Goal: Task Accomplishment & Management: Use online tool/utility

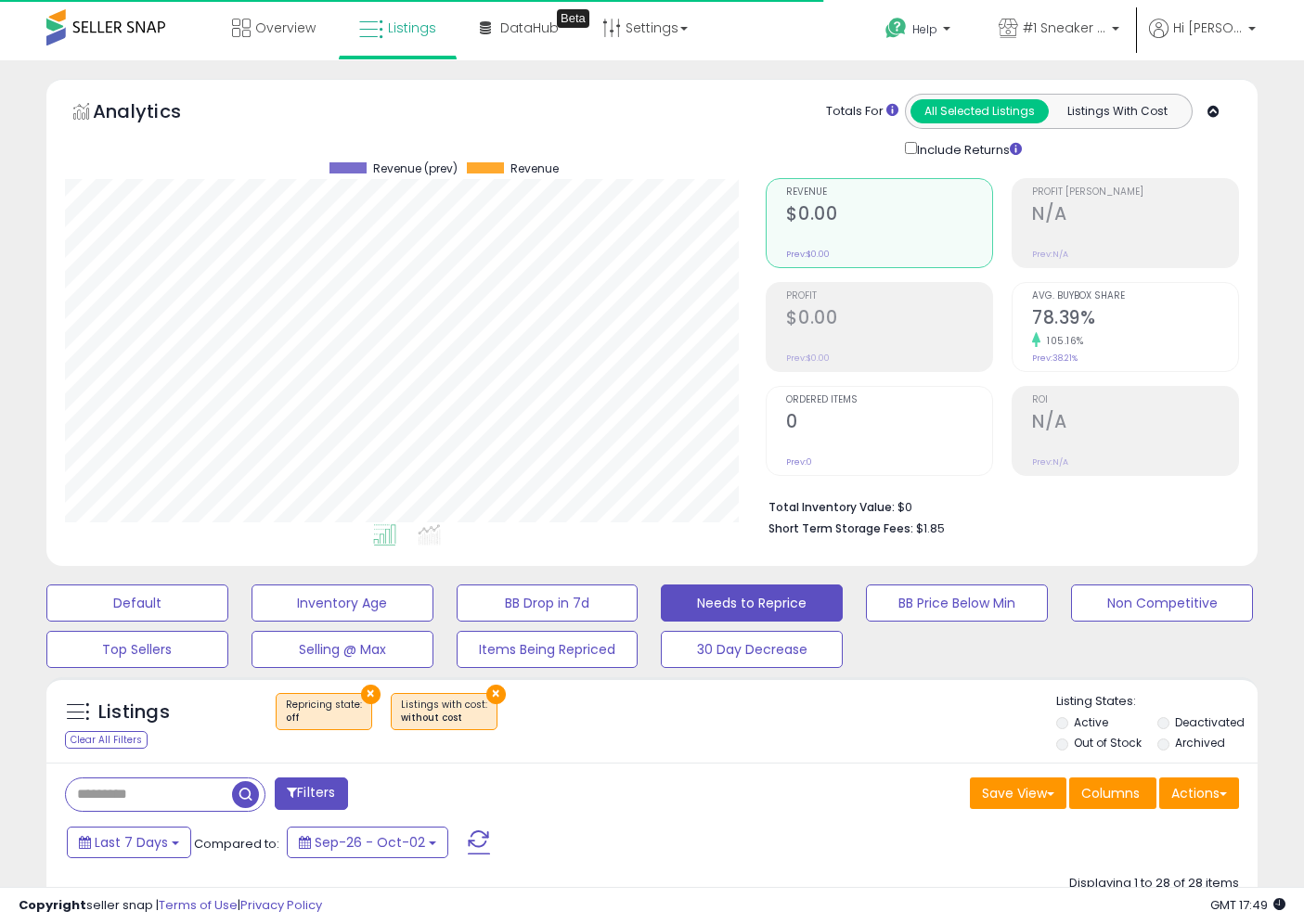
select select "**********"
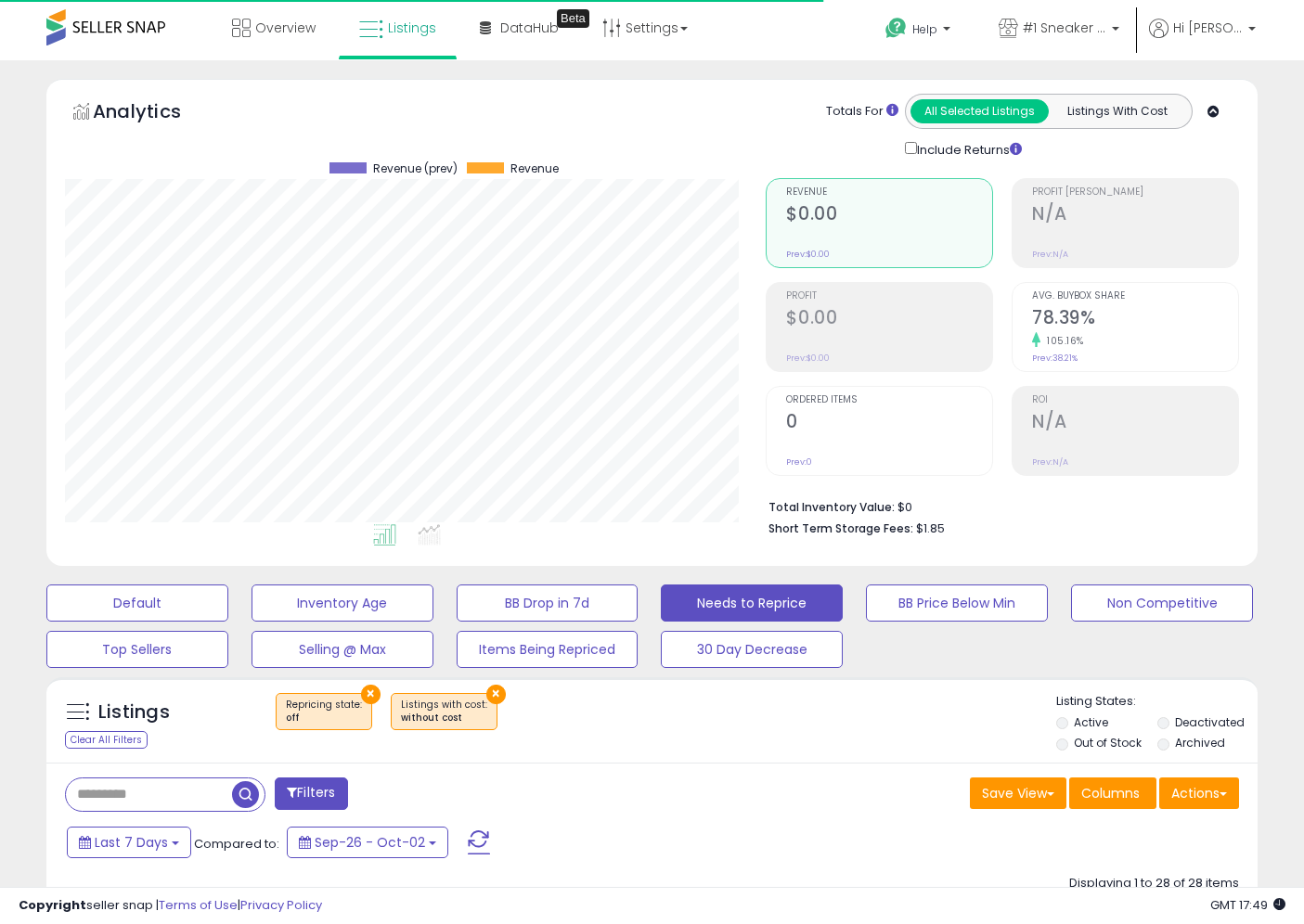
select select "**********"
select select "**"
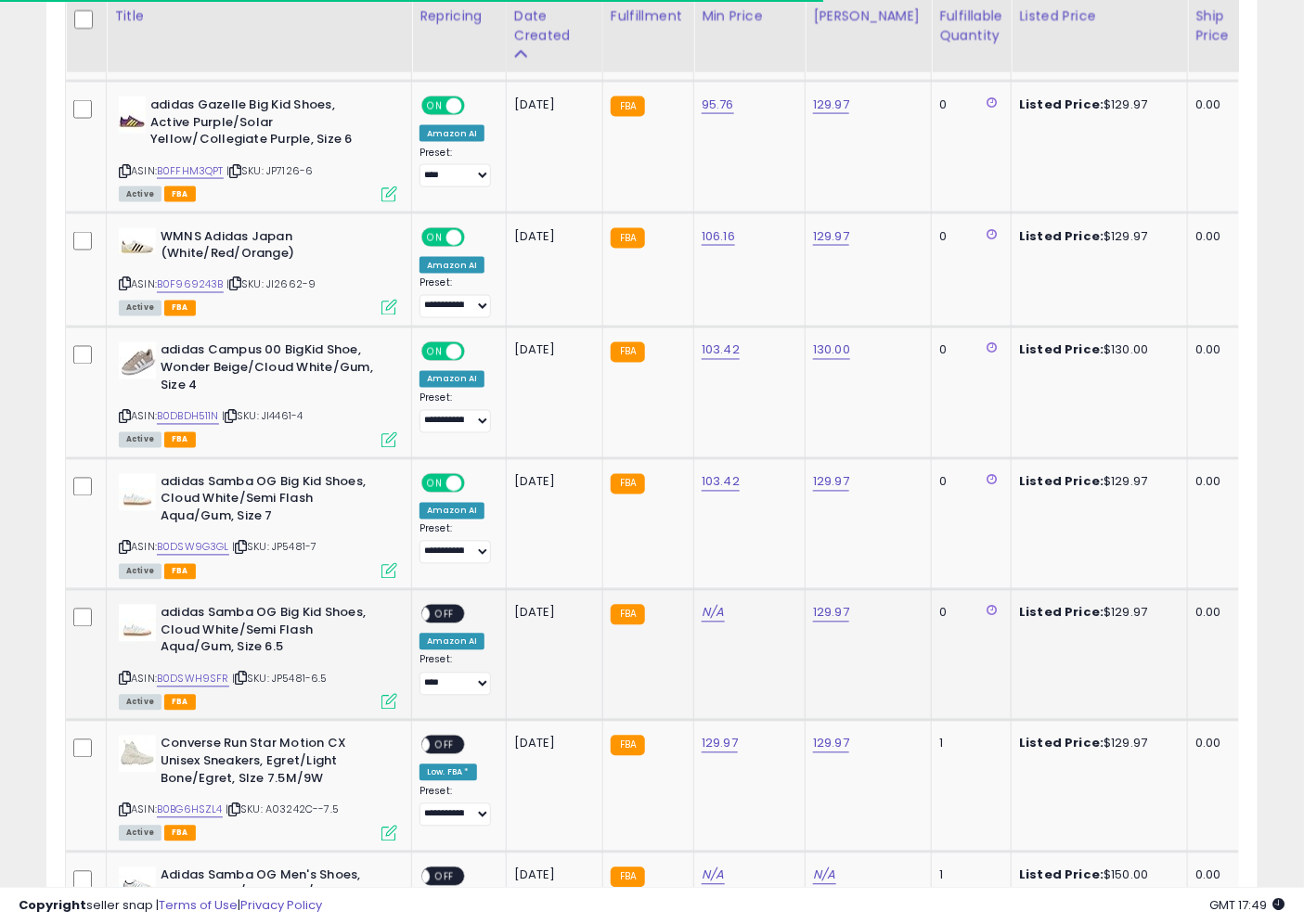
scroll to position [381, 701]
click at [242, 674] on icon at bounding box center [241, 679] width 12 height 10
click at [728, 608] on div "N/A" at bounding box center [746, 613] width 90 height 17
click at [719, 604] on link "N/A" at bounding box center [713, 613] width 23 height 19
type input "******"
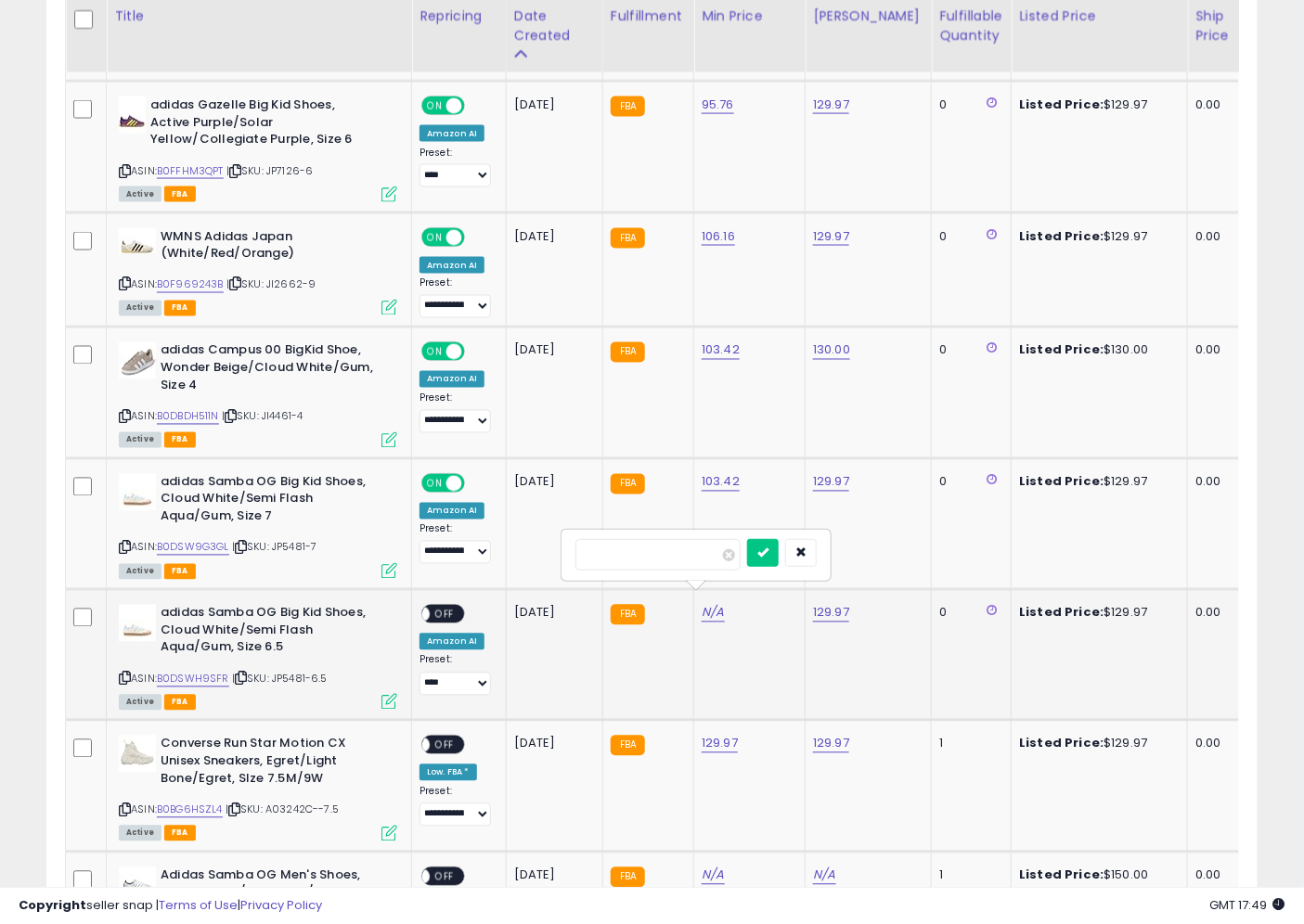
click button "submit" at bounding box center [763, 553] width 31 height 28
click at [202, 672] on link "B0DSWH9SFR" at bounding box center [193, 680] width 73 height 16
click at [442, 607] on span "OFF" at bounding box center [445, 615] width 30 height 16
click at [461, 676] on select "**********" at bounding box center [455, 685] width 72 height 24
select select "**********"
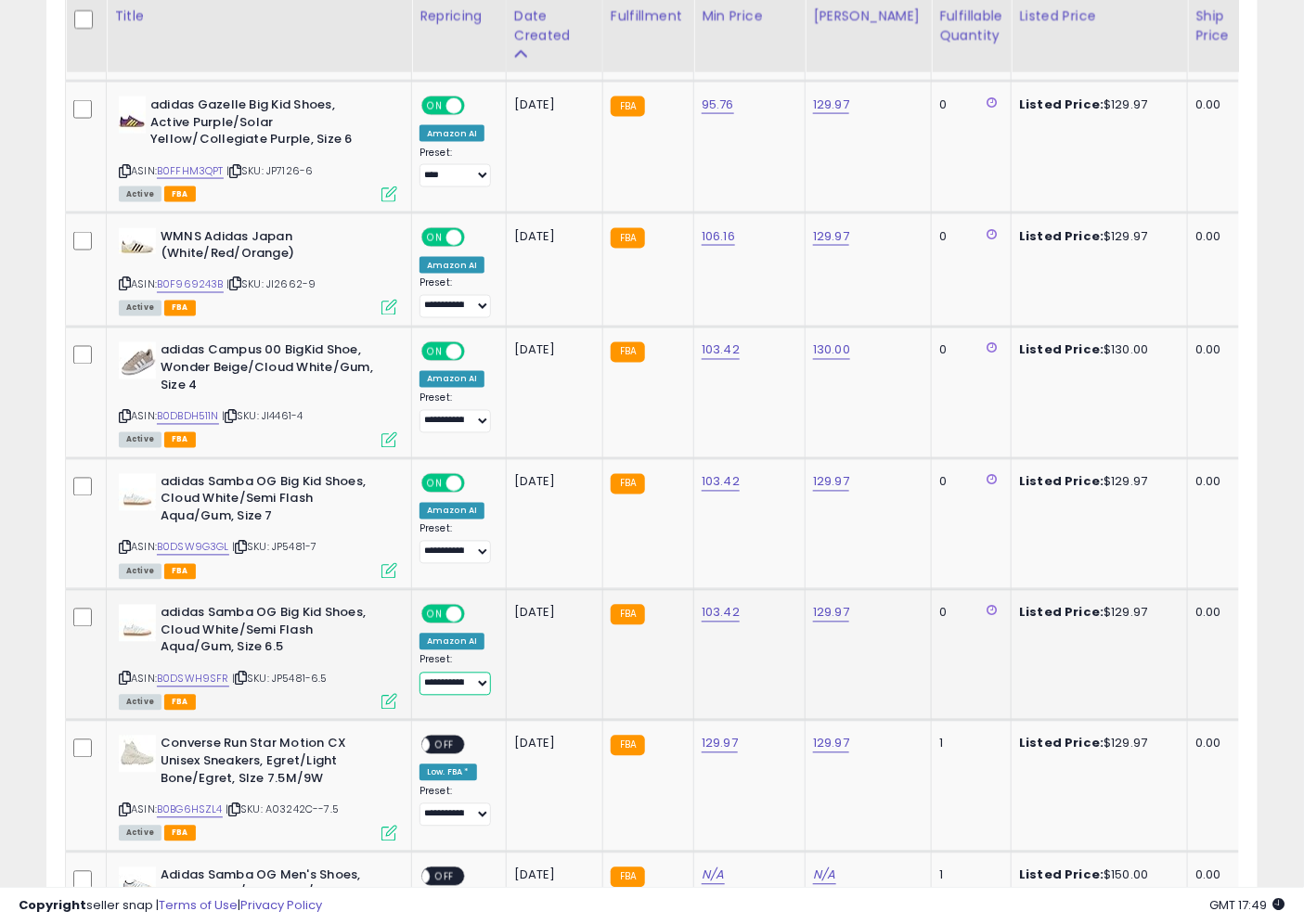
click at [419, 673] on select "**********" at bounding box center [455, 685] width 72 height 24
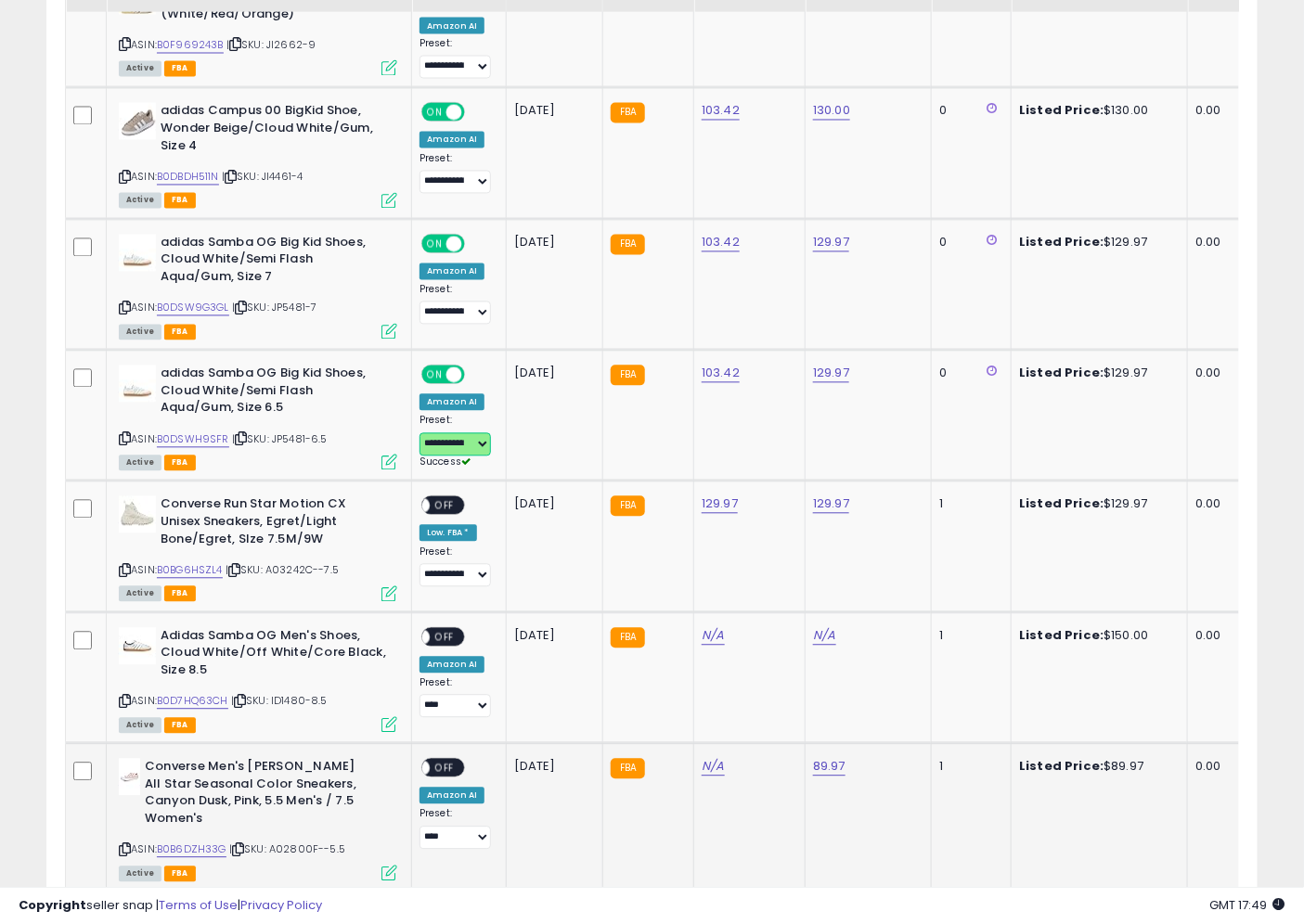
scroll to position [3580, 0]
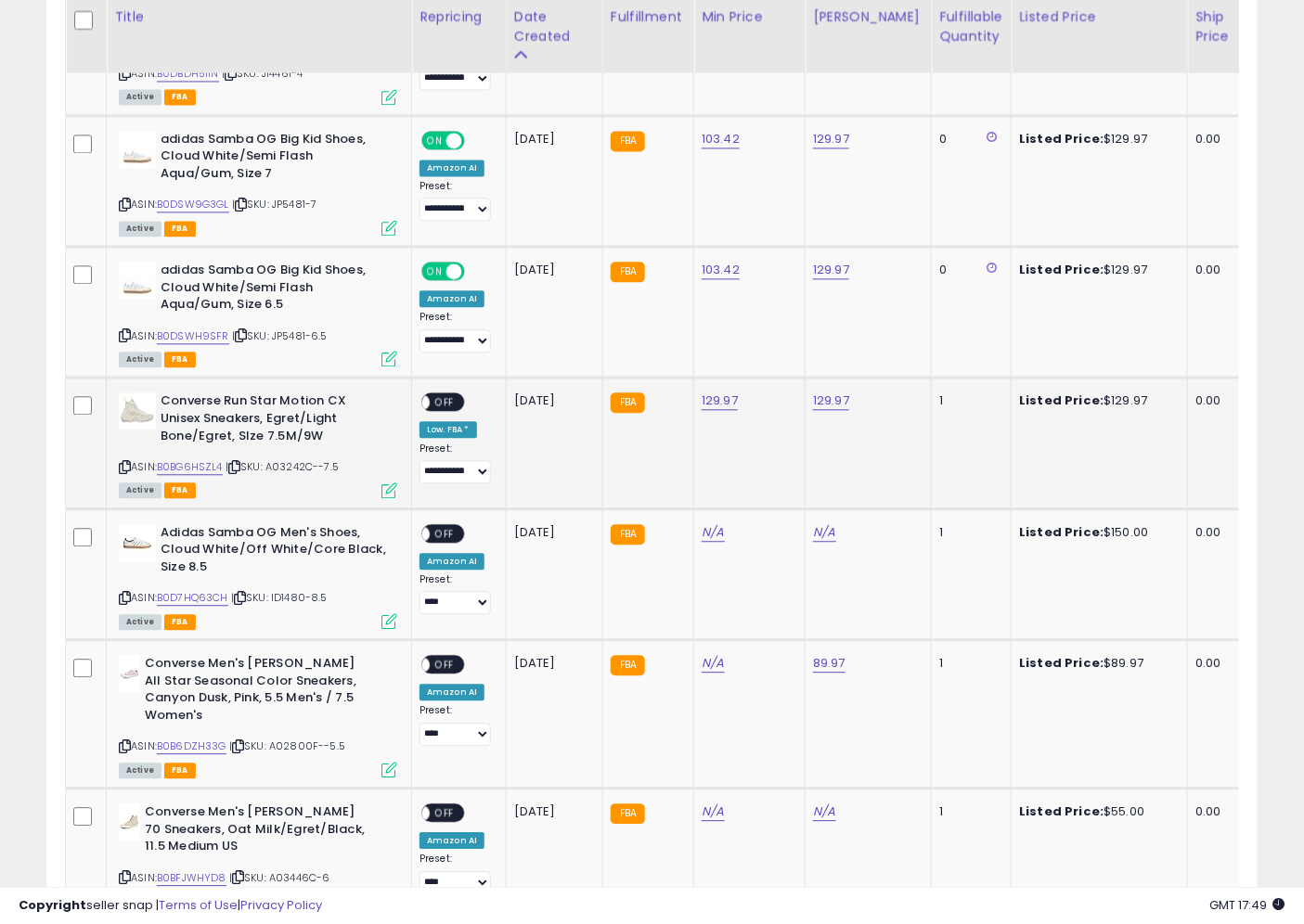
click at [236, 462] on icon at bounding box center [234, 467] width 12 height 10
click at [1018, 402] on td "Listed Price: $129.97" at bounding box center [1099, 443] width 176 height 131
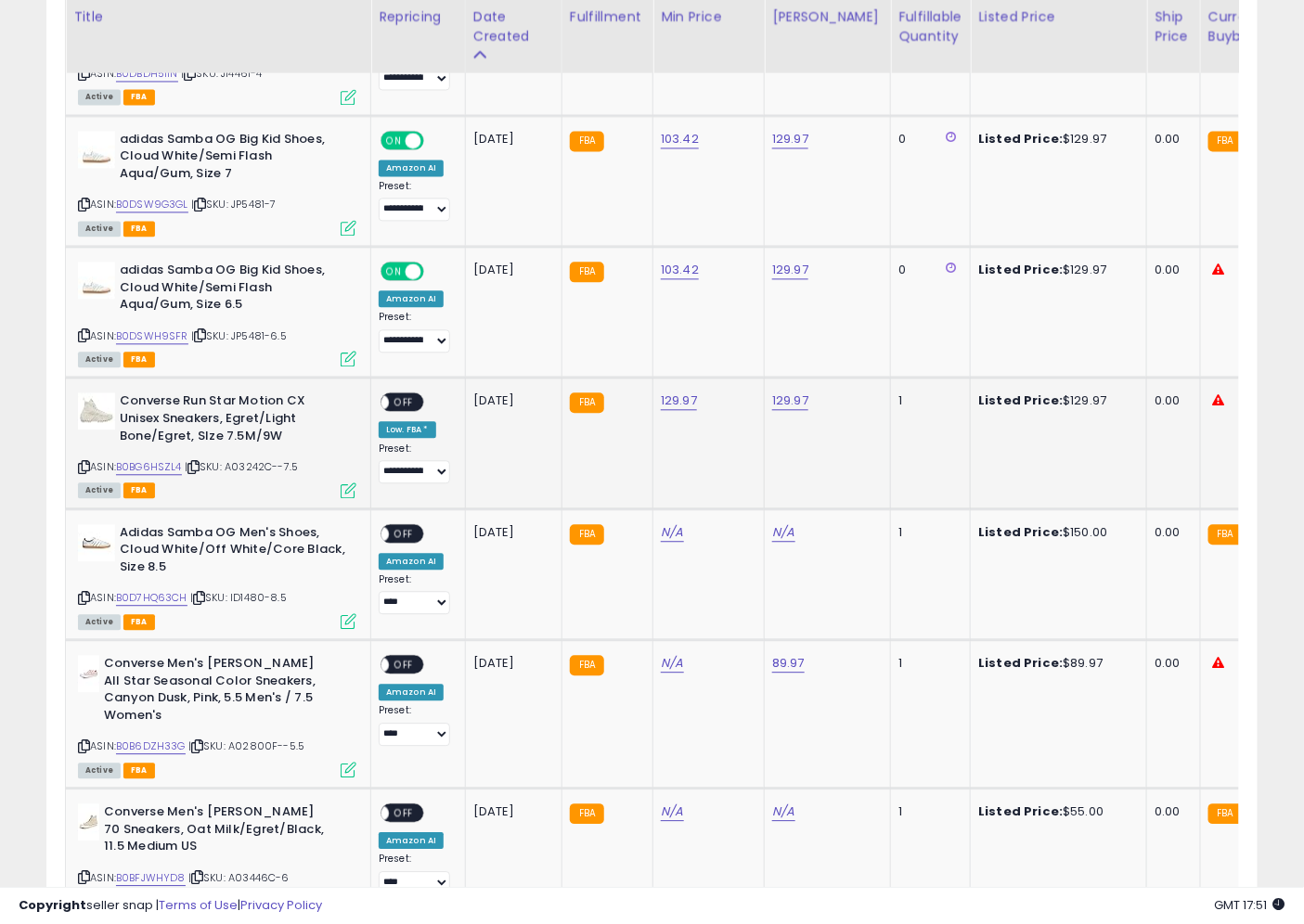
scroll to position [0, 0]
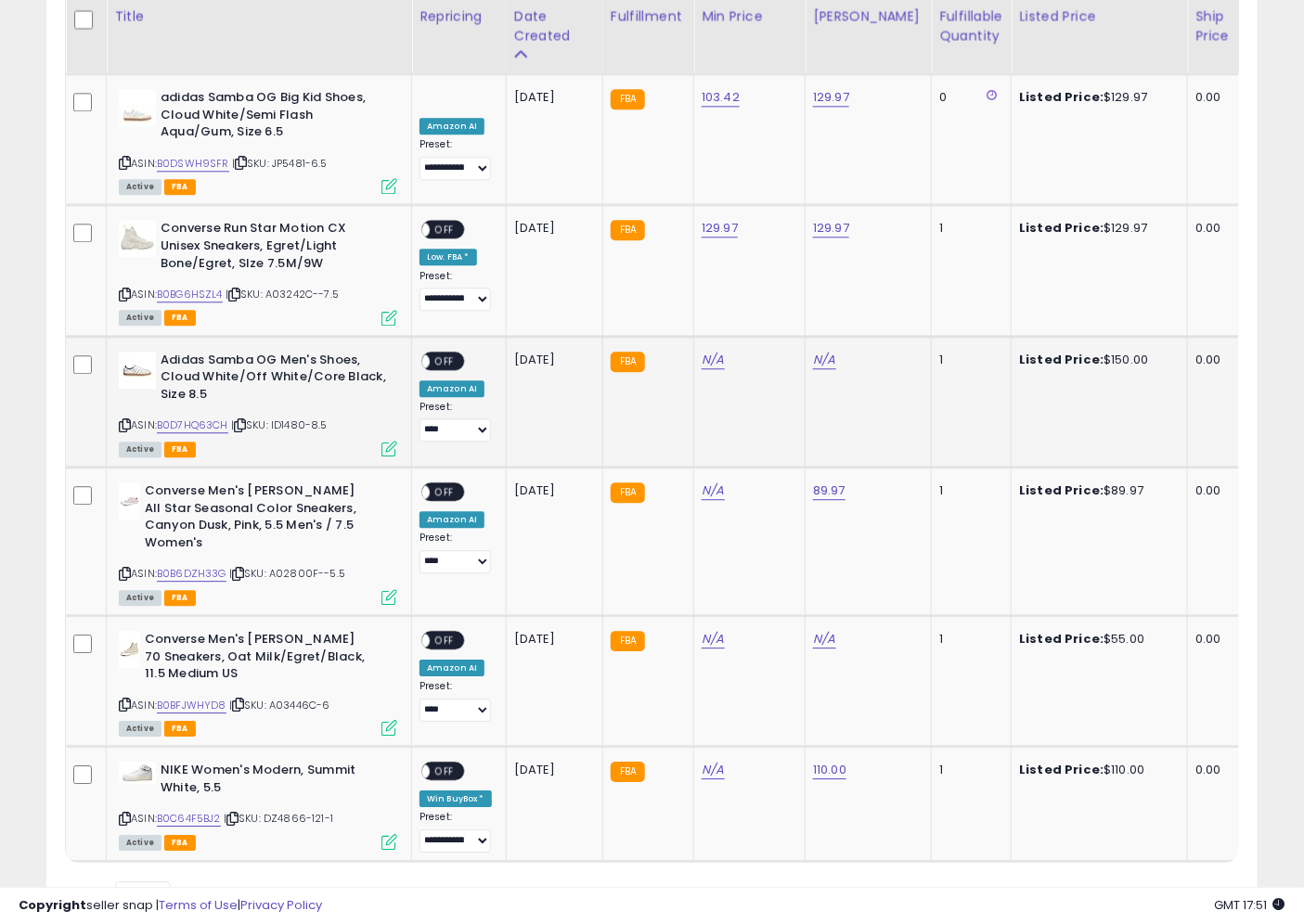
click at [1097, 351] on div "Listed Price: $150.00" at bounding box center [1095, 359] width 155 height 17
copy div "150.00"
click at [836, 351] on div "N/A" at bounding box center [865, 359] width 104 height 17
drag, startPoint x: 805, startPoint y: 352, endPoint x: 826, endPoint y: 350, distance: 21.1
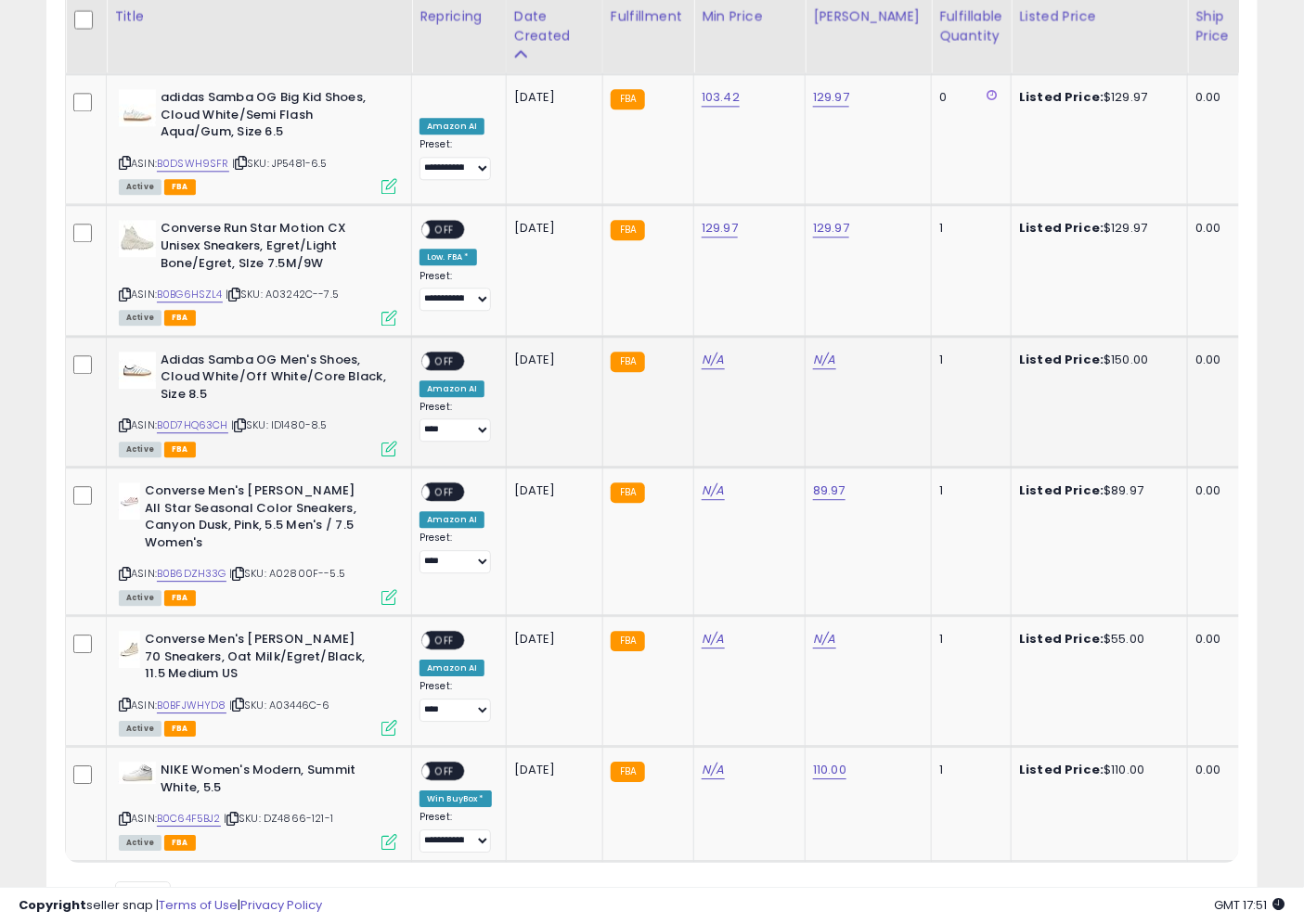
click at [806, 354] on td "N/A" at bounding box center [869, 400] width 126 height 131
click at [828, 350] on link "N/A" at bounding box center [824, 359] width 23 height 19
click button "submit" at bounding box center [874, 298] width 31 height 28
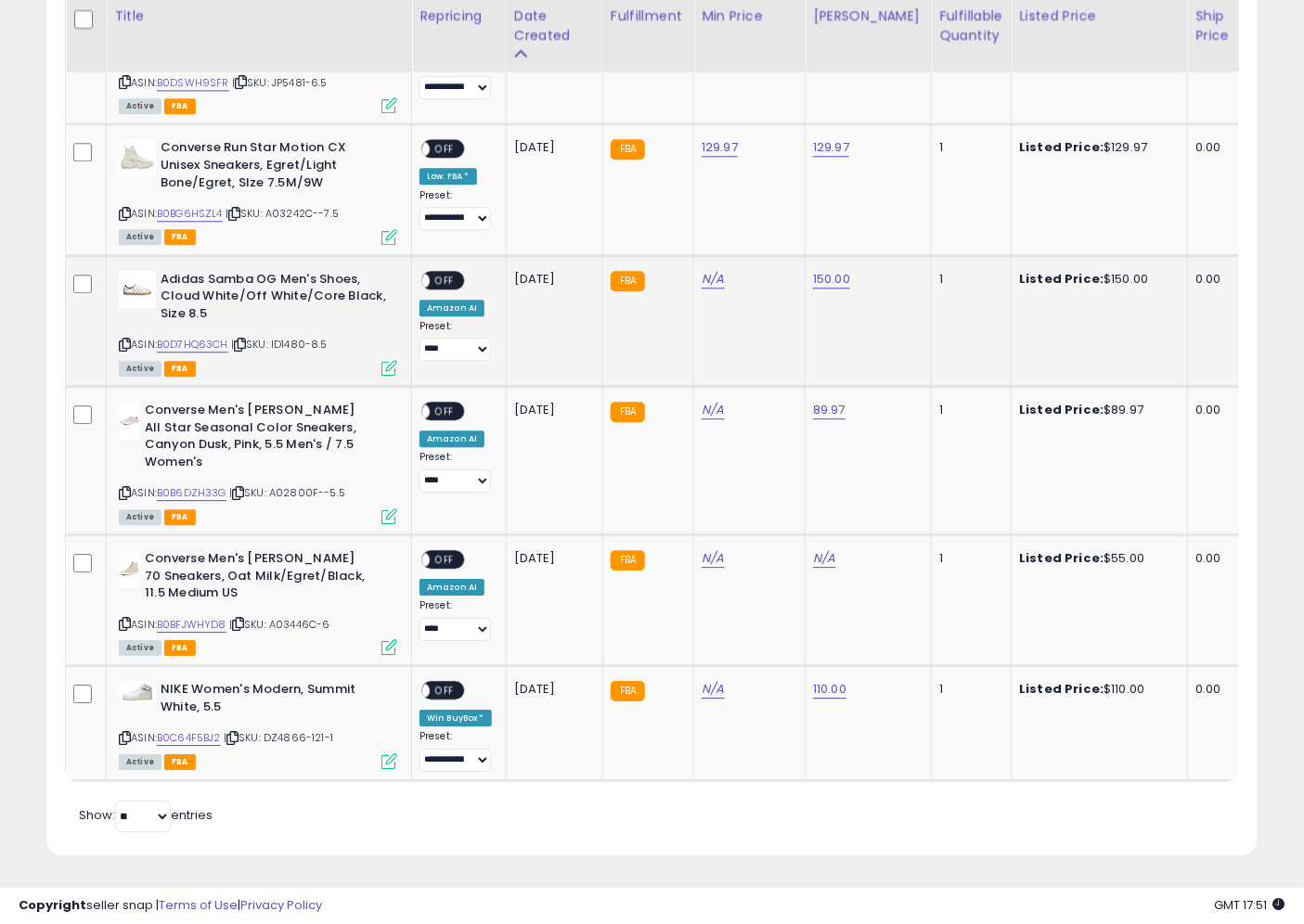
click at [239, 339] on icon at bounding box center [240, 344] width 12 height 10
click at [719, 270] on link "N/A" at bounding box center [713, 278] width 23 height 19
type input "******"
click button "submit" at bounding box center [763, 217] width 31 height 28
click at [203, 337] on link "B0D7HQ63CH" at bounding box center [192, 344] width 72 height 16
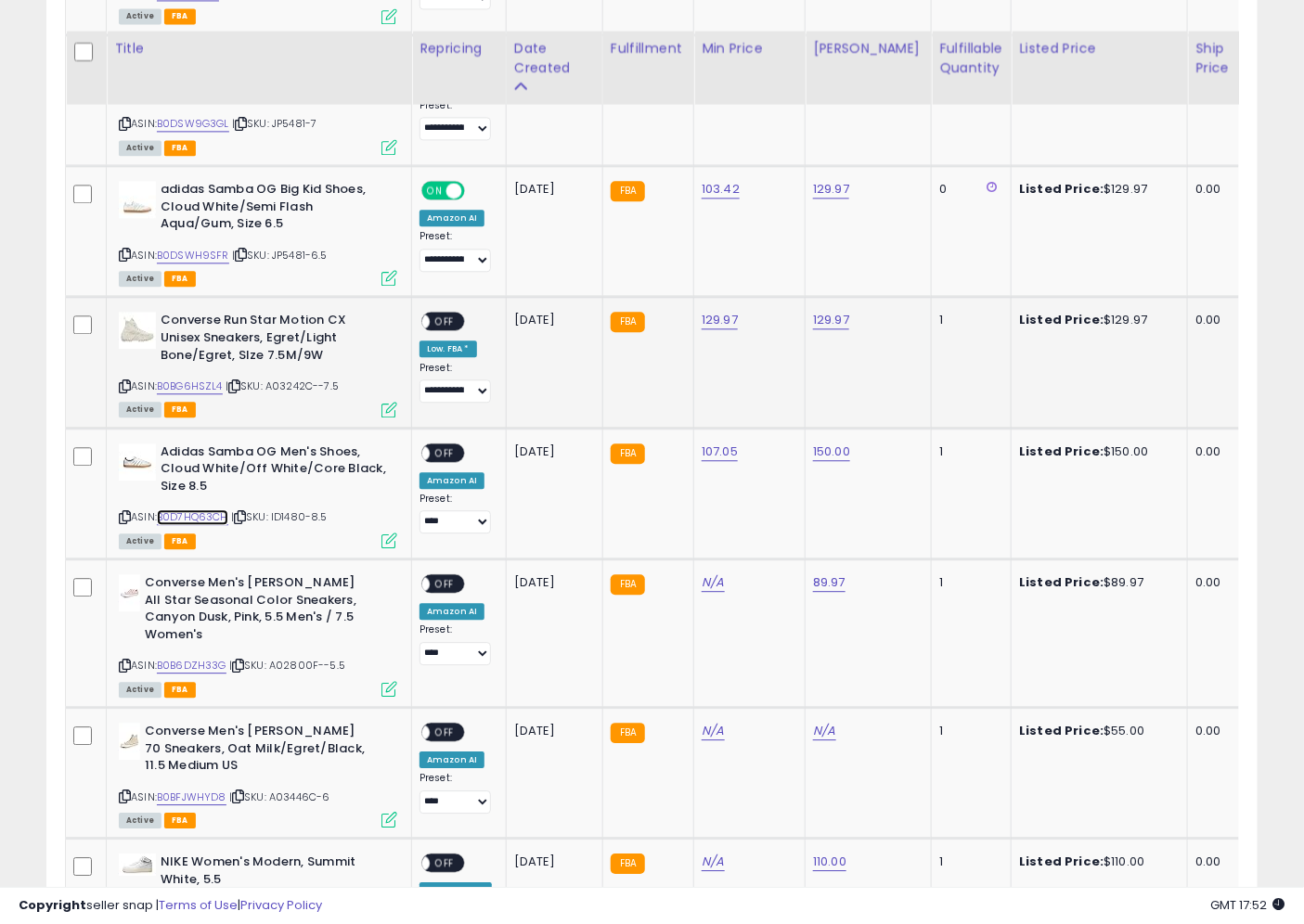
scroll to position [3834, 0]
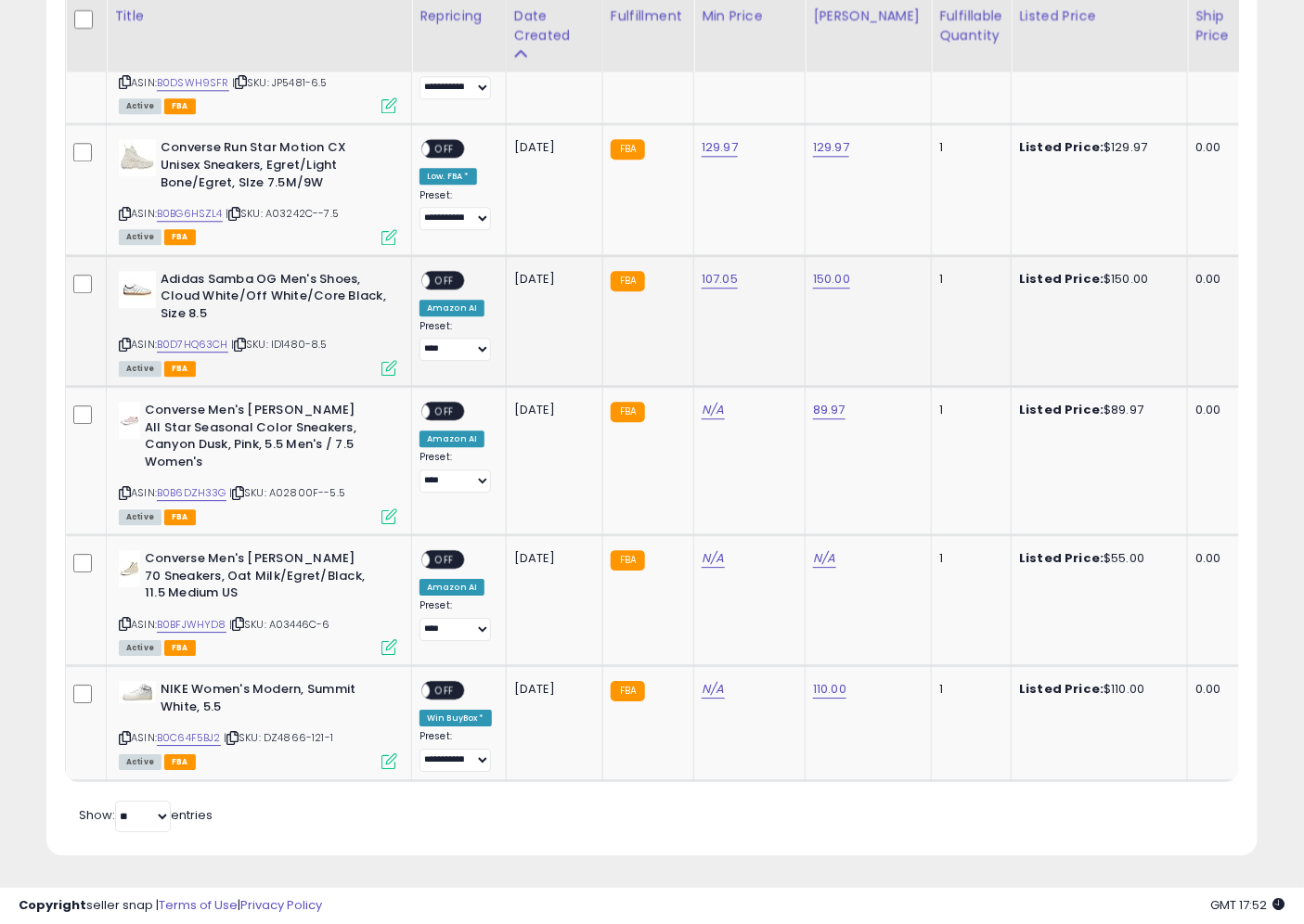
click at [425, 255] on td "**********" at bounding box center [460, 320] width 94 height 131
click at [441, 272] on span "OFF" at bounding box center [445, 279] width 30 height 16
click at [453, 339] on select "**********" at bounding box center [455, 349] width 72 height 24
click at [453, 340] on select "**********" at bounding box center [455, 349] width 72 height 24
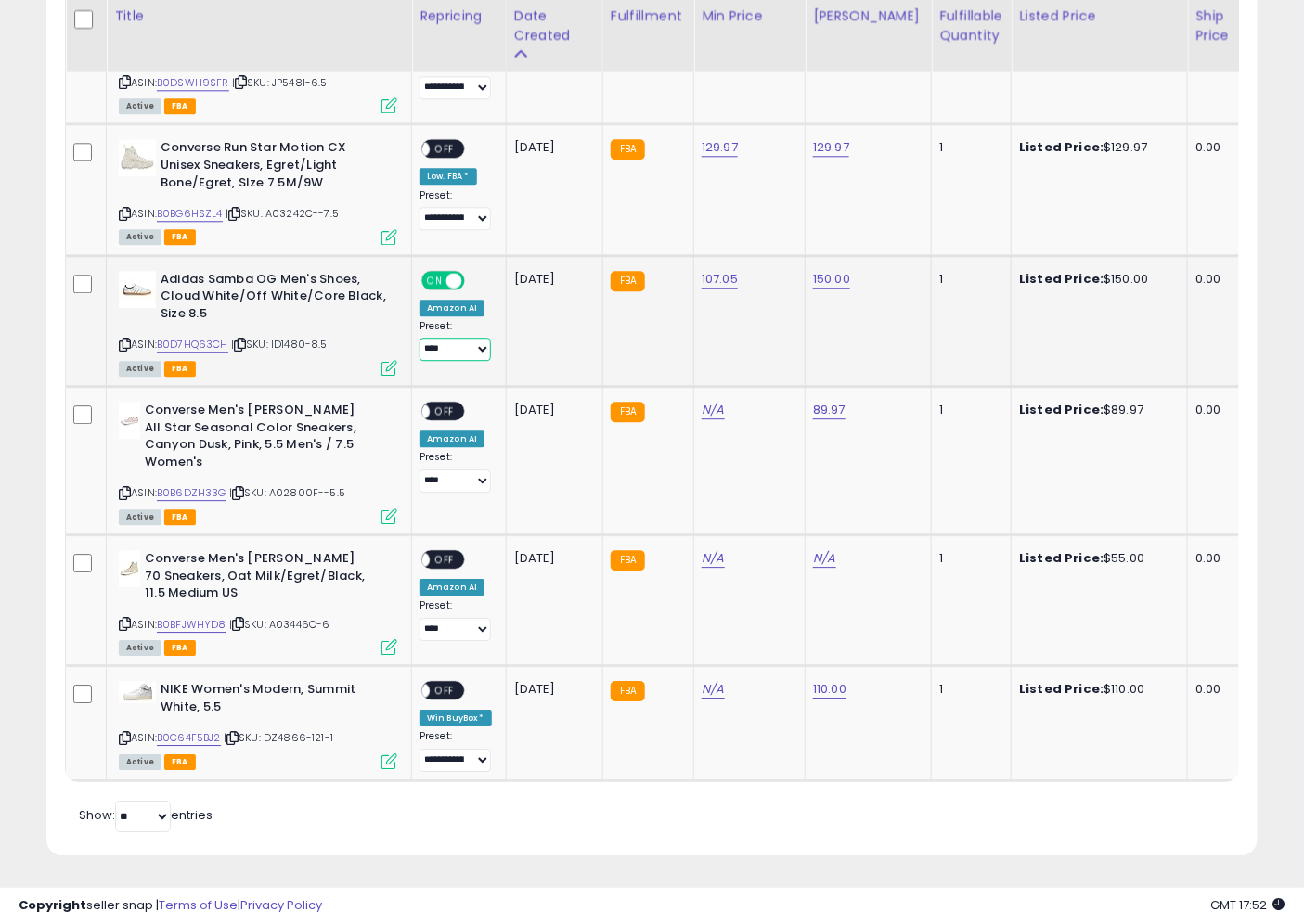
click at [453, 340] on select "**********" at bounding box center [455, 349] width 72 height 24
click at [1098, 401] on div "Listed Price: $89.97" at bounding box center [1095, 409] width 155 height 17
click at [236, 488] on icon at bounding box center [238, 493] width 12 height 10
click at [1131, 550] on div "Listed Price: $55.00" at bounding box center [1095, 558] width 155 height 17
click at [1100, 550] on div "Listed Price: $55.00" at bounding box center [1095, 558] width 155 height 17
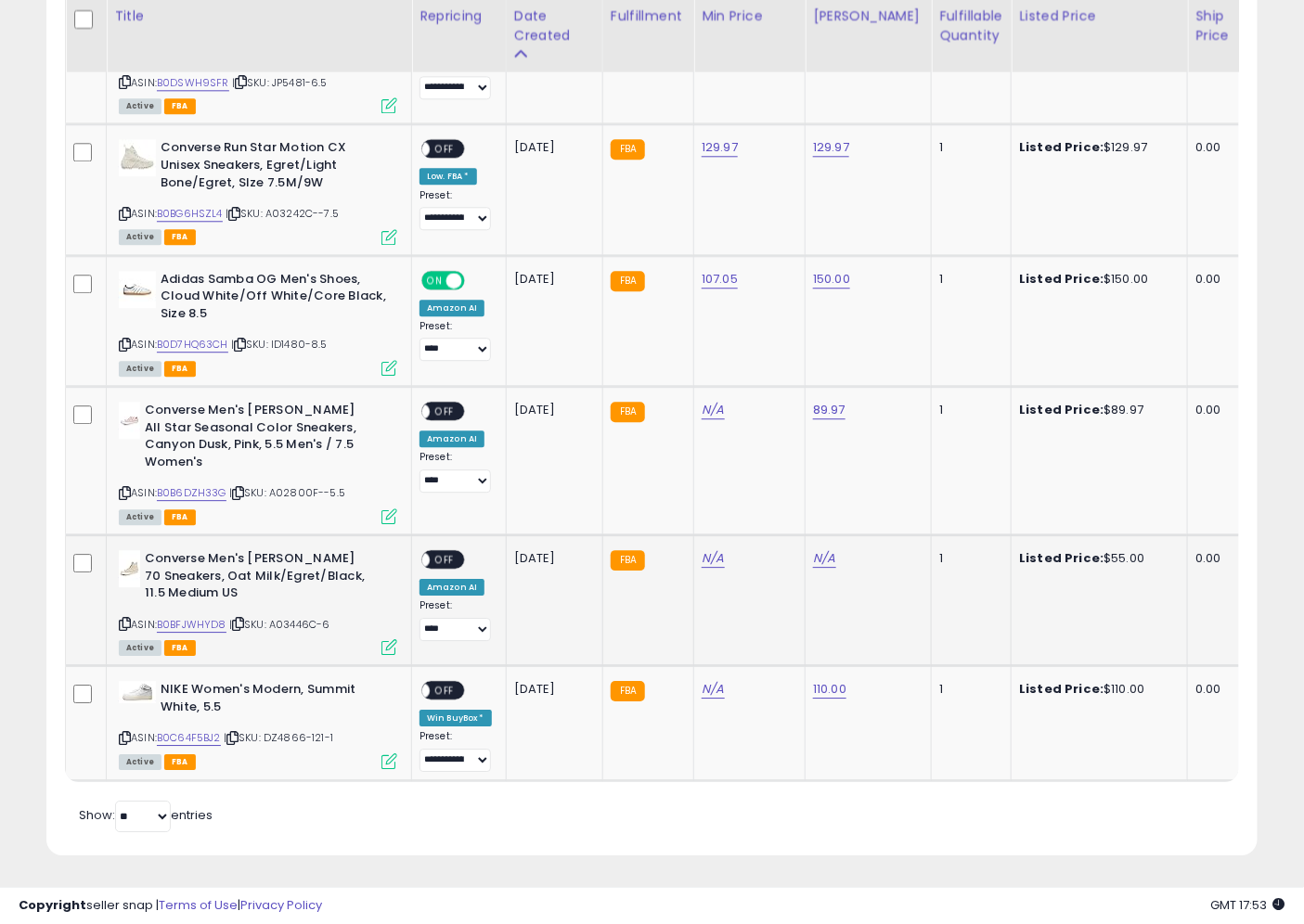
click at [1100, 550] on div "Listed Price: $55.00" at bounding box center [1095, 558] width 155 height 17
copy div "55.00"
click at [831, 549] on link "N/A" at bounding box center [824, 558] width 23 height 19
type input "*****"
click button "submit" at bounding box center [874, 495] width 31 height 28
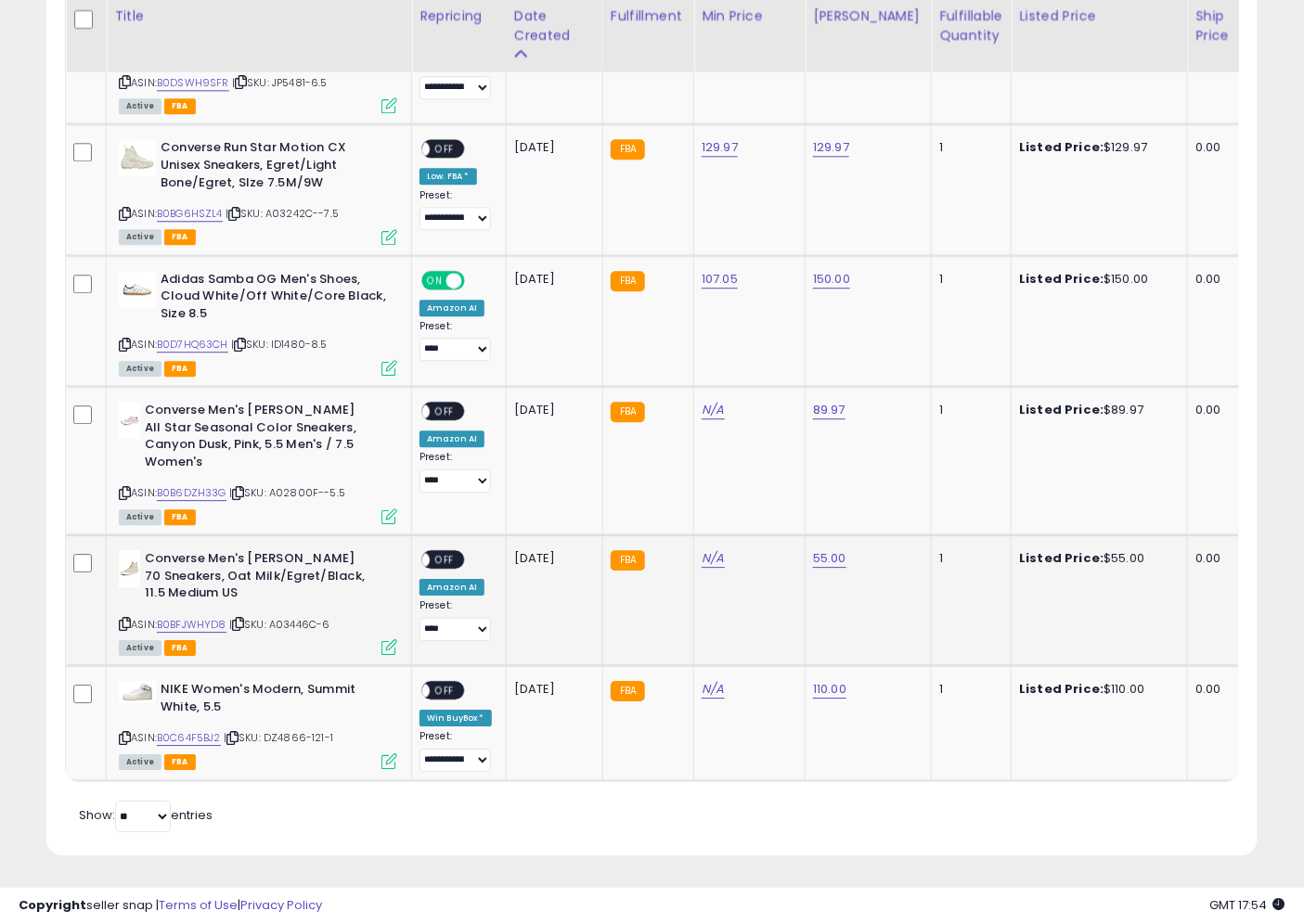
click at [251, 617] on span "| SKU: A03446C-6" at bounding box center [279, 624] width 101 height 15
click at [244, 619] on icon at bounding box center [238, 624] width 12 height 10
click at [822, 549] on link "55.00" at bounding box center [830, 558] width 33 height 19
drag, startPoint x: 780, startPoint y: 499, endPoint x: 589, endPoint y: 487, distance: 191.4
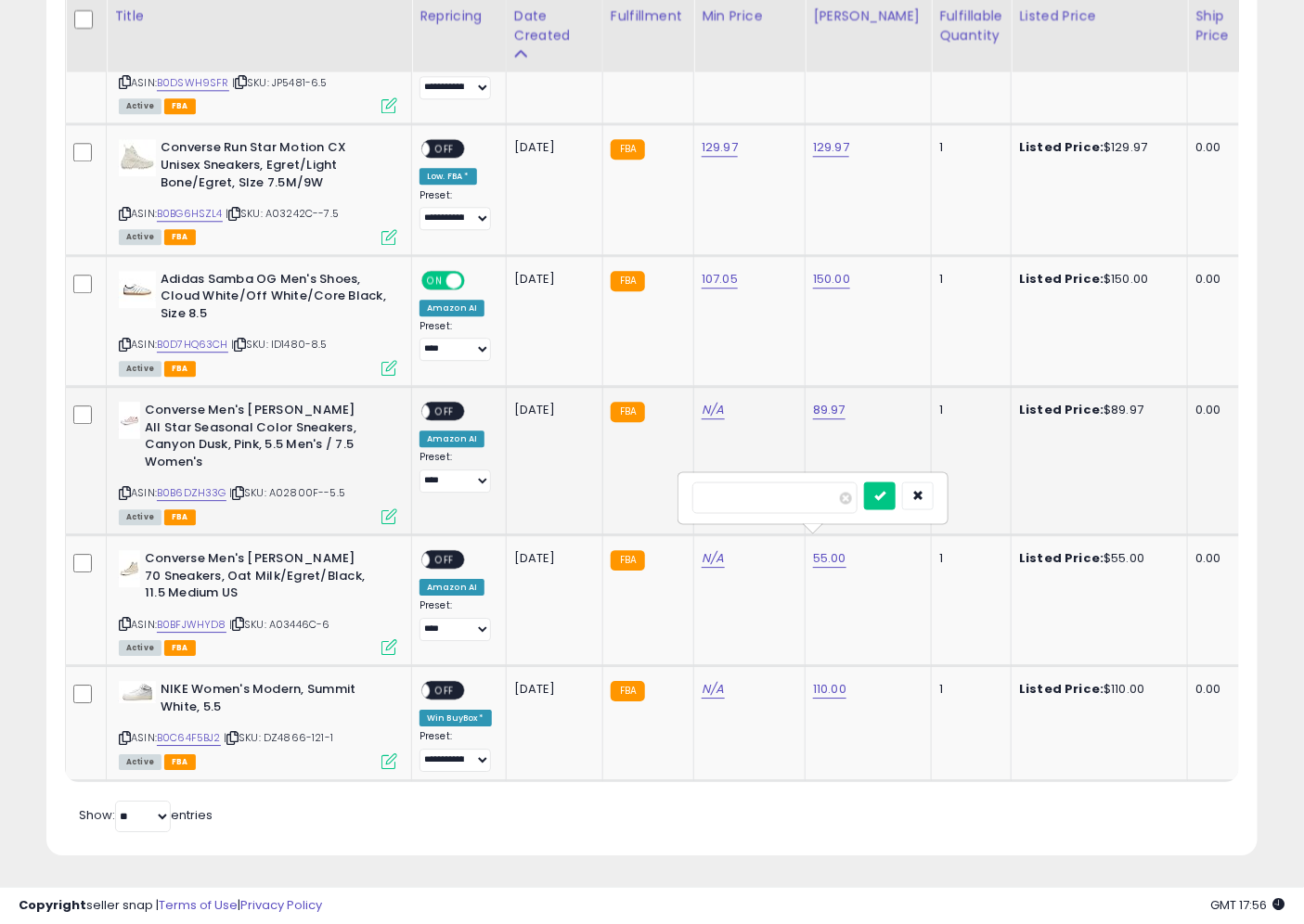
click at [896, 504] on button "submit" at bounding box center [880, 495] width 31 height 28
click at [886, 481] on icon "submit" at bounding box center [879, 475] width 11 height 11
type input "****"
click at [886, 475] on icon "submit" at bounding box center [879, 475] width 11 height 11
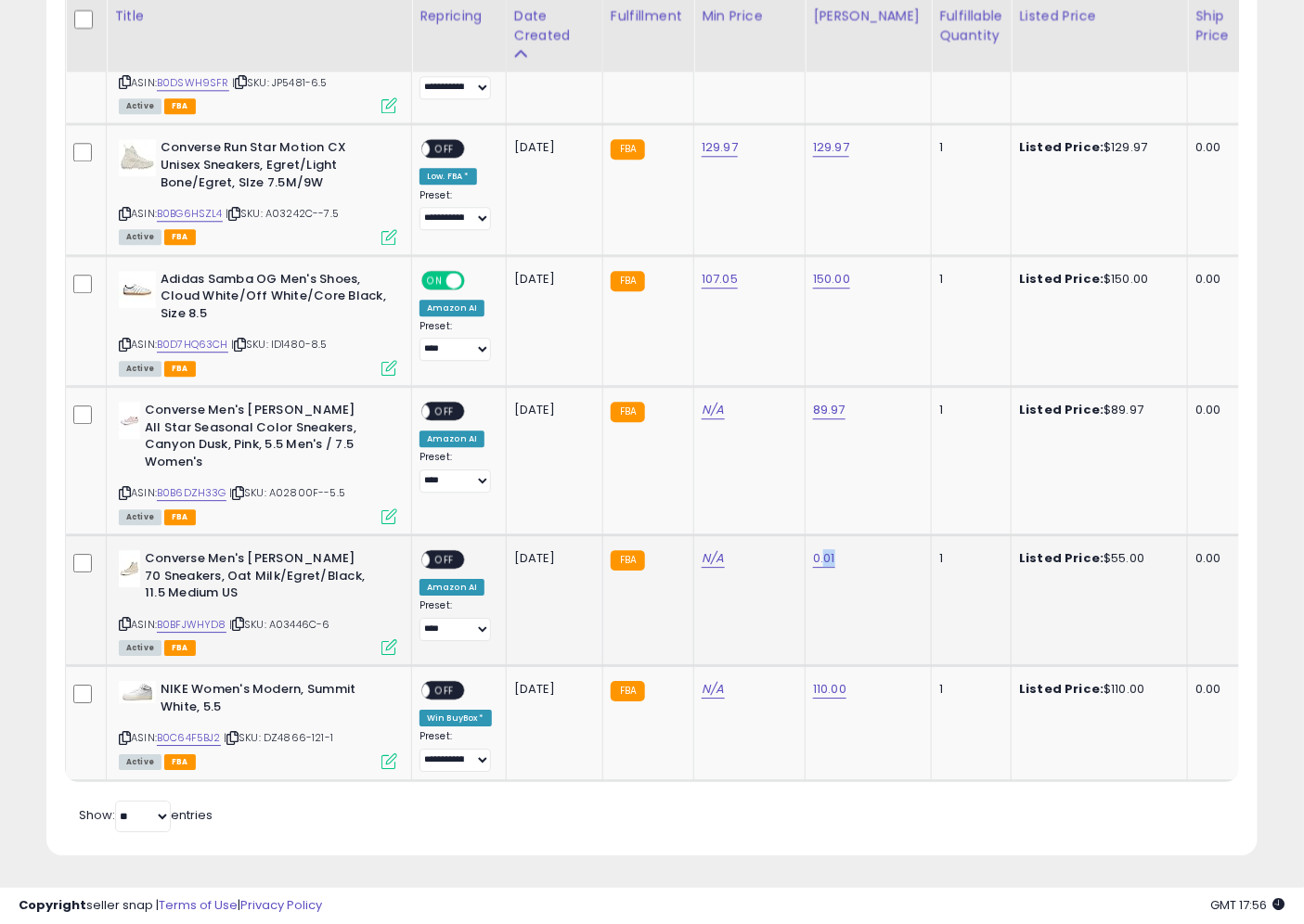
drag, startPoint x: 842, startPoint y: 536, endPoint x: 811, endPoint y: 561, distance: 39.8
click at [812, 561] on td "0.01" at bounding box center [869, 599] width 126 height 131
click at [827, 549] on link "0.01" at bounding box center [824, 558] width 23 height 19
click at [777, 497] on input "****" at bounding box center [770, 497] width 165 height 31
drag, startPoint x: 777, startPoint y: 497, endPoint x: 639, endPoint y: 499, distance: 138.0
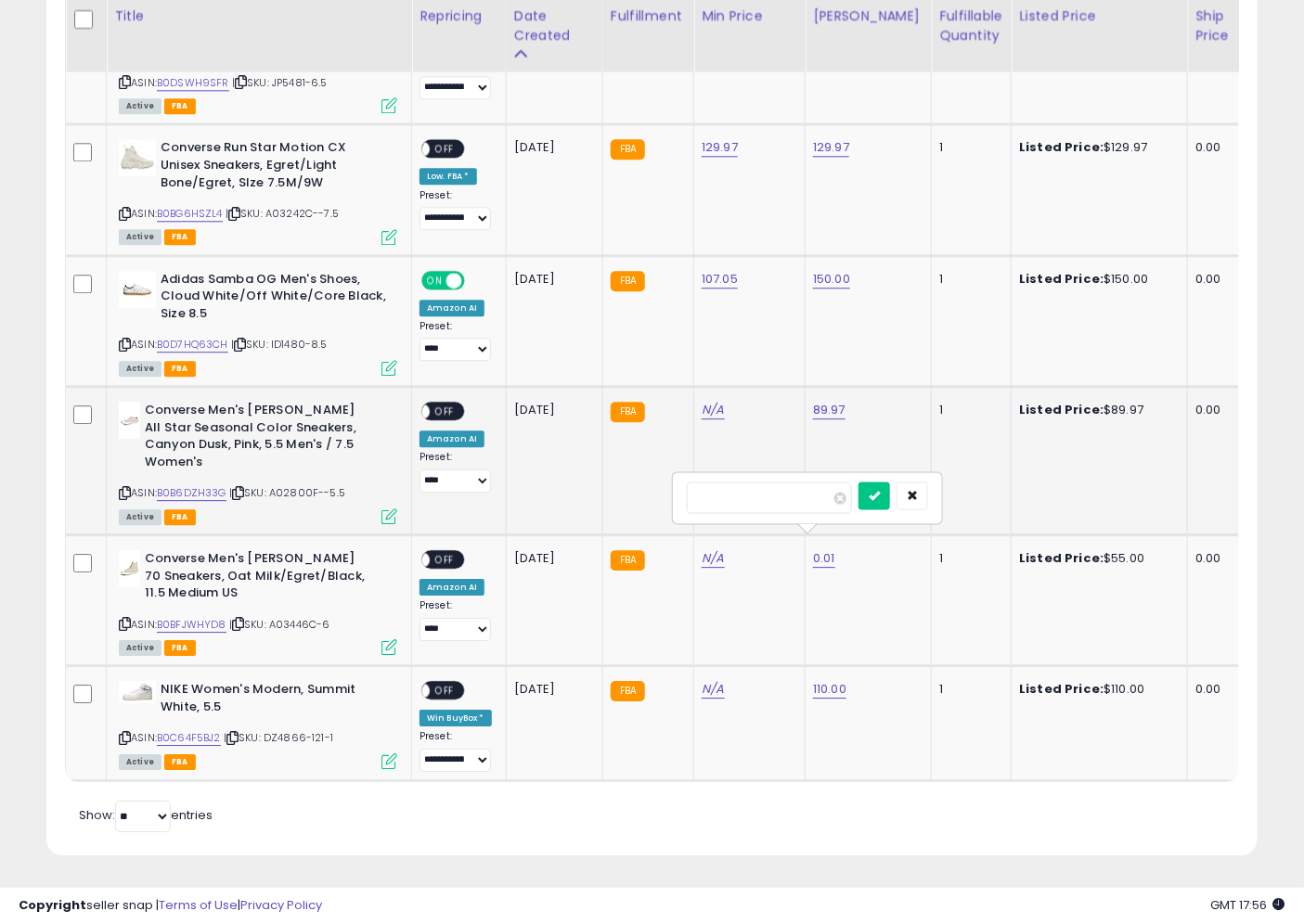
click at [820, 549] on link "0.01" at bounding box center [824, 558] width 23 height 19
type input "*"
click at [858, 481] on button "submit" at bounding box center [874, 495] width 31 height 28
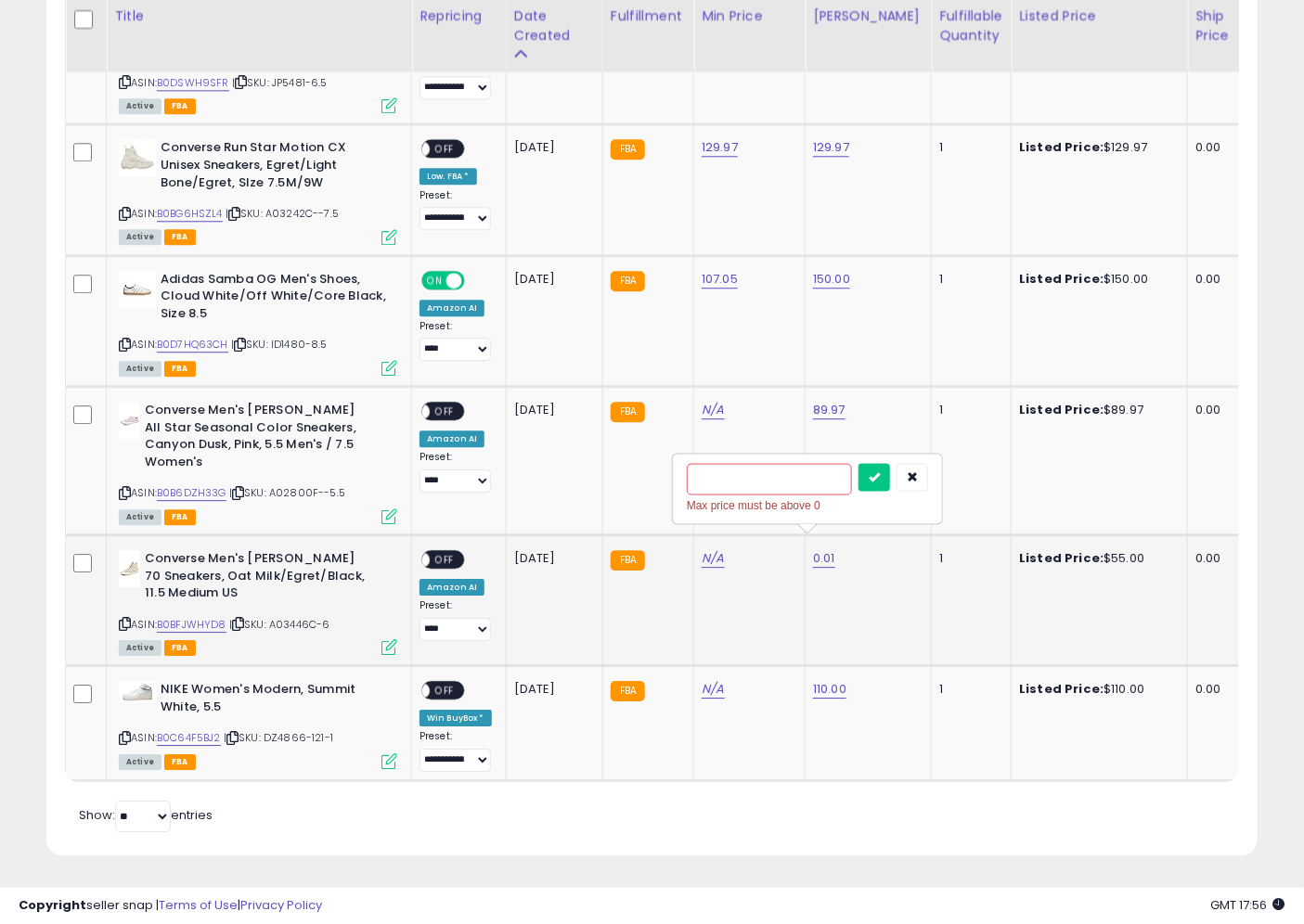
click at [858, 463] on button "submit" at bounding box center [874, 477] width 31 height 28
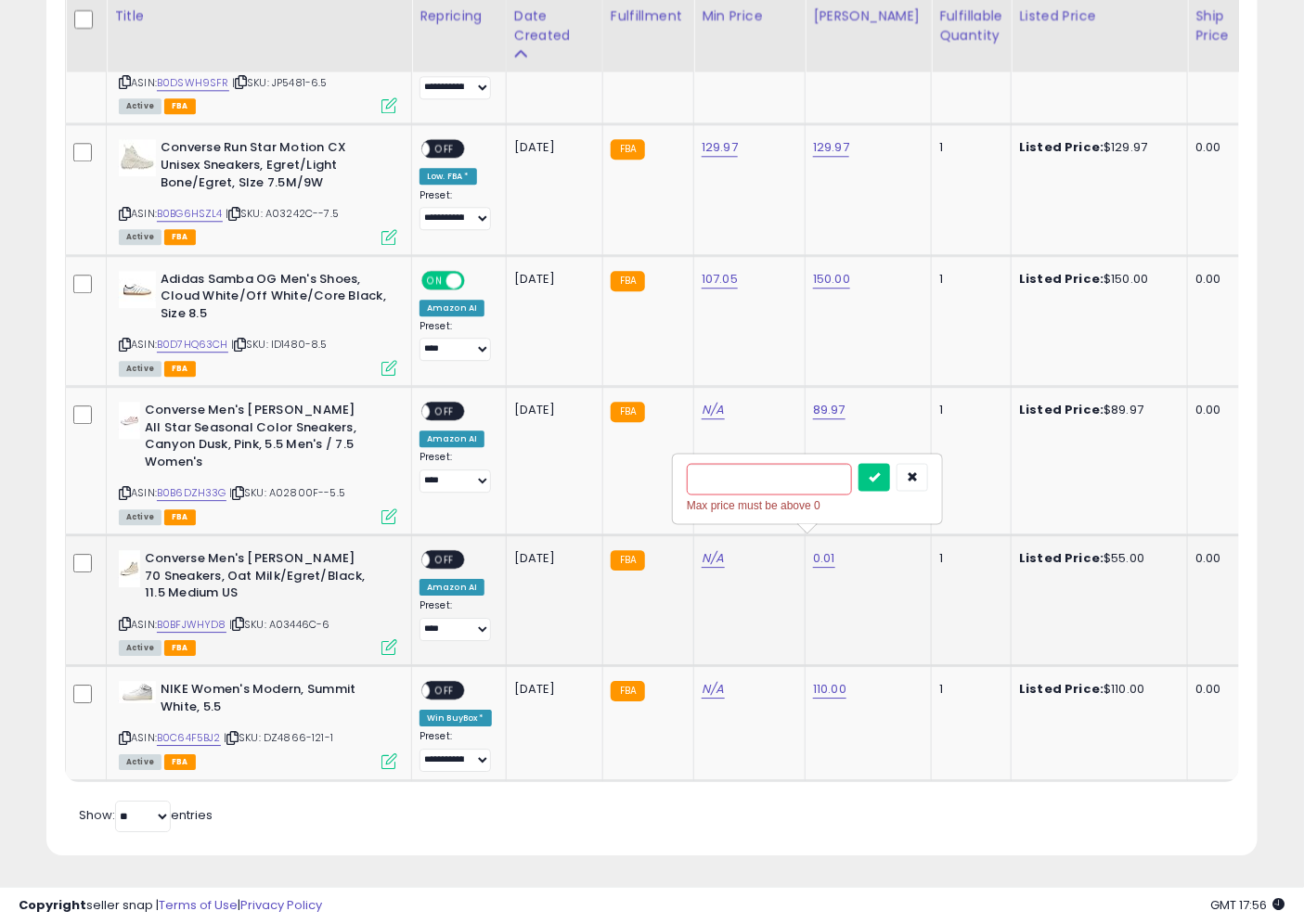
click at [858, 463] on button "submit" at bounding box center [874, 477] width 31 height 28
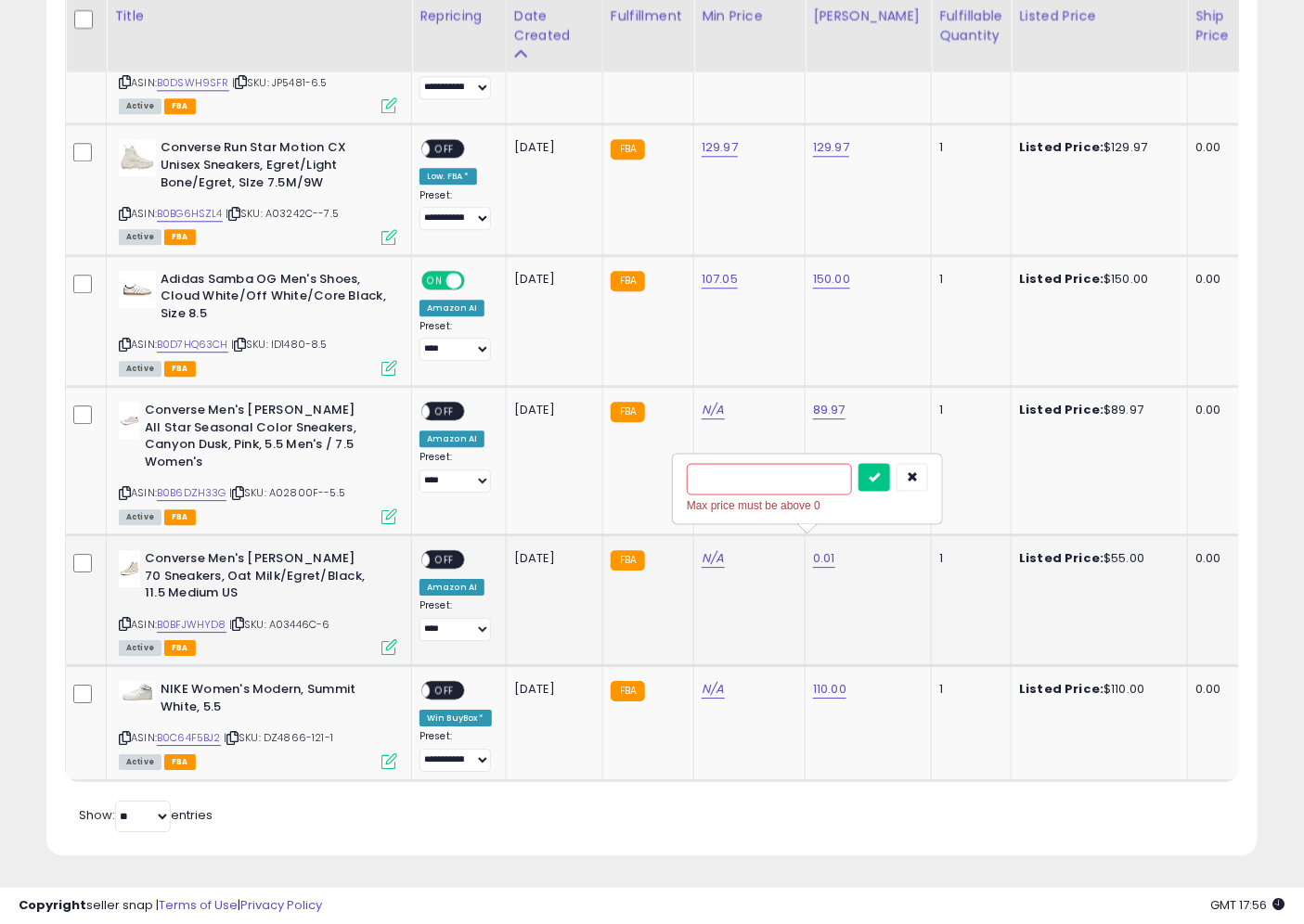
click at [858, 463] on button "submit" at bounding box center [874, 477] width 31 height 28
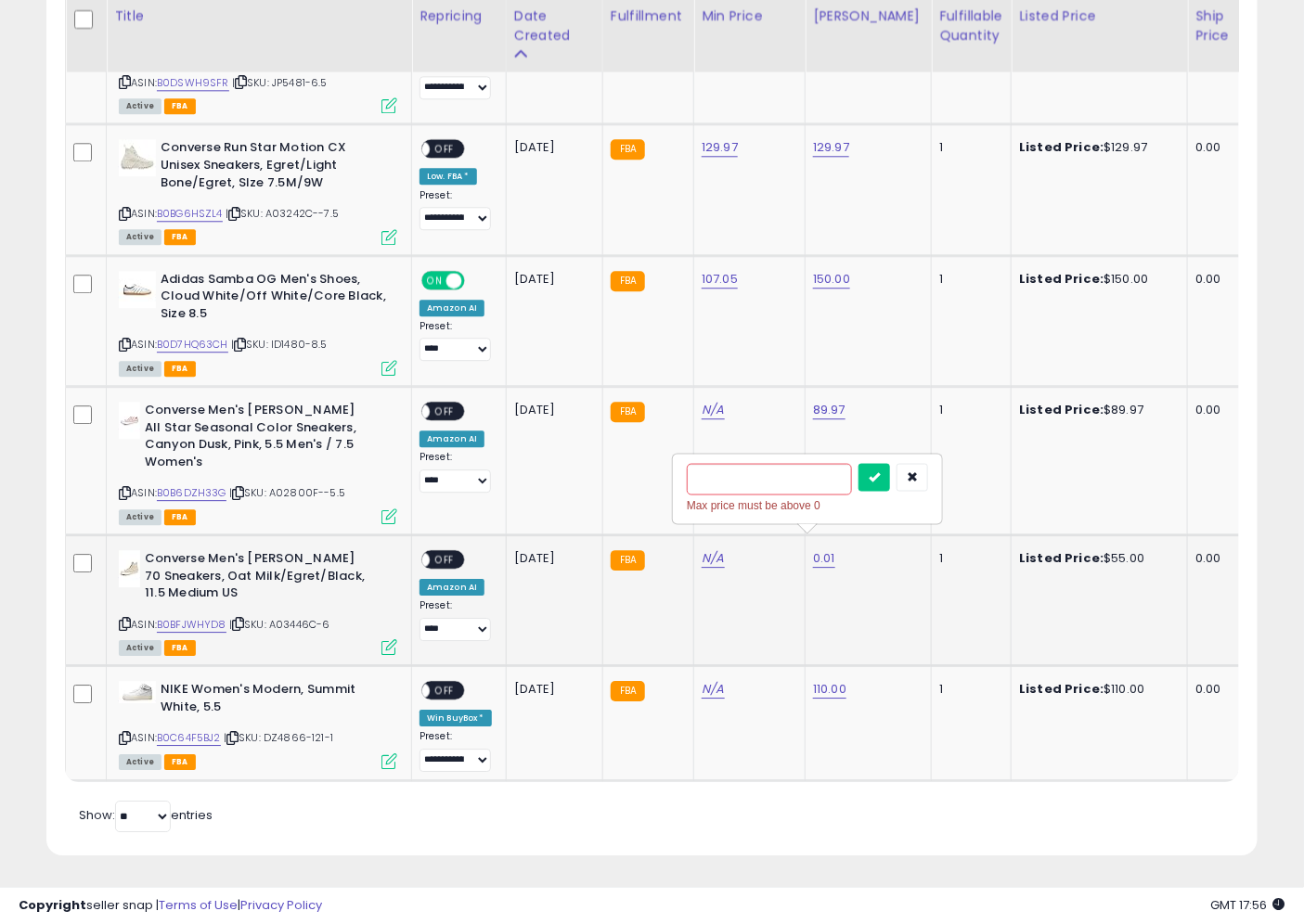
click at [858, 463] on button "submit" at bounding box center [874, 477] width 31 height 28
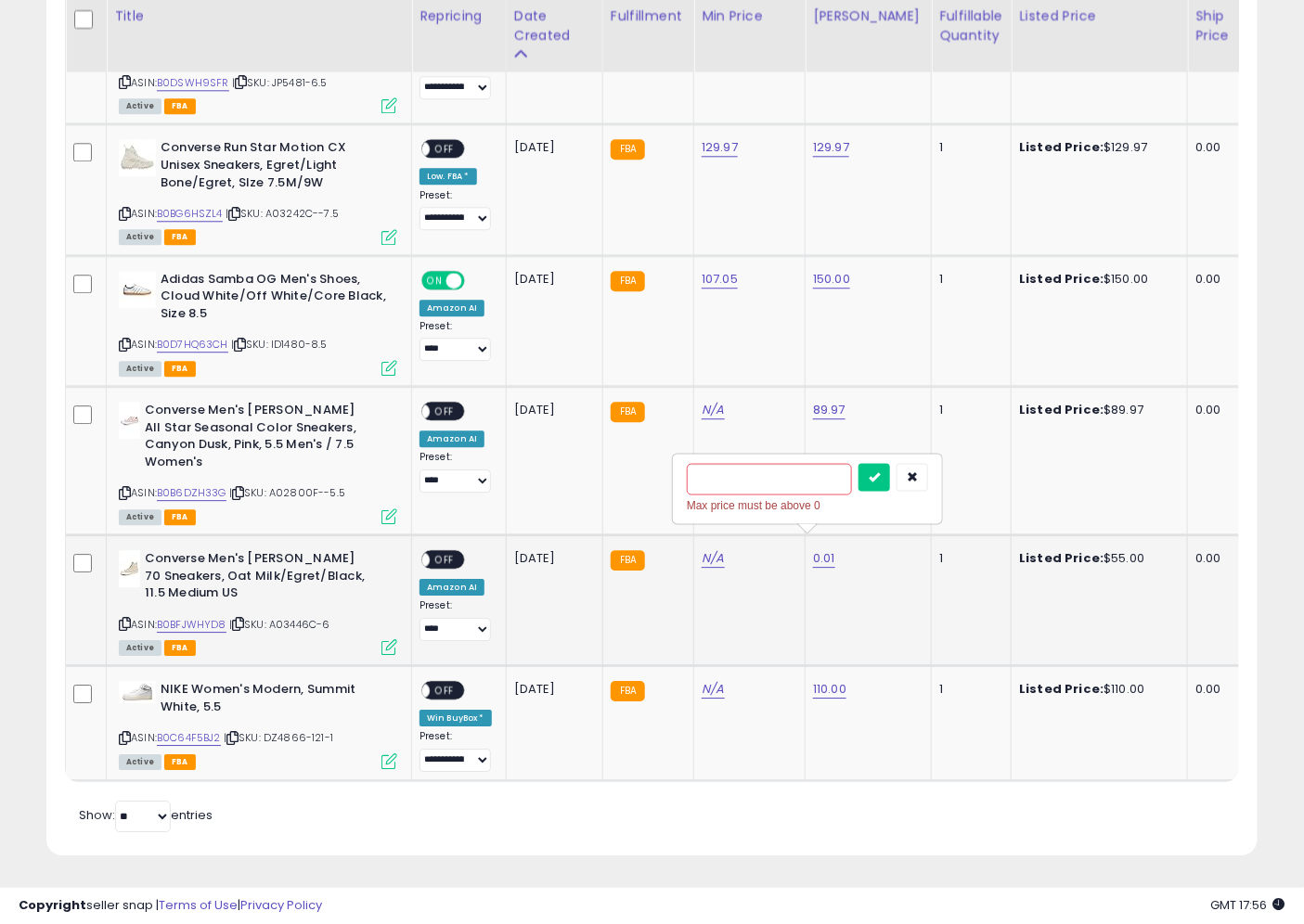
click at [858, 463] on button "submit" at bounding box center [874, 477] width 31 height 28
type input "*****"
click button "submit" at bounding box center [874, 477] width 31 height 28
click at [824, 562] on td "55.00" at bounding box center [869, 599] width 126 height 131
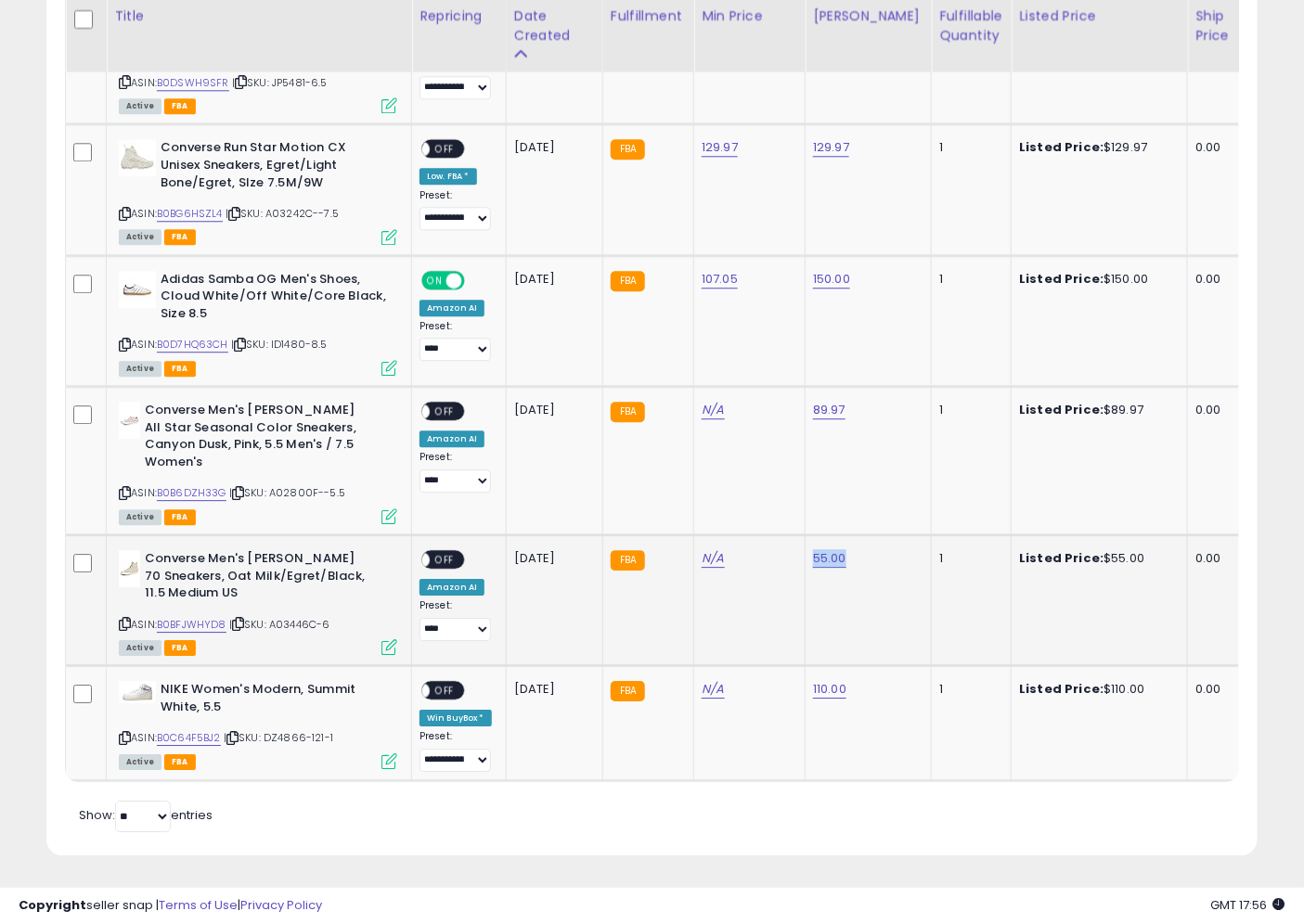
click at [824, 562] on td "55.00" at bounding box center [869, 599] width 126 height 131
copy link "55.00"
click at [238, 733] on icon at bounding box center [232, 738] width 12 height 10
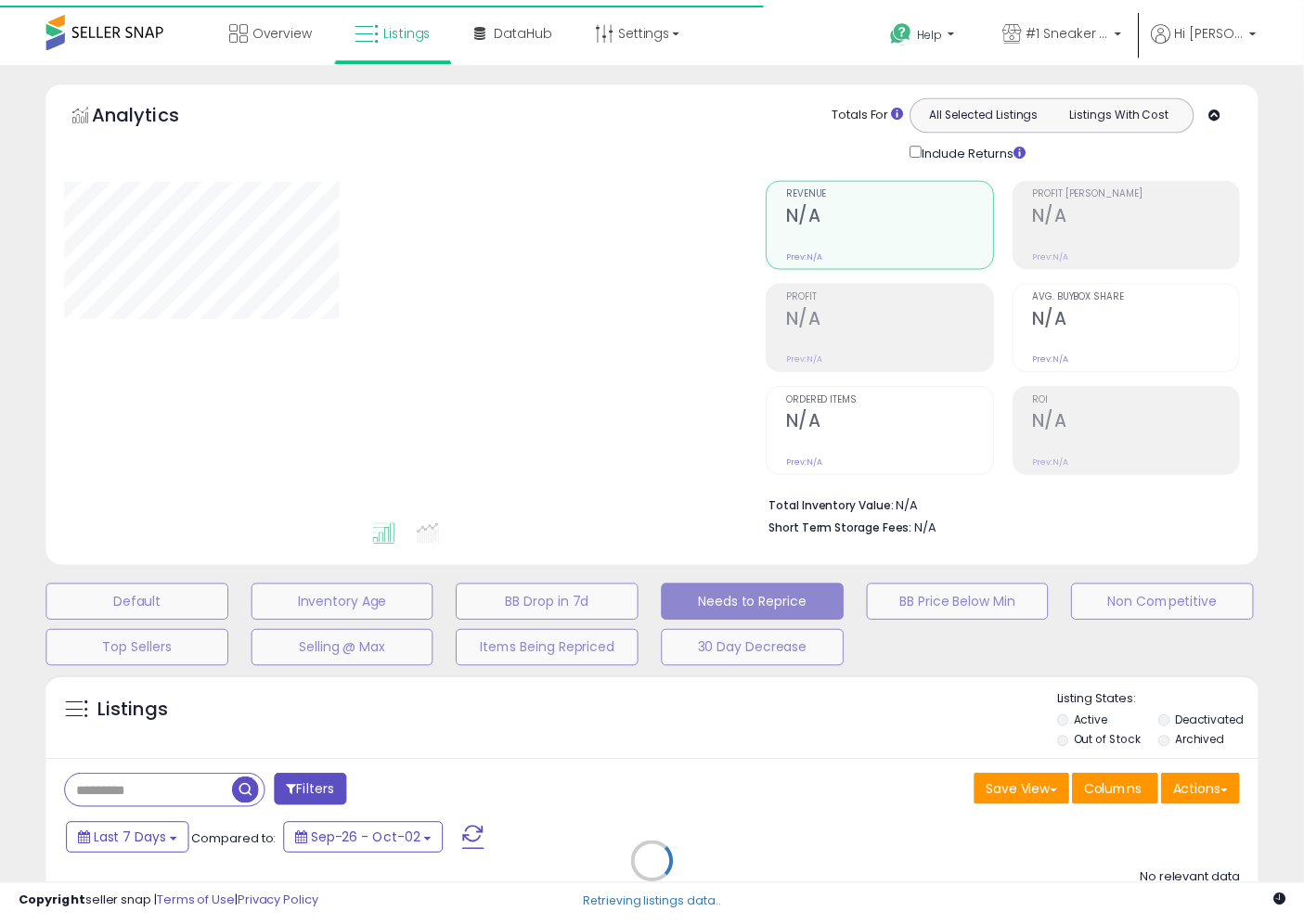
scroll to position [229, 0]
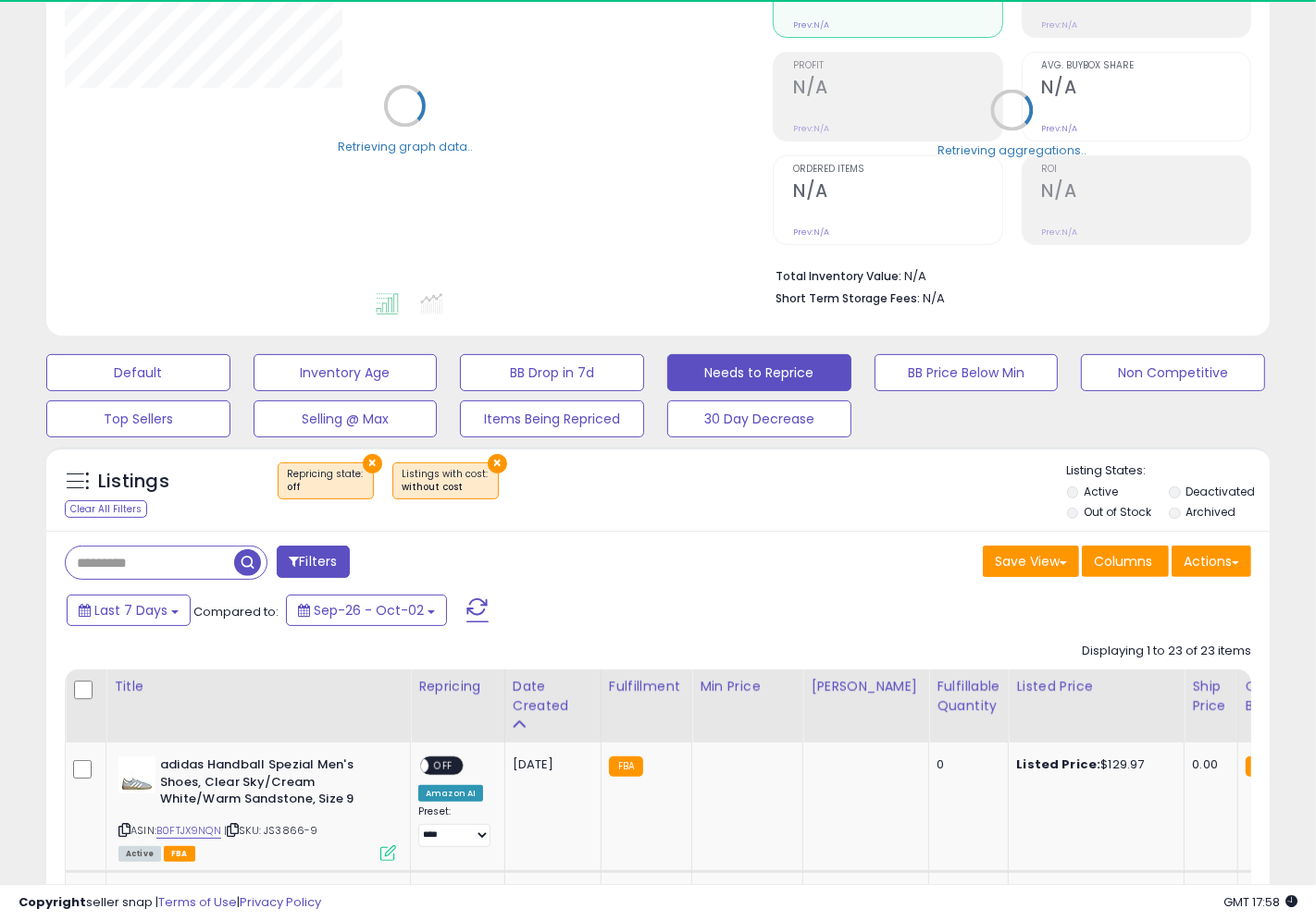
select select "**"
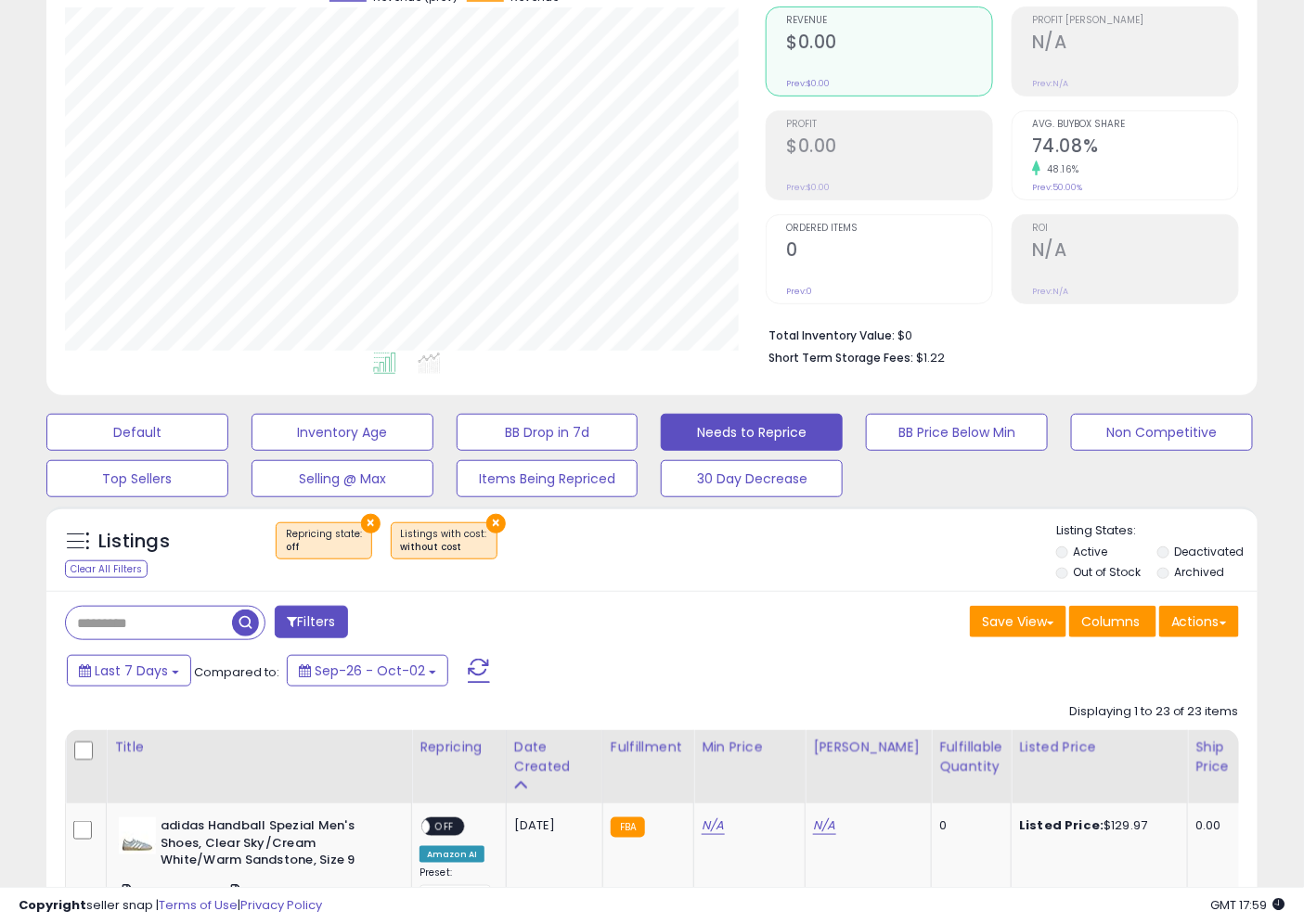
scroll to position [343, 0]
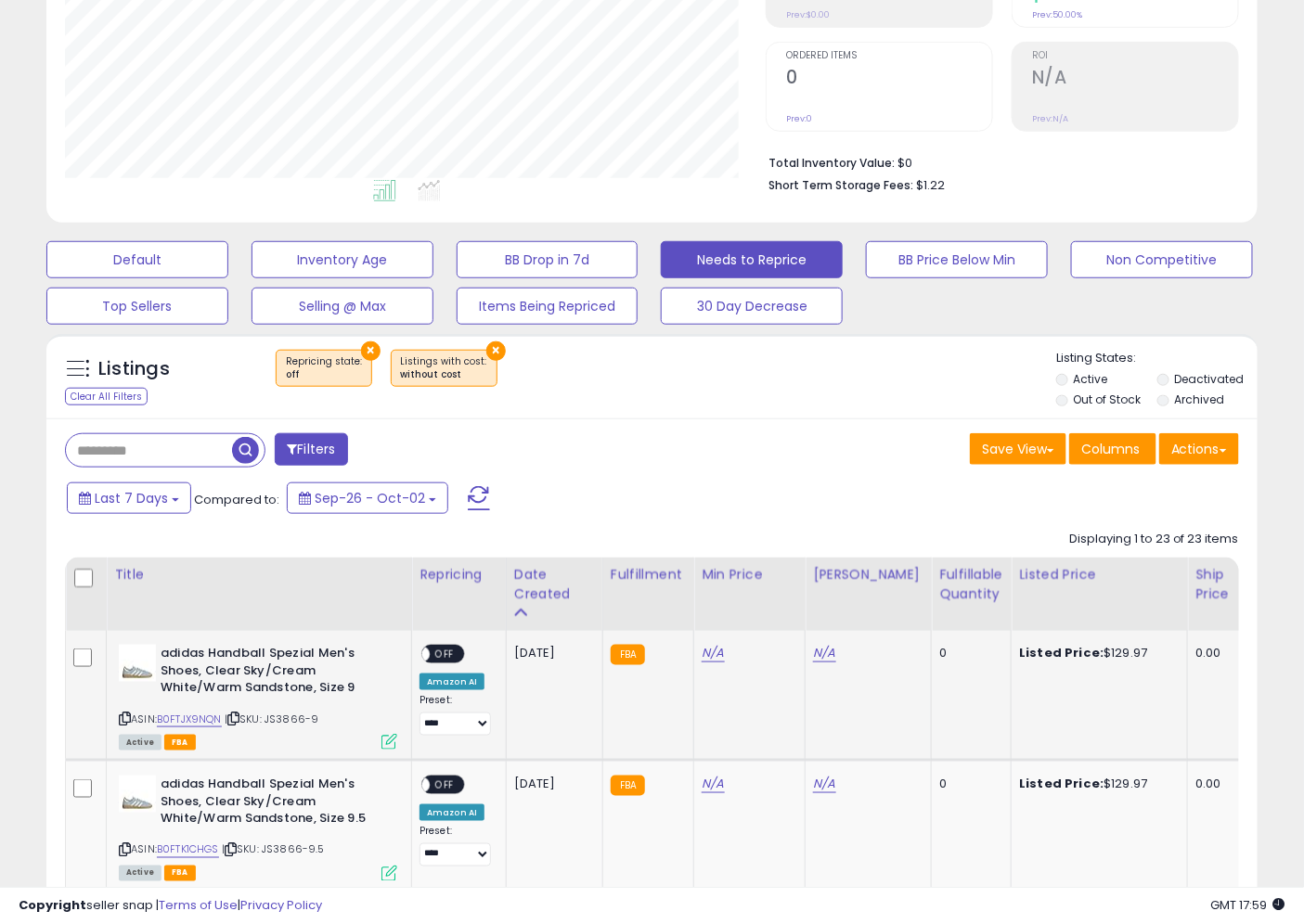
click at [1115, 663] on td "Listed Price: $129.97" at bounding box center [1099, 696] width 176 height 130
copy div "129.97"
click at [820, 645] on td "N/A" at bounding box center [869, 696] width 126 height 130
click at [817, 654] on link "N/A" at bounding box center [824, 652] width 23 height 19
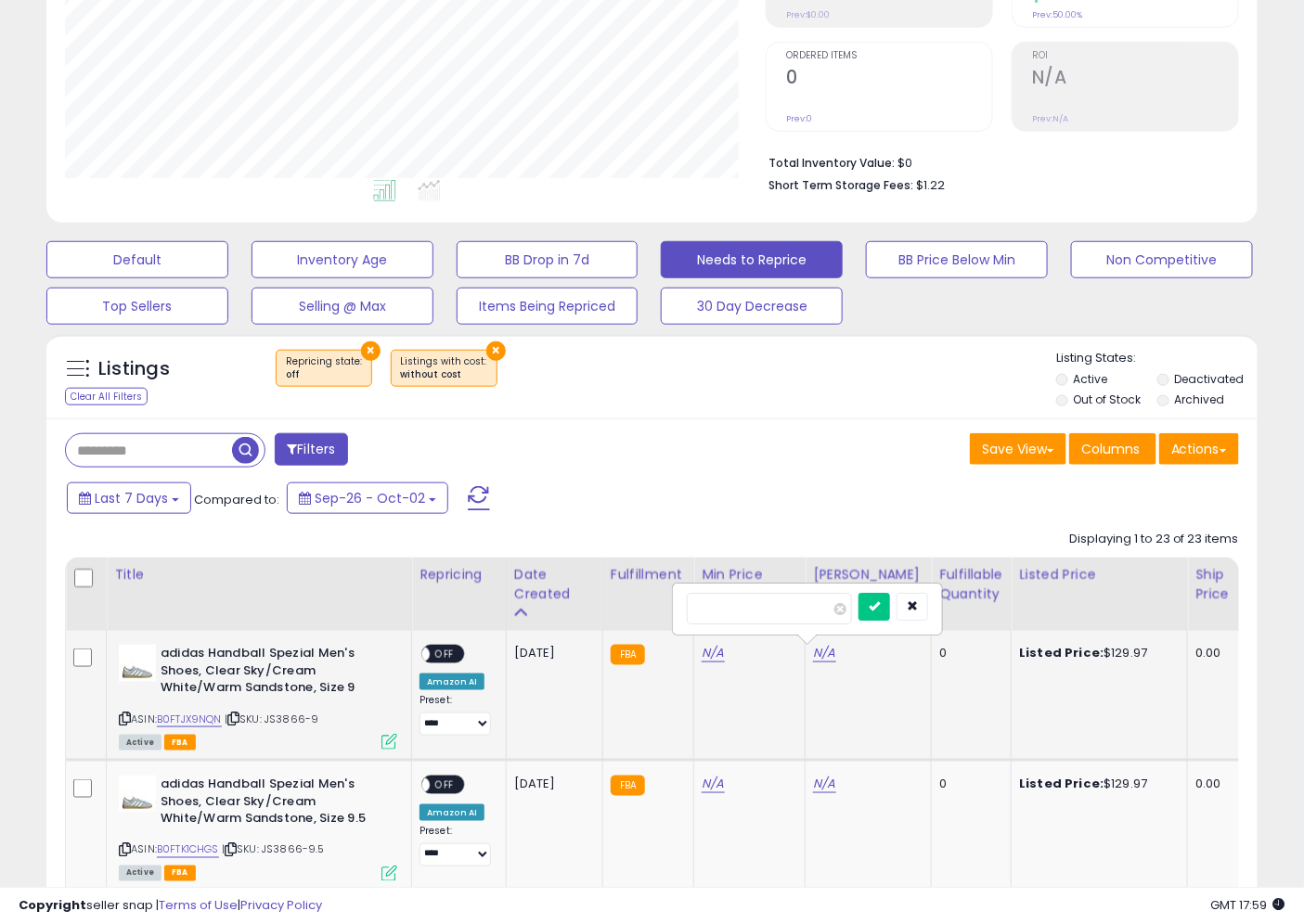
type input "******"
click button "submit" at bounding box center [874, 607] width 31 height 28
click at [239, 721] on icon at bounding box center [233, 718] width 12 height 10
click at [727, 656] on div "N/A" at bounding box center [746, 652] width 90 height 17
click at [704, 660] on link "N/A" at bounding box center [713, 652] width 23 height 19
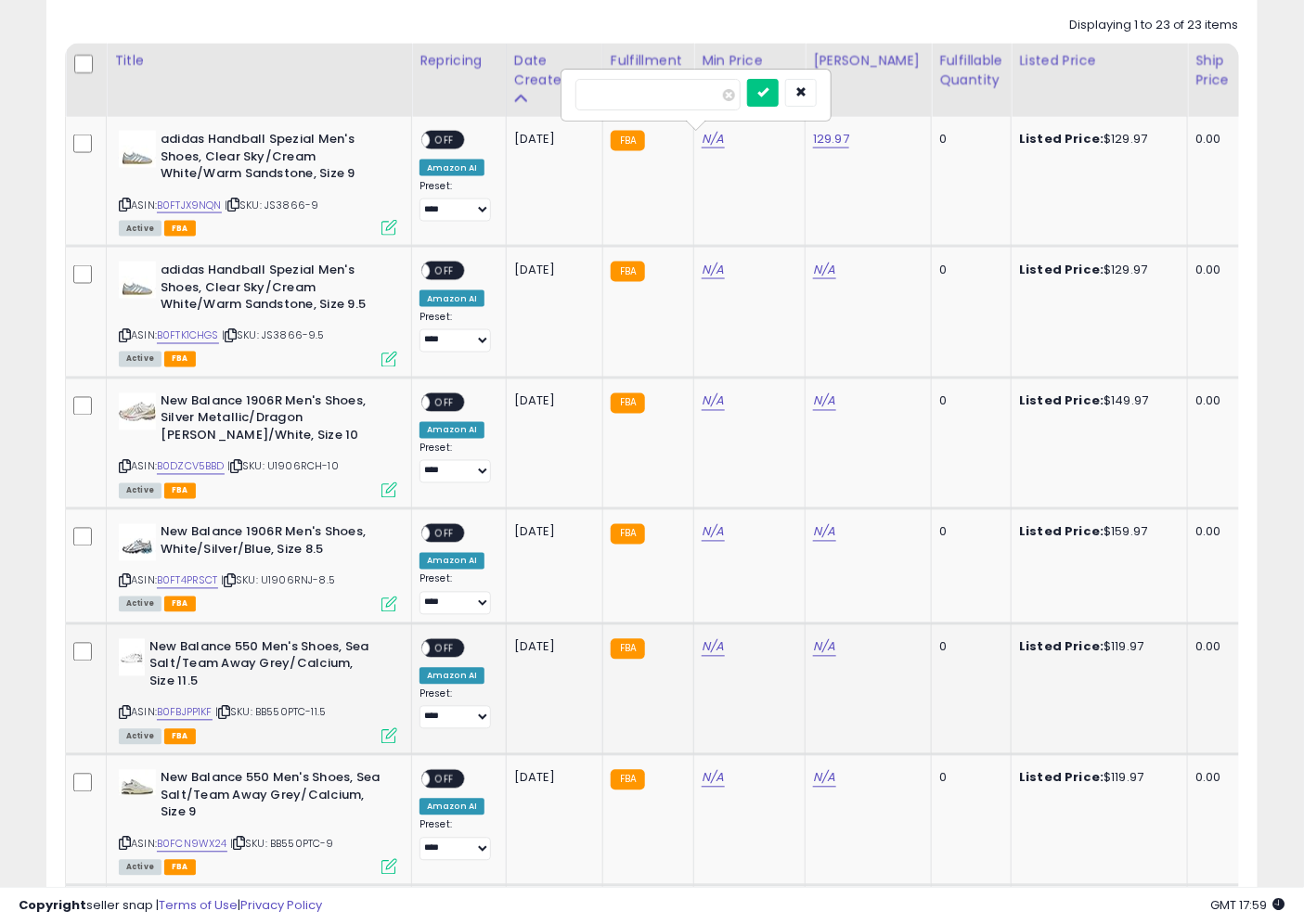
scroll to position [858, 0]
type input "******"
click button "submit" at bounding box center [763, 92] width 31 height 28
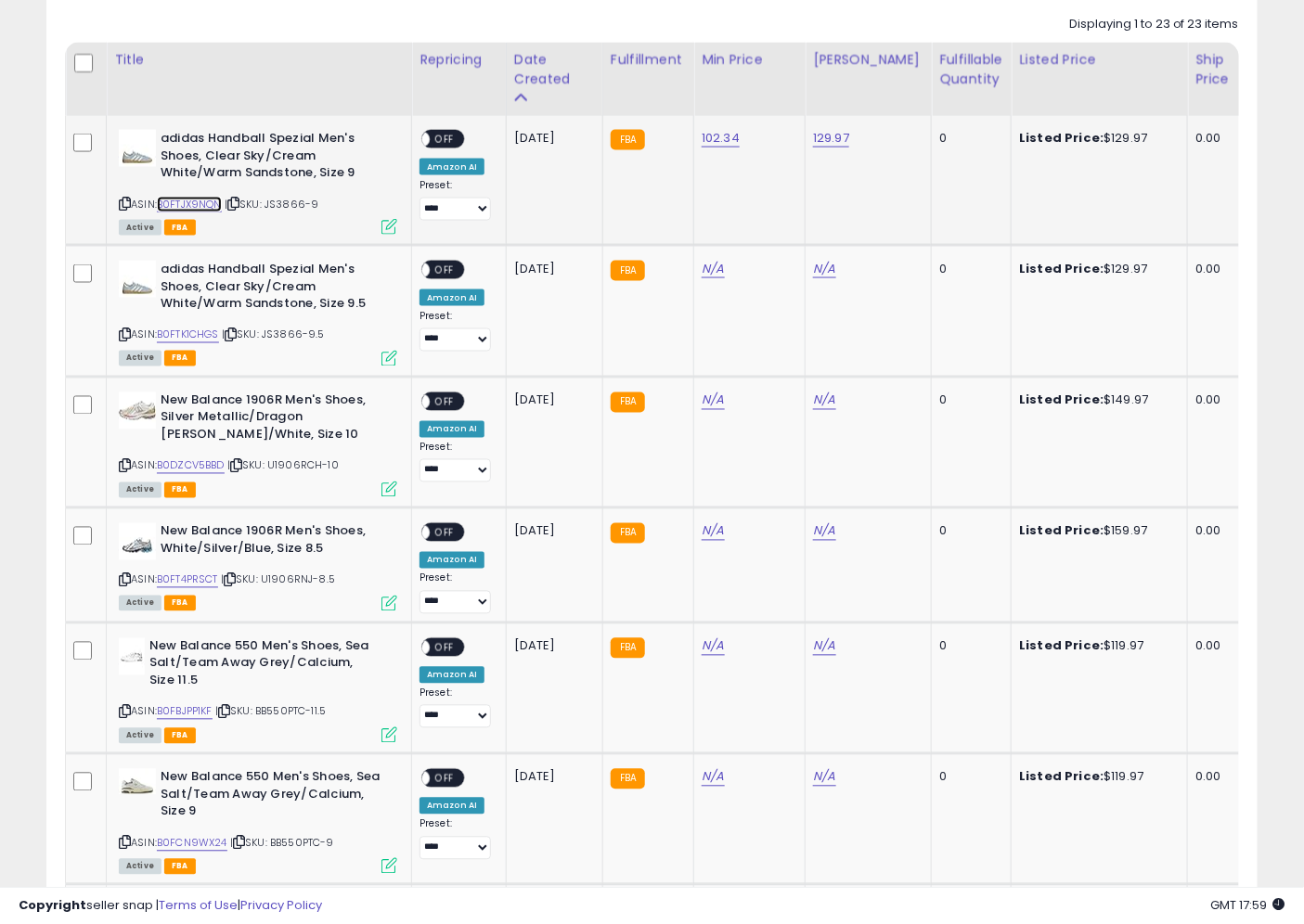
click at [200, 203] on link "B0FTJX9NQN" at bounding box center [189, 205] width 65 height 16
click at [449, 137] on span "OFF" at bounding box center [445, 140] width 30 height 16
click at [1090, 256] on td "Listed Price: $129.97" at bounding box center [1099, 311] width 176 height 131
copy div "129.97"
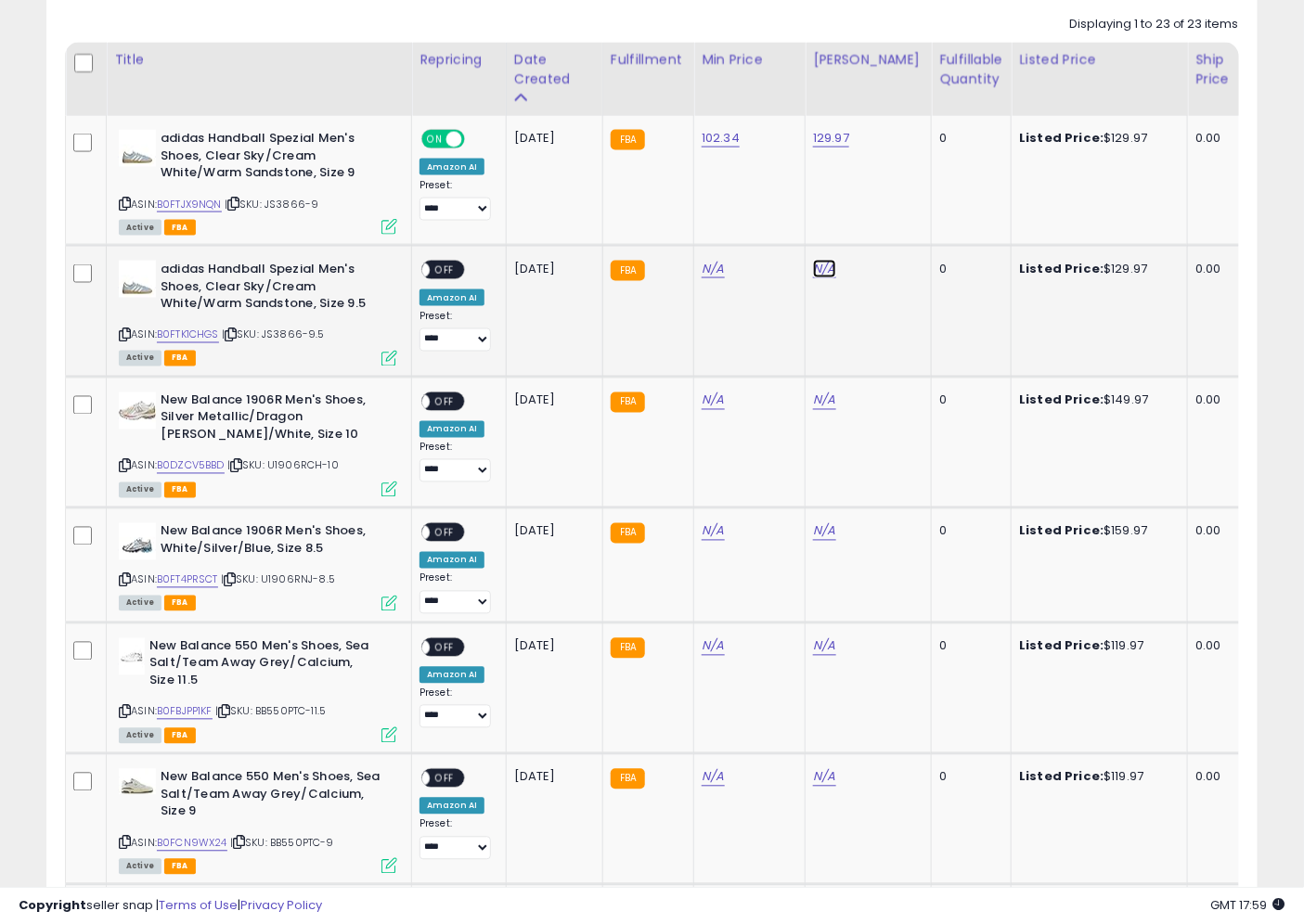
click at [828, 268] on link "N/A" at bounding box center [824, 269] width 23 height 19
click button "submit" at bounding box center [874, 222] width 31 height 28
click at [236, 331] on icon at bounding box center [230, 336] width 12 height 10
click at [317, 360] on div "Active FBA" at bounding box center [258, 356] width 279 height 13
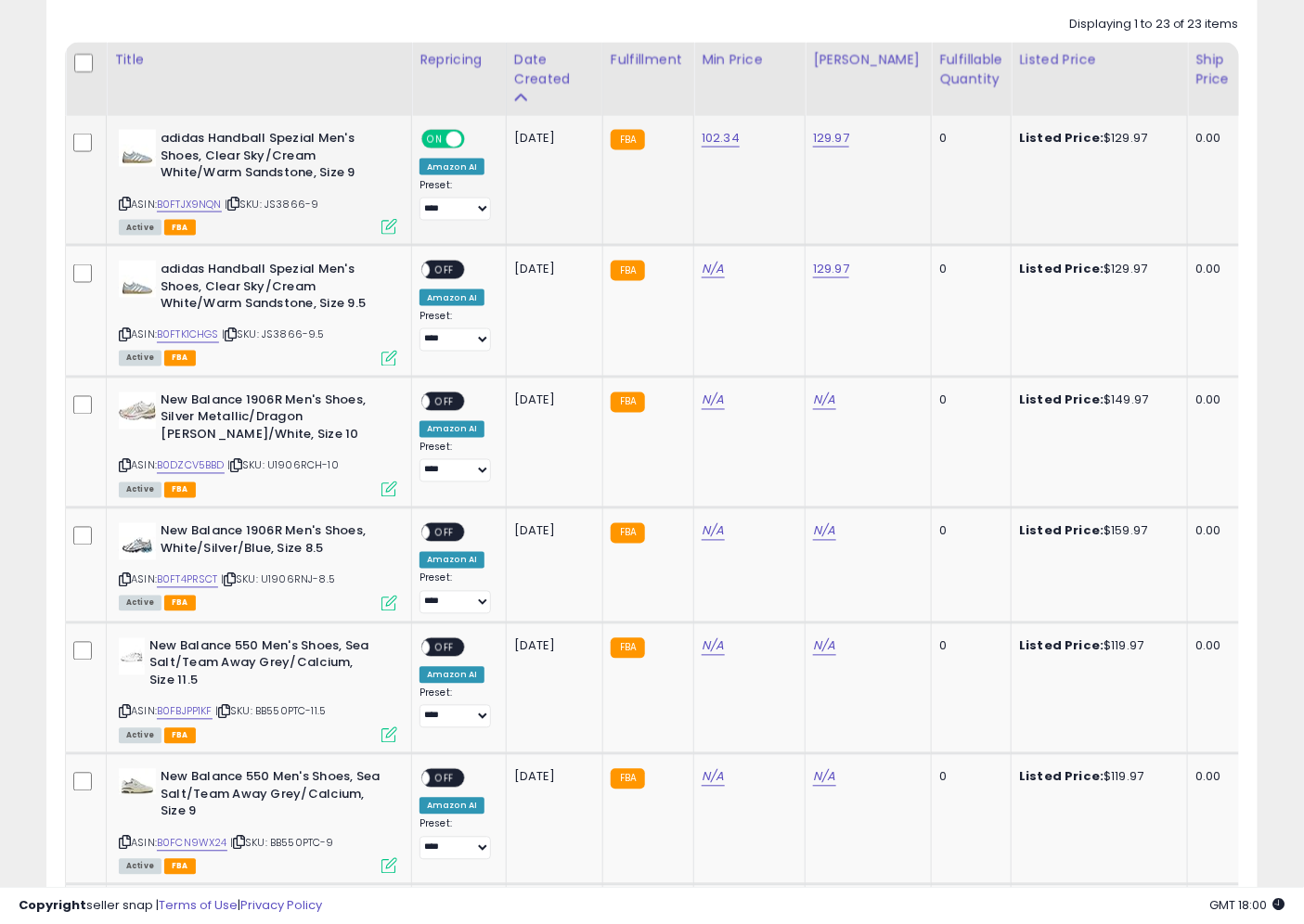
click at [724, 170] on td "102.34" at bounding box center [749, 181] width 111 height 130
copy link "102.34"
click at [706, 275] on link "N/A" at bounding box center [713, 269] width 23 height 19
click button "submit" at bounding box center [763, 222] width 31 height 28
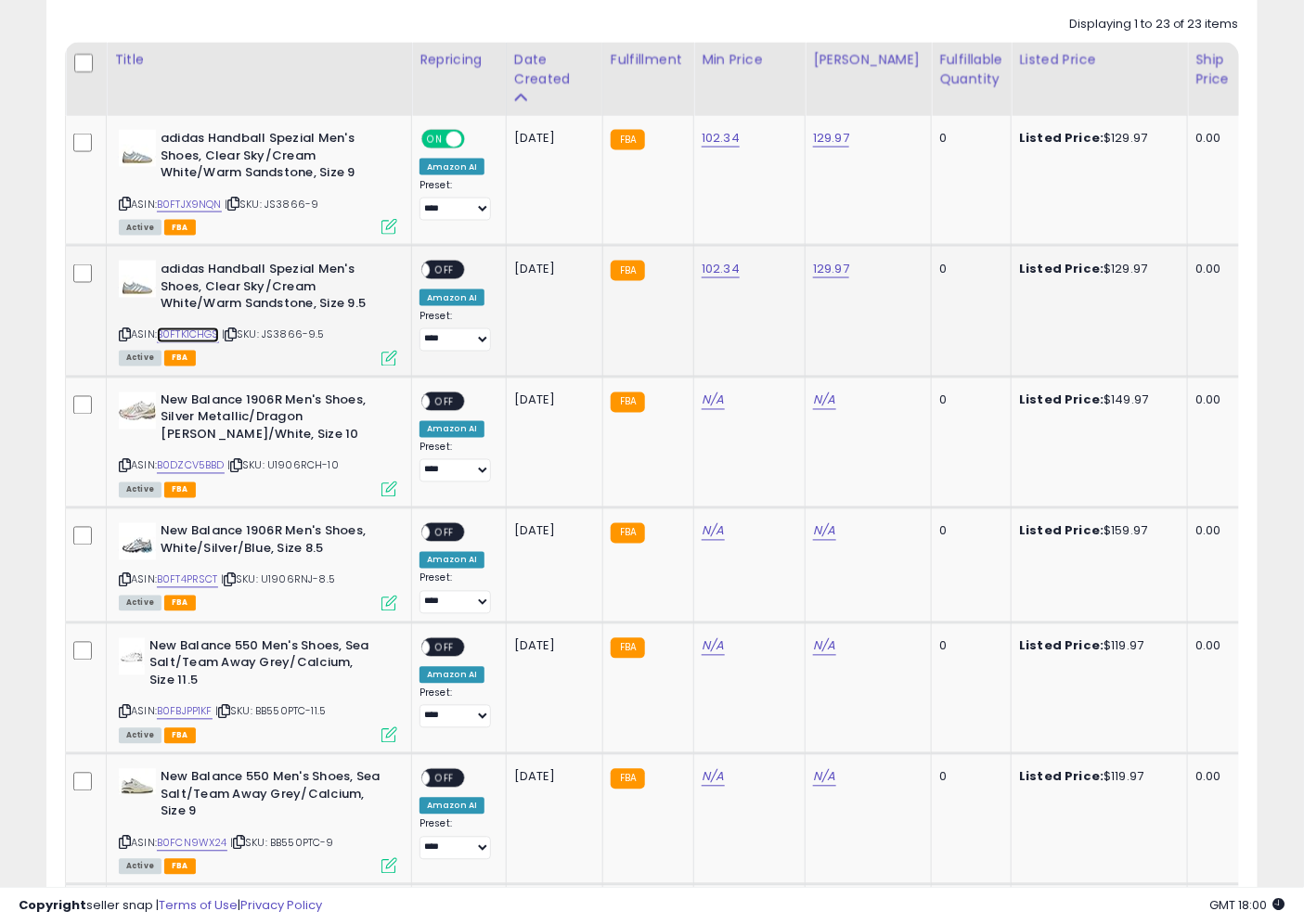
click at [190, 332] on link "B0FTK1CHGS" at bounding box center [187, 336] width 62 height 16
click at [198, 335] on link "B0FTK1CHGS" at bounding box center [187, 336] width 62 height 16
click at [449, 273] on span "OFF" at bounding box center [445, 271] width 30 height 16
click at [1125, 403] on div "Listed Price: $149.97" at bounding box center [1095, 400] width 155 height 17
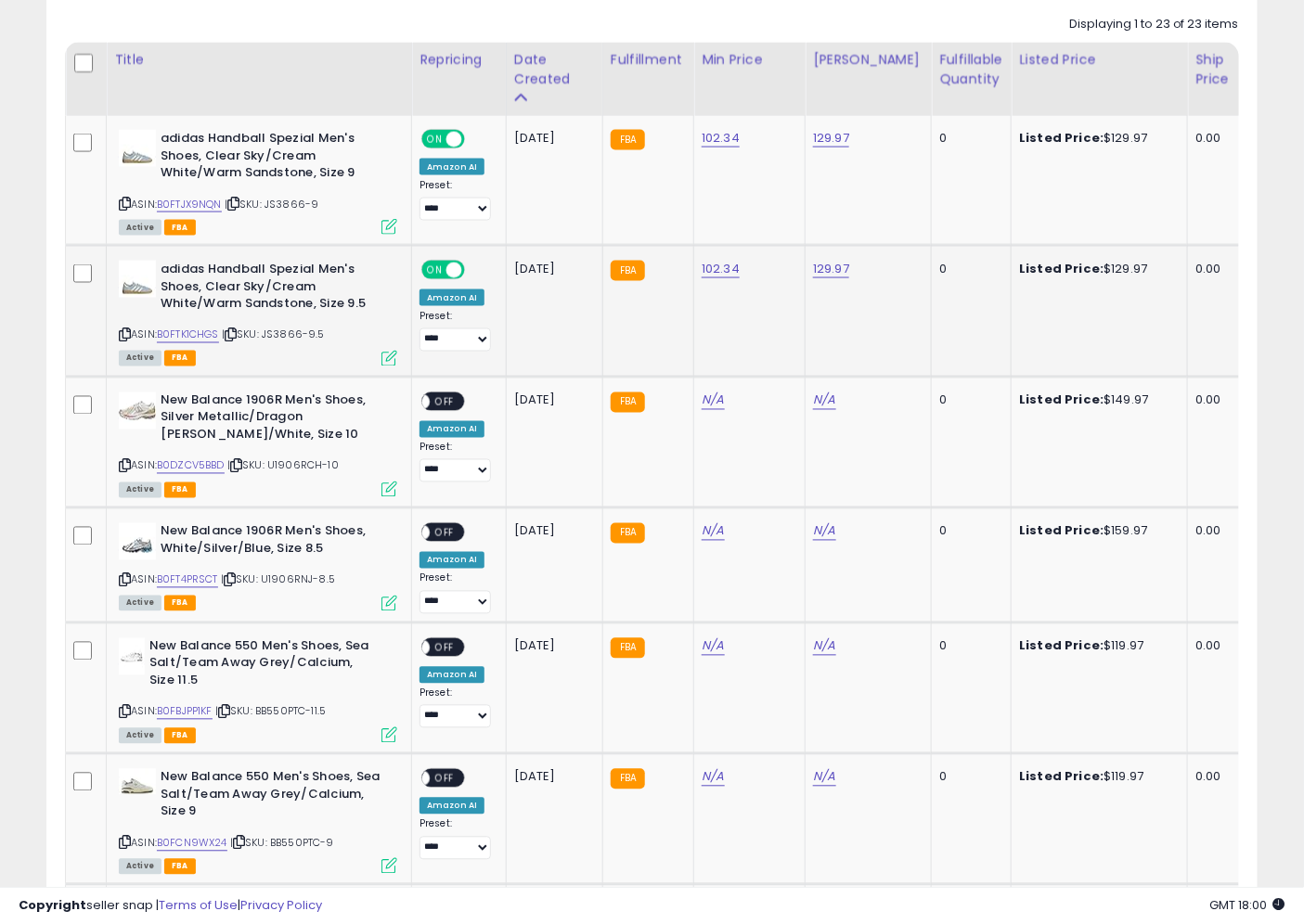
click at [236, 331] on icon at bounding box center [230, 336] width 12 height 10
click at [1109, 400] on div "Listed Price: $149.97" at bounding box center [1095, 400] width 155 height 17
copy div "149.97"
click at [822, 394] on link "N/A" at bounding box center [824, 400] width 23 height 19
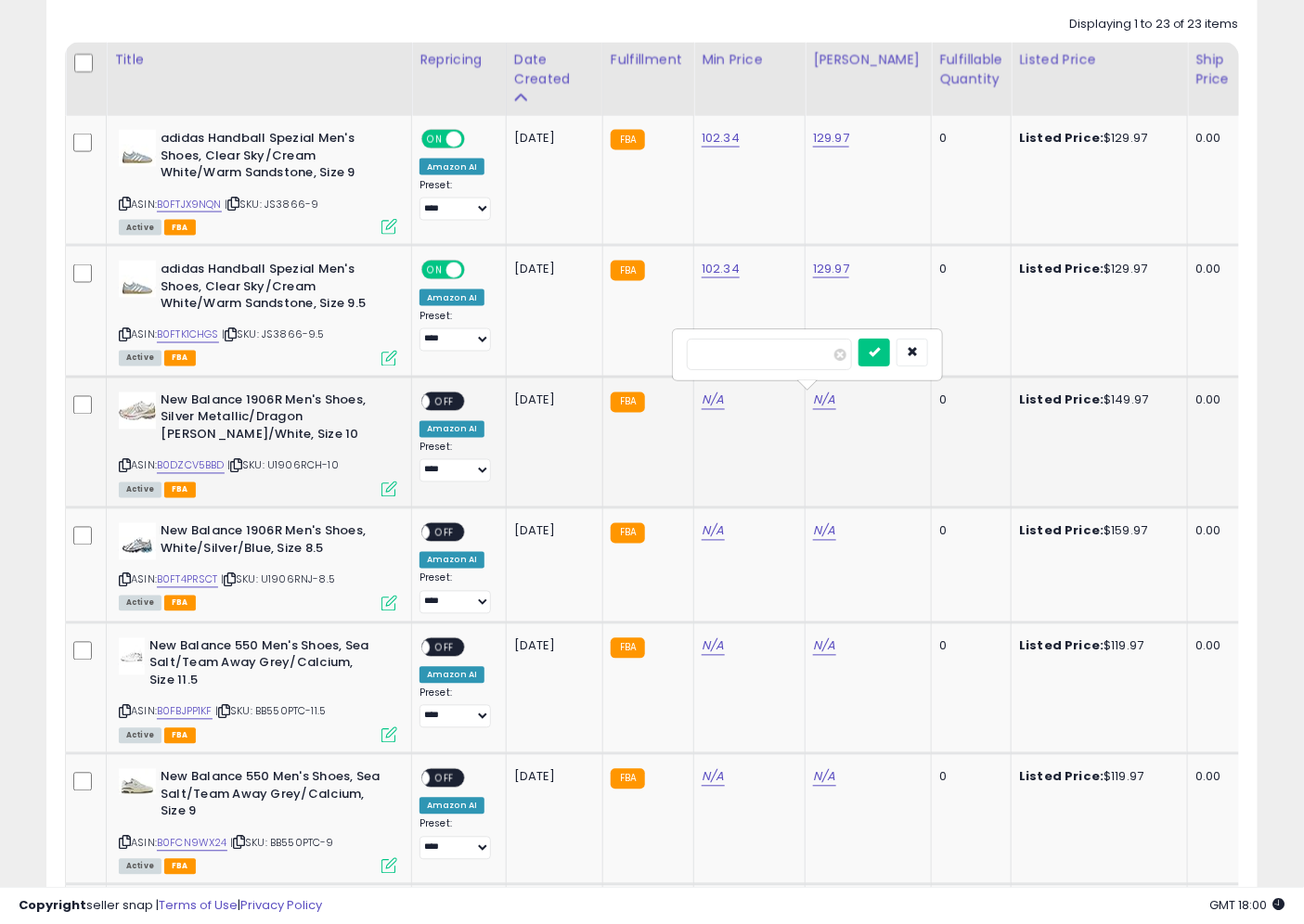
click button "submit" at bounding box center [874, 352] width 31 height 28
click at [242, 462] on icon at bounding box center [236, 466] width 12 height 10
click at [241, 457] on div "ASIN: B0DZCV5BBD | SKU: U1906RCH-10 Active FBA" at bounding box center [258, 444] width 279 height 103
click at [711, 396] on link "N/A" at bounding box center [713, 400] width 23 height 19
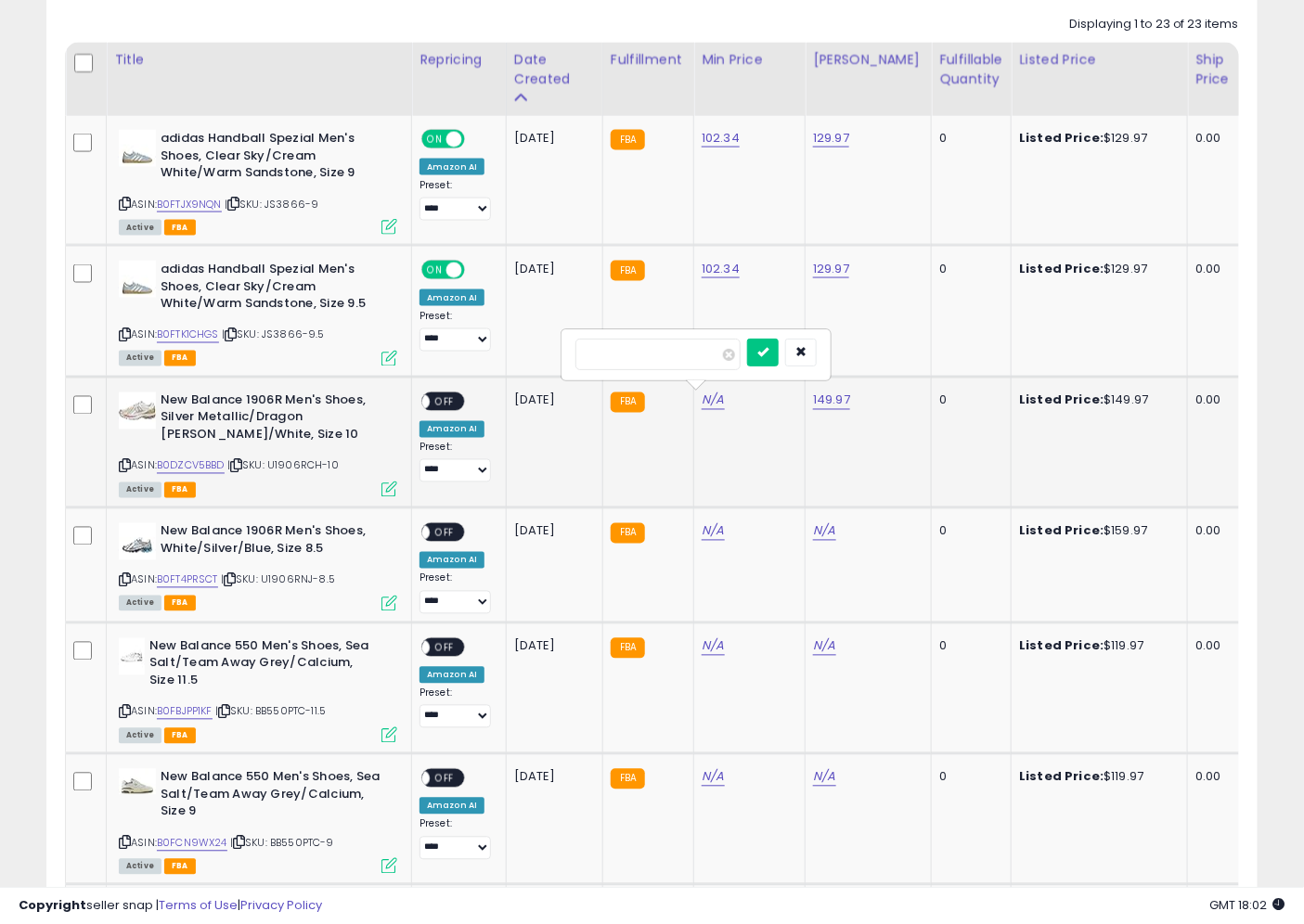
type input "******"
click button "submit" at bounding box center [763, 352] width 31 height 28
click at [183, 461] on link "B0DZCV5BBD" at bounding box center [190, 466] width 68 height 16
click at [436, 400] on span "OFF" at bounding box center [445, 401] width 30 height 16
click at [1117, 530] on div "Listed Price: $159.97" at bounding box center [1095, 531] width 155 height 17
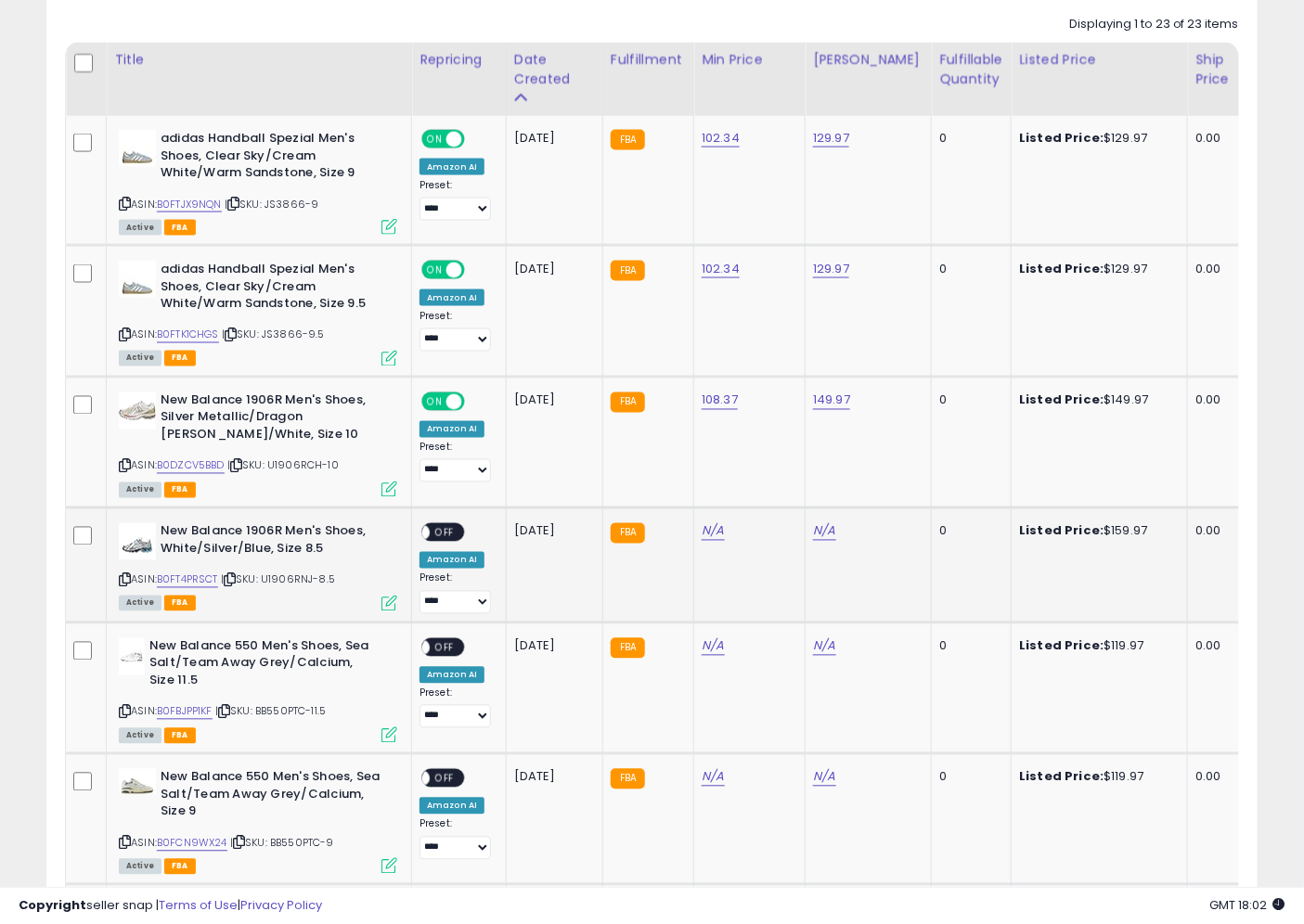
click at [1117, 530] on div "Listed Price: $159.97" at bounding box center [1095, 531] width 155 height 17
copy div "159.97"
click at [824, 531] on link "N/A" at bounding box center [824, 531] width 23 height 19
click button "submit" at bounding box center [874, 483] width 31 height 28
click at [236, 579] on icon at bounding box center [229, 581] width 12 height 10
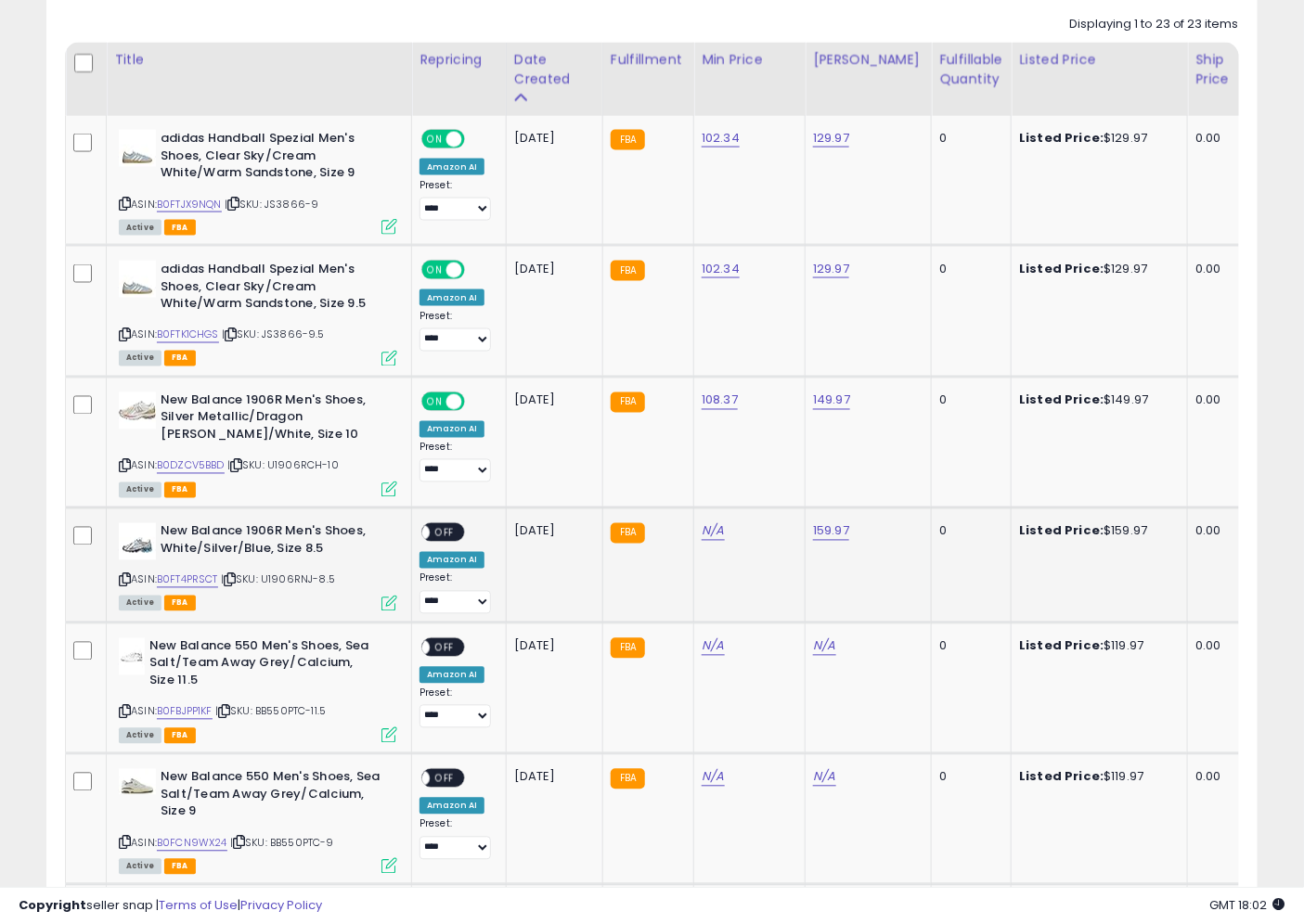
click at [709, 541] on td "N/A" at bounding box center [749, 565] width 111 height 115
click at [712, 530] on link "N/A" at bounding box center [713, 531] width 23 height 19
type input "******"
click button "submit" at bounding box center [763, 483] width 31 height 28
click at [196, 579] on link "B0FT4PRSCT" at bounding box center [187, 581] width 61 height 16
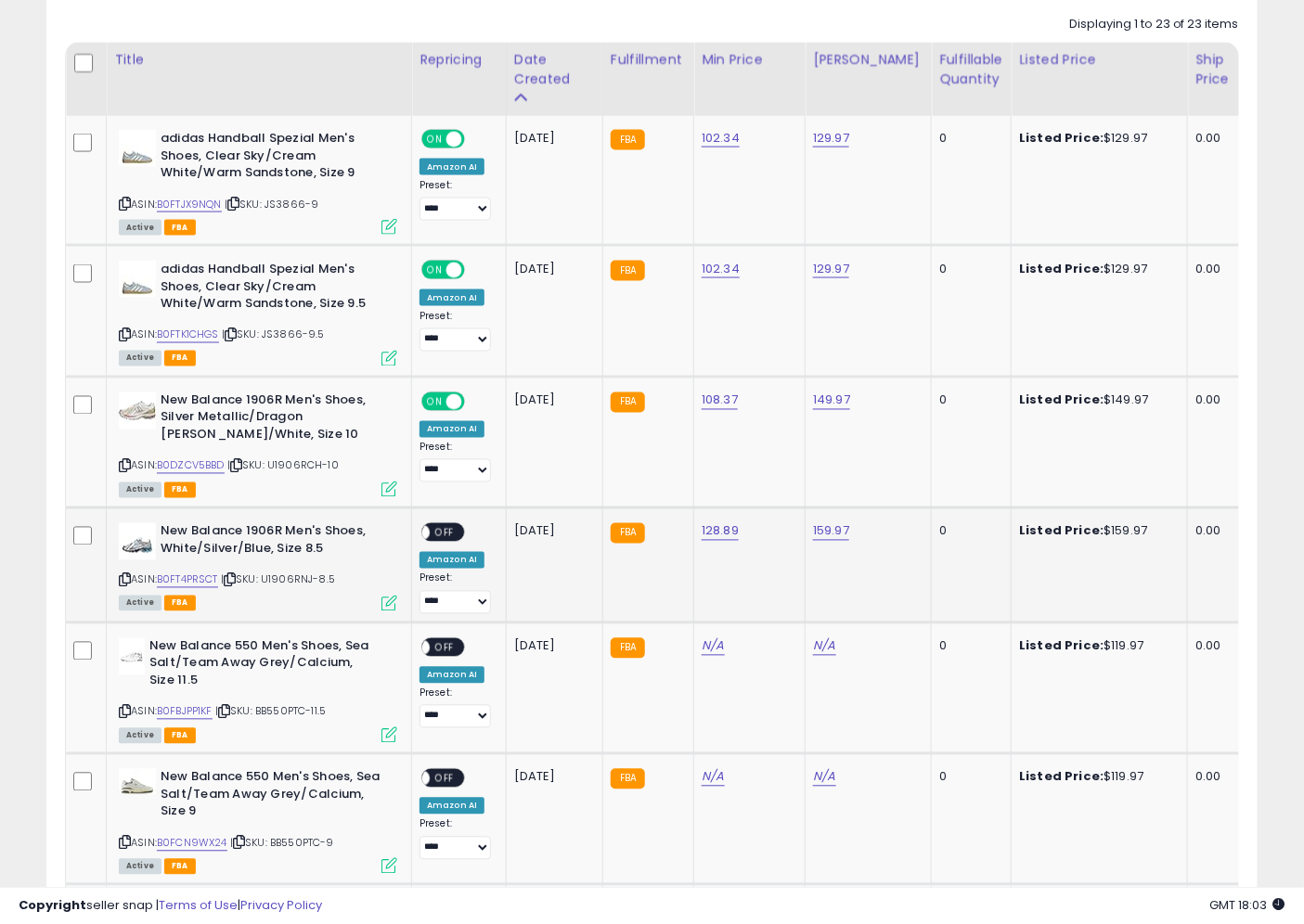
click at [433, 533] on span "OFF" at bounding box center [445, 533] width 30 height 16
click at [1118, 646] on div "Listed Price: $119.97" at bounding box center [1095, 647] width 155 height 17
click at [1092, 646] on div "Listed Price: $119.97" at bounding box center [1095, 647] width 155 height 17
copy div "119.97"
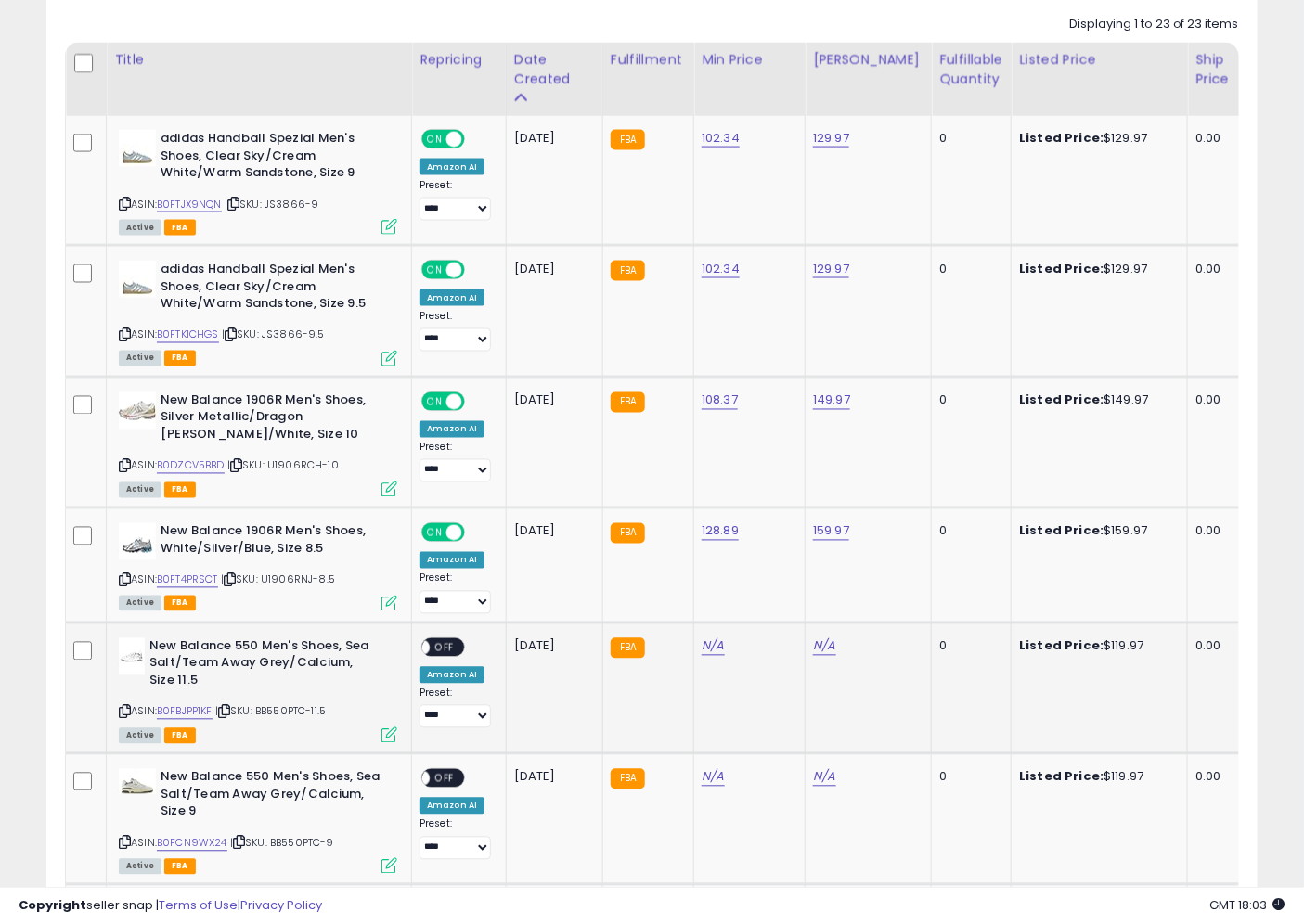
click at [1092, 646] on div "Listed Price: $119.97" at bounding box center [1095, 647] width 155 height 17
click at [824, 647] on link "N/A" at bounding box center [824, 647] width 23 height 19
type input "******"
click button "submit" at bounding box center [874, 597] width 31 height 28
click at [229, 711] on icon at bounding box center [224, 712] width 12 height 10
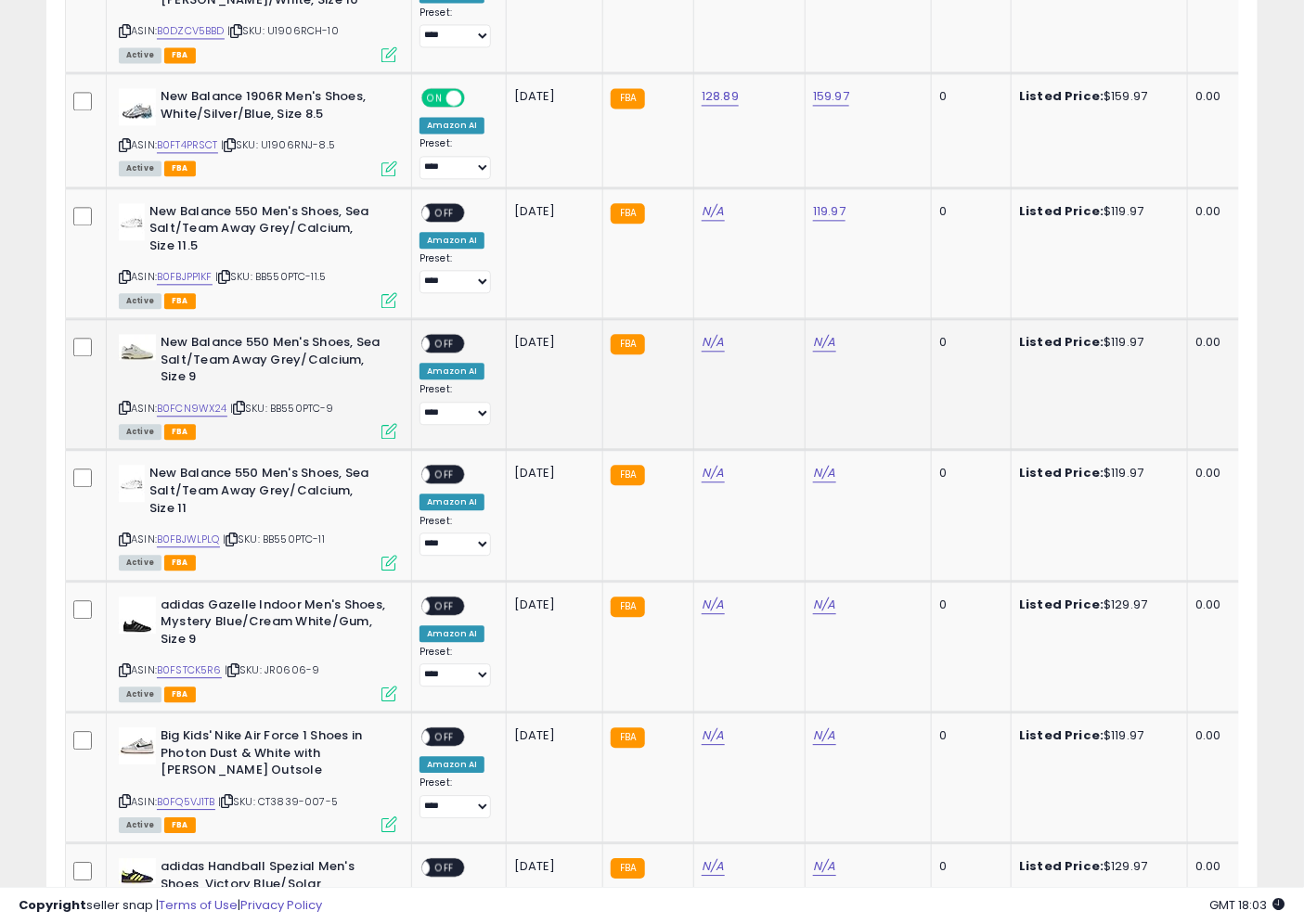
scroll to position [1375, 0]
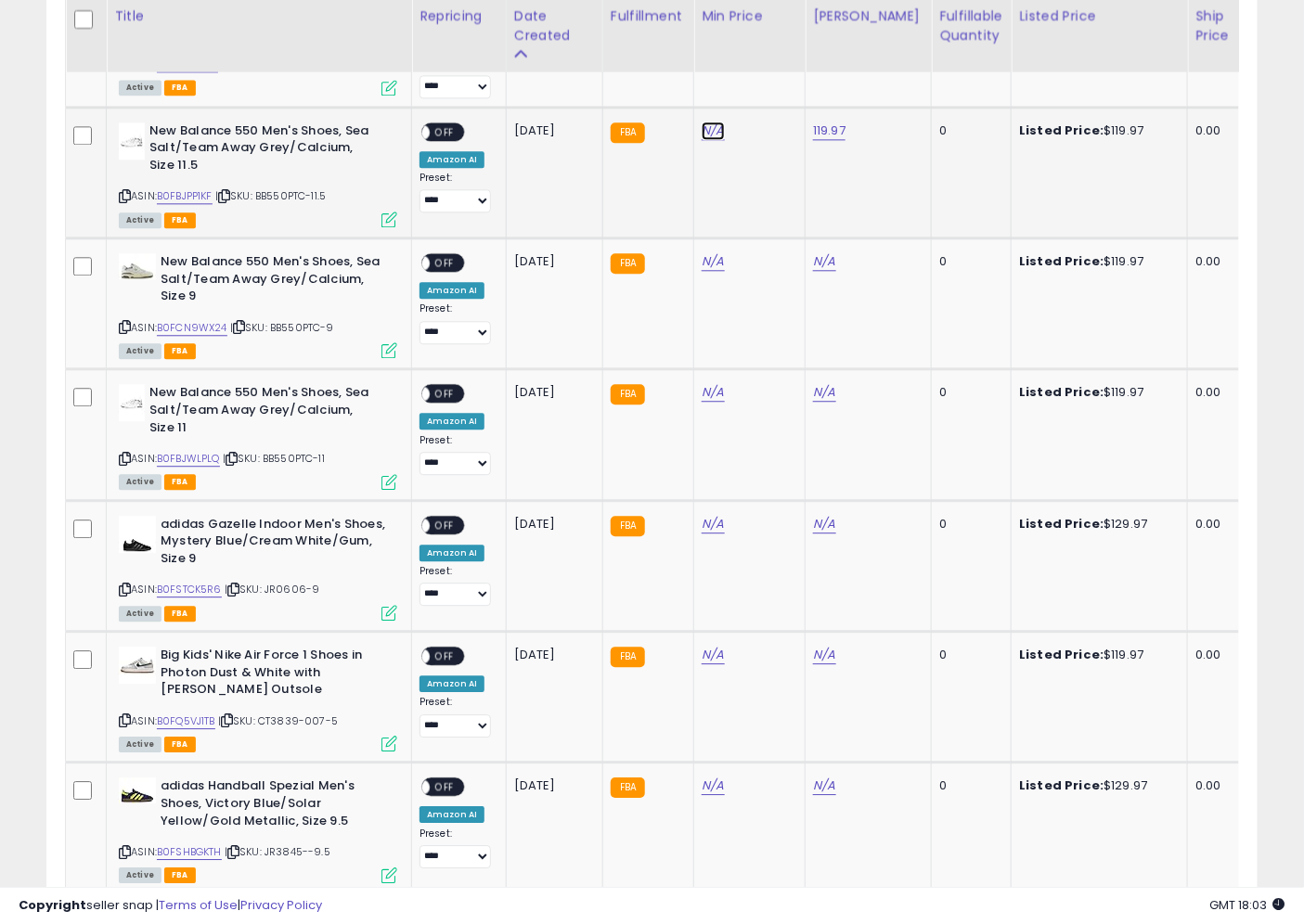
click at [721, 122] on link "N/A" at bounding box center [713, 131] width 23 height 19
type input "****"
click button "submit" at bounding box center [763, 82] width 31 height 28
click at [199, 197] on link "B0FBJPP1KF" at bounding box center [184, 196] width 56 height 16
click at [442, 128] on span "OFF" at bounding box center [445, 131] width 30 height 16
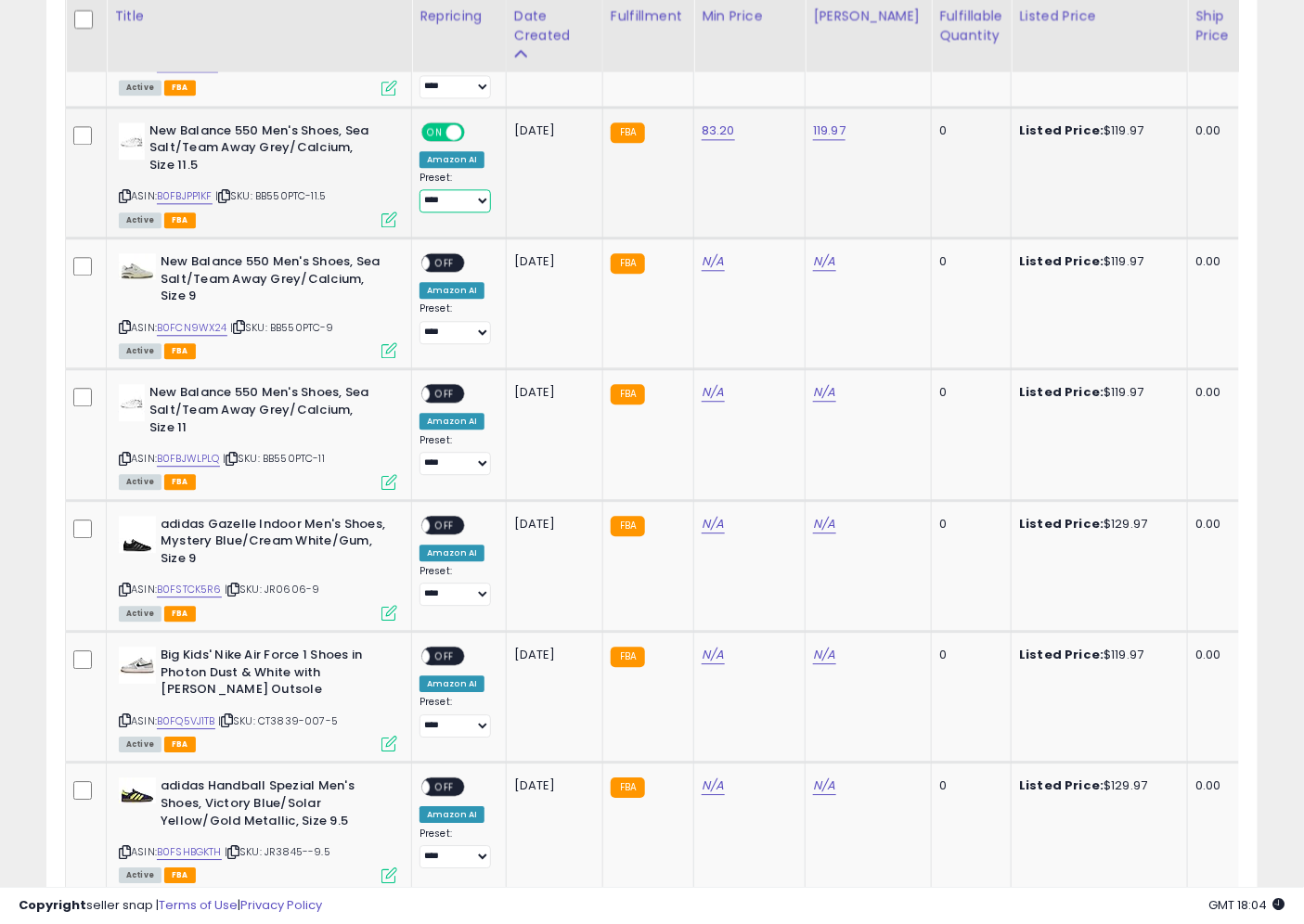
click at [461, 196] on select "**********" at bounding box center [455, 201] width 72 height 24
click at [455, 206] on select "**********" at bounding box center [455, 201] width 72 height 24
click at [1102, 258] on div "Listed Price: $119.97" at bounding box center [1095, 261] width 155 height 17
copy div "119.97"
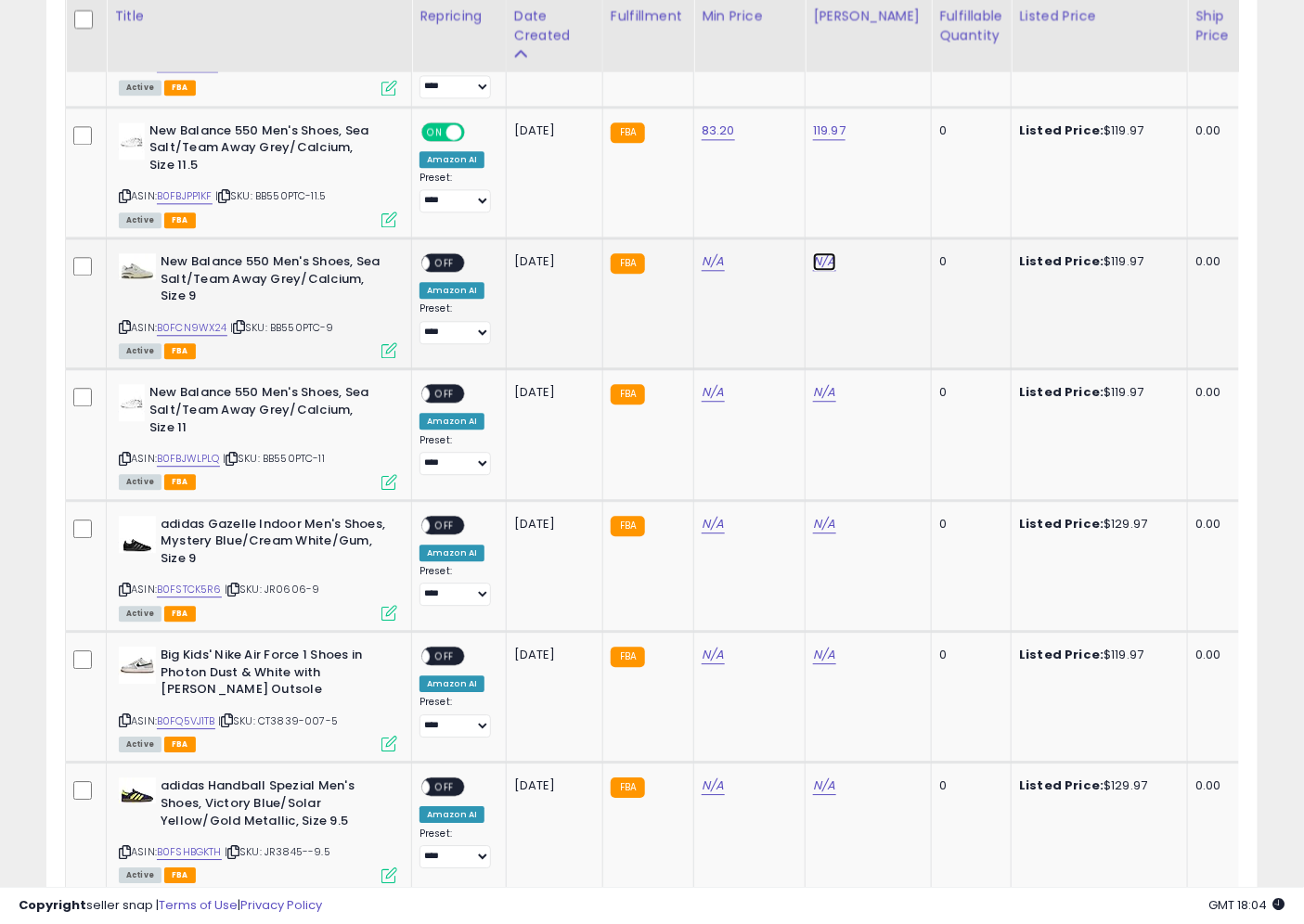
click at [827, 258] on link "N/A" at bounding box center [824, 262] width 23 height 19
click button "submit" at bounding box center [874, 213] width 31 height 28
click at [829, 393] on link "N/A" at bounding box center [824, 392] width 23 height 19
click button "submit" at bounding box center [999, 351] width 31 height 28
click at [709, 164] on td "83.20" at bounding box center [749, 171] width 111 height 131
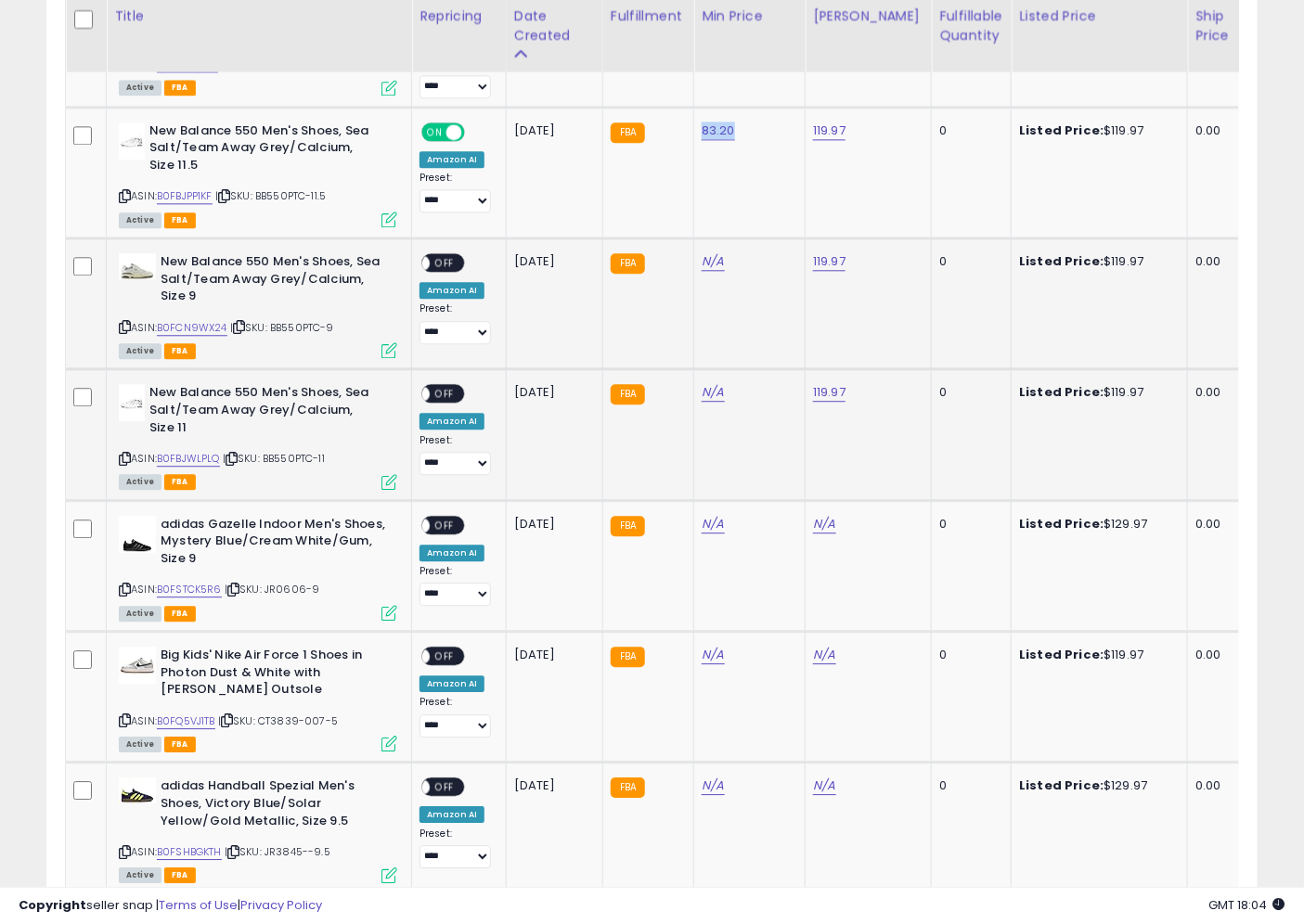
click at [709, 164] on td "83.20" at bounding box center [749, 171] width 111 height 131
copy link "83.20"
click at [720, 254] on link "N/A" at bounding box center [713, 262] width 23 height 19
click button "submit" at bounding box center [763, 213] width 31 height 28
click at [706, 388] on link "N/A" at bounding box center [713, 392] width 23 height 19
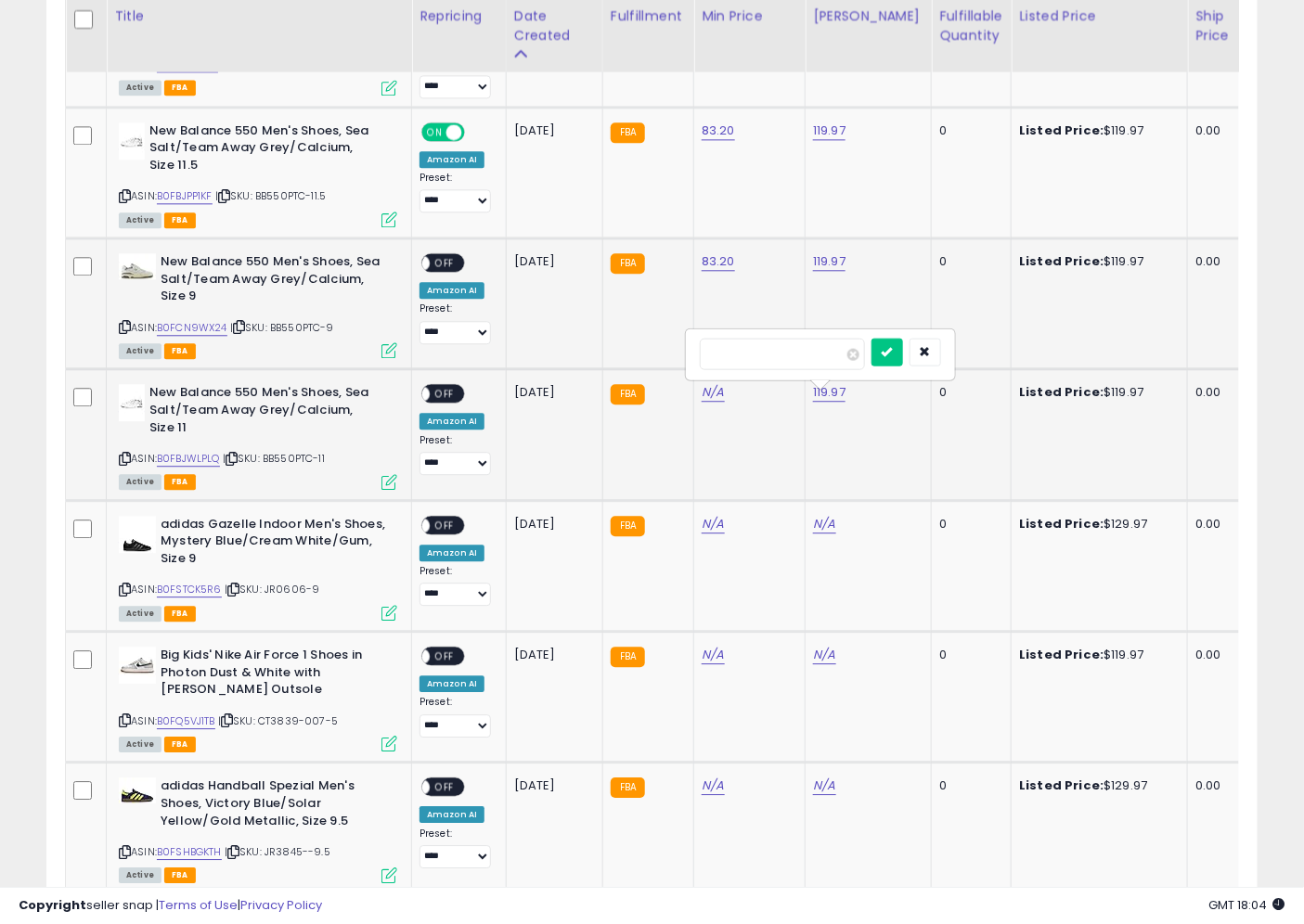
click button "submit" at bounding box center [888, 351] width 31 height 28
click at [215, 327] on link "B0FCN9WX24" at bounding box center [192, 328] width 71 height 16
click at [447, 248] on td "**********" at bounding box center [460, 303] width 94 height 131
click at [446, 255] on span "OFF" at bounding box center [445, 263] width 30 height 16
click at [236, 320] on span "| SKU: BB550PTC-9" at bounding box center [282, 327] width 104 height 15
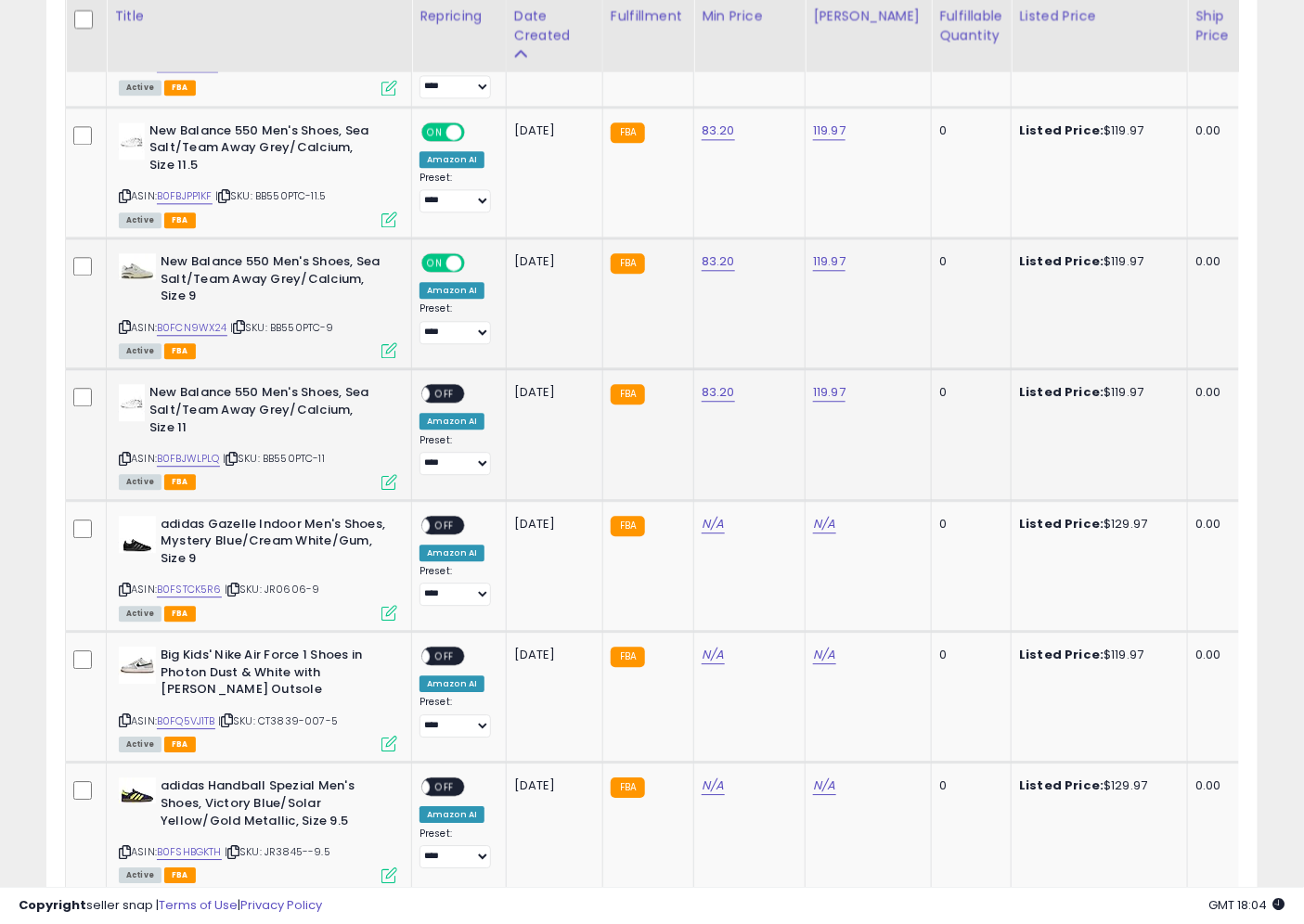
click at [243, 322] on icon at bounding box center [239, 327] width 12 height 10
click at [207, 452] on link "B0FBJWLPLQ" at bounding box center [188, 459] width 63 height 16
click at [449, 391] on span "OFF" at bounding box center [445, 394] width 30 height 16
click at [236, 585] on icon at bounding box center [233, 589] width 12 height 10
click at [716, 518] on link "N/A" at bounding box center [713, 524] width 23 height 19
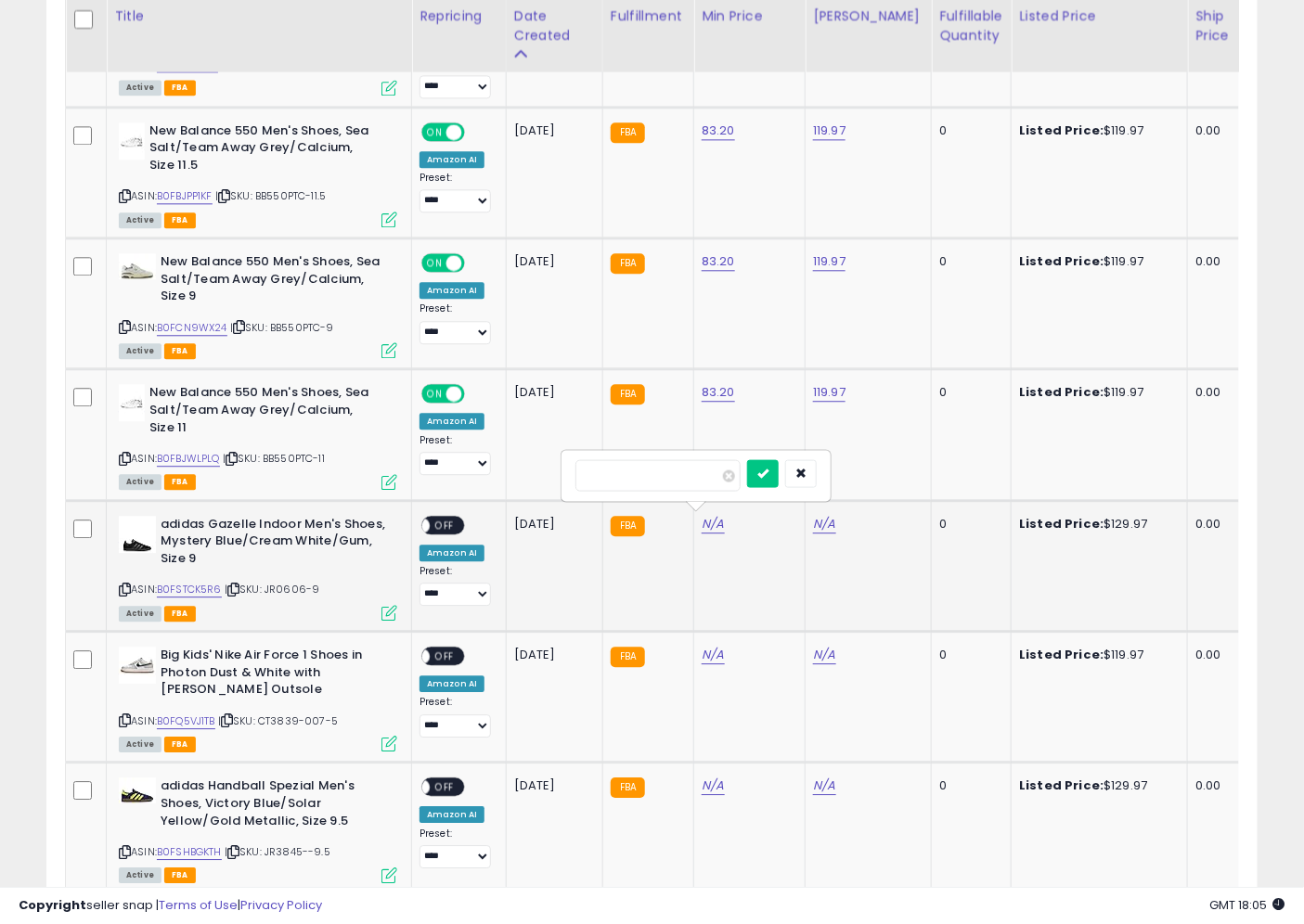
type input "*****"
click button "submit" at bounding box center [763, 473] width 31 height 28
click at [1118, 520] on div "Listed Price: $129.97" at bounding box center [1095, 524] width 155 height 17
copy div "129.97"
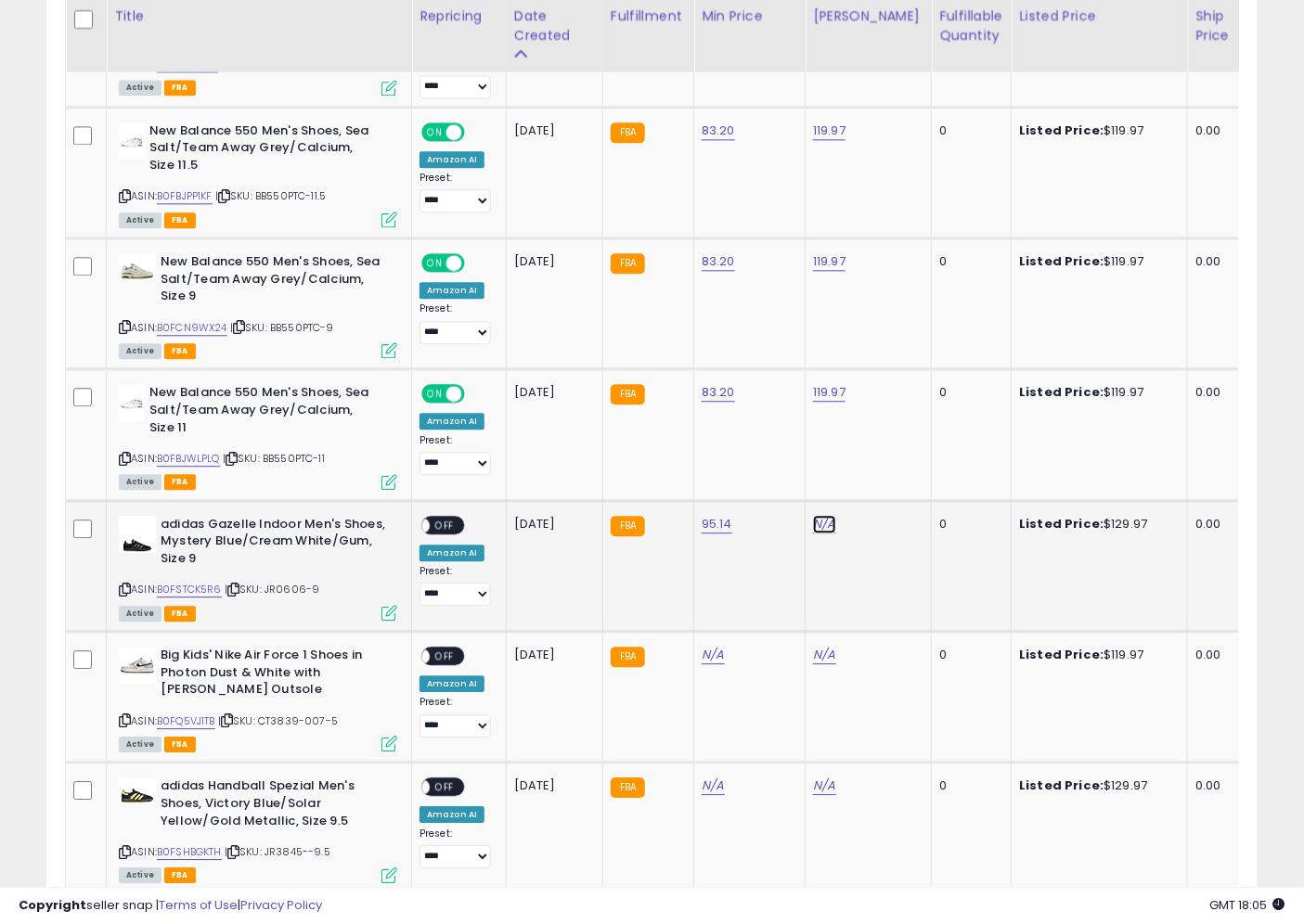
click at [826, 517] on link "N/A" at bounding box center [824, 524] width 23 height 19
click button "submit" at bounding box center [874, 473] width 31 height 28
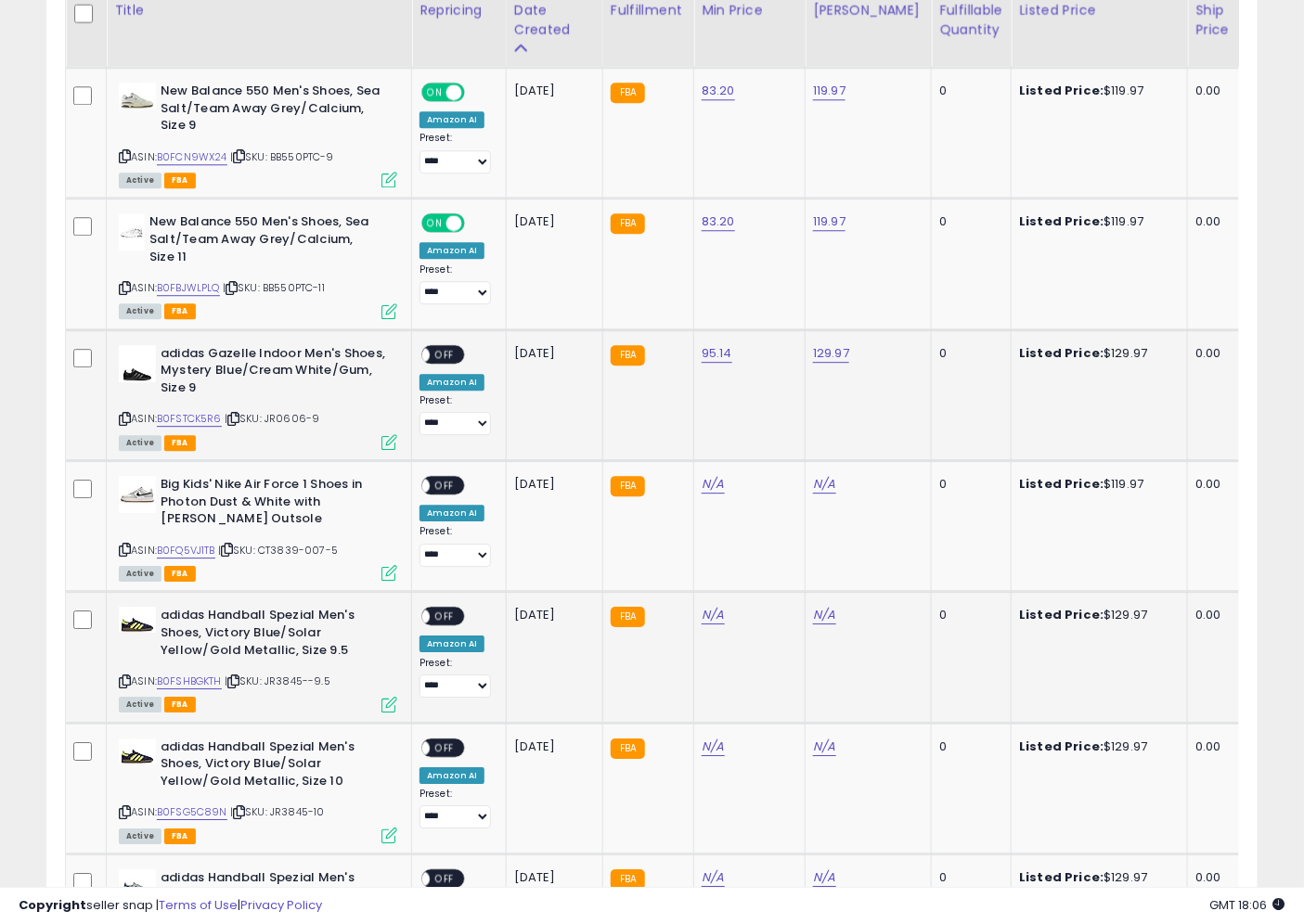
scroll to position [1719, 0]
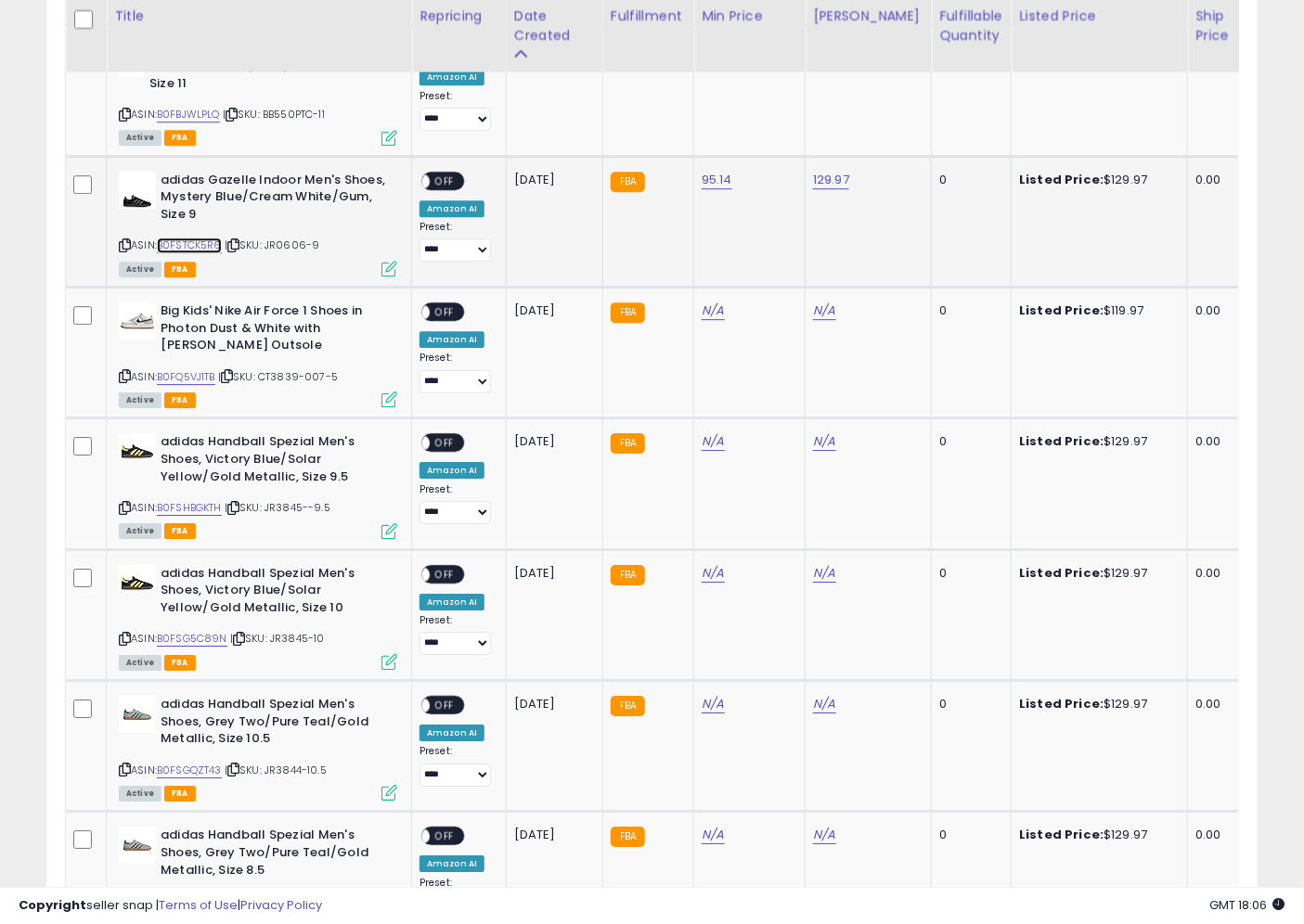
click at [210, 237] on link "B0FSTCK5R6" at bounding box center [189, 245] width 65 height 16
click at [443, 182] on span "OFF" at bounding box center [445, 180] width 30 height 16
click at [1102, 302] on div "Listed Price: $119.97" at bounding box center [1095, 310] width 155 height 17
copy div "119.97"
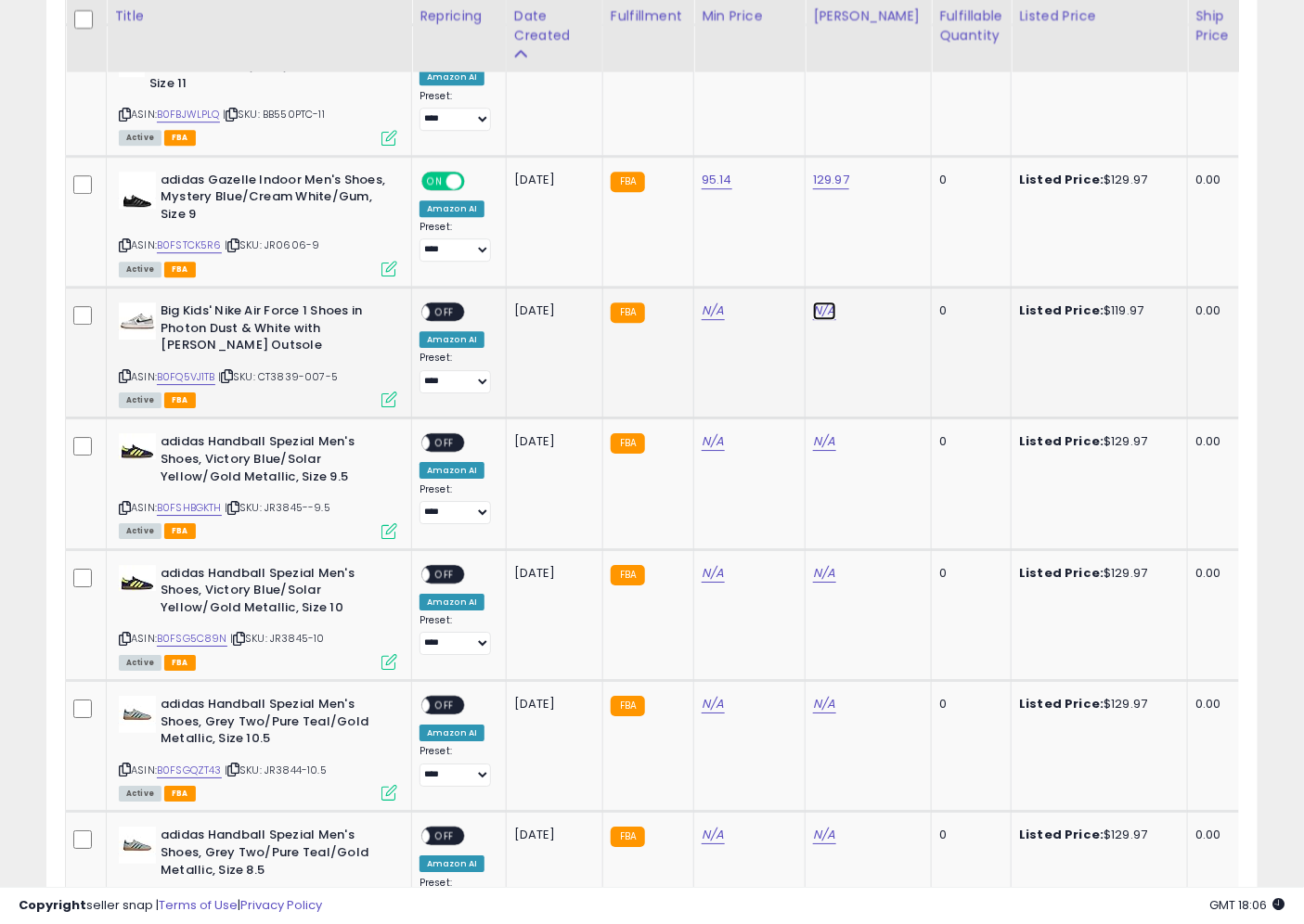
click at [827, 301] on link "N/A" at bounding box center [824, 310] width 23 height 19
type input "******"
click button "submit" at bounding box center [874, 259] width 31 height 28
click at [235, 381] on div "ASIN: B0FQ5VJ1TB | SKU: CT3839-007-5 Active FBA" at bounding box center [258, 353] width 279 height 103
click at [233, 371] on icon at bounding box center [226, 376] width 12 height 10
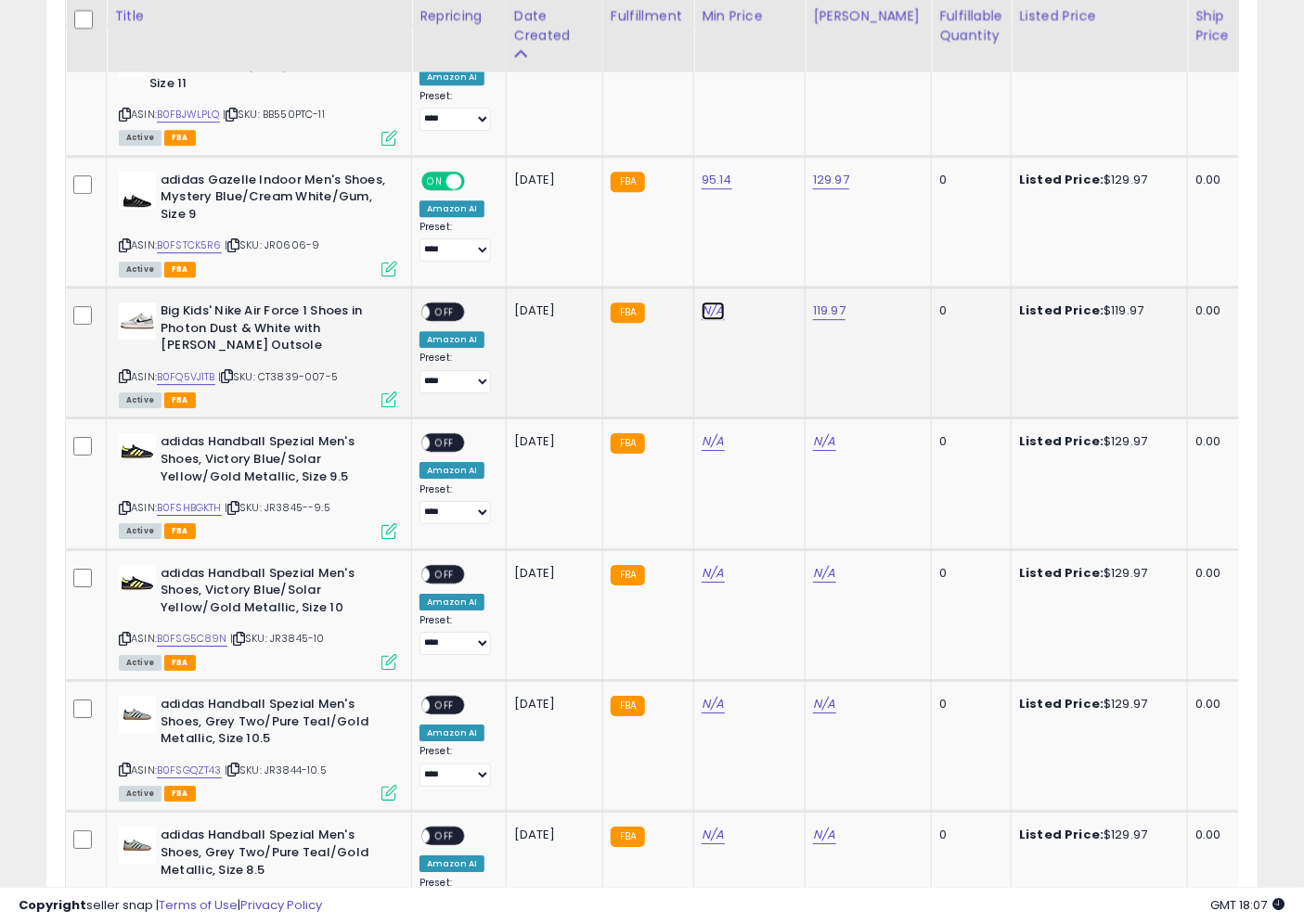
click at [715, 303] on link "N/A" at bounding box center [713, 310] width 23 height 19
type input "*****"
click button "submit" at bounding box center [763, 259] width 31 height 28
click at [205, 369] on link "B0FQ5VJ1TB" at bounding box center [185, 377] width 58 height 16
click at [456, 310] on span "OFF" at bounding box center [445, 312] width 30 height 16
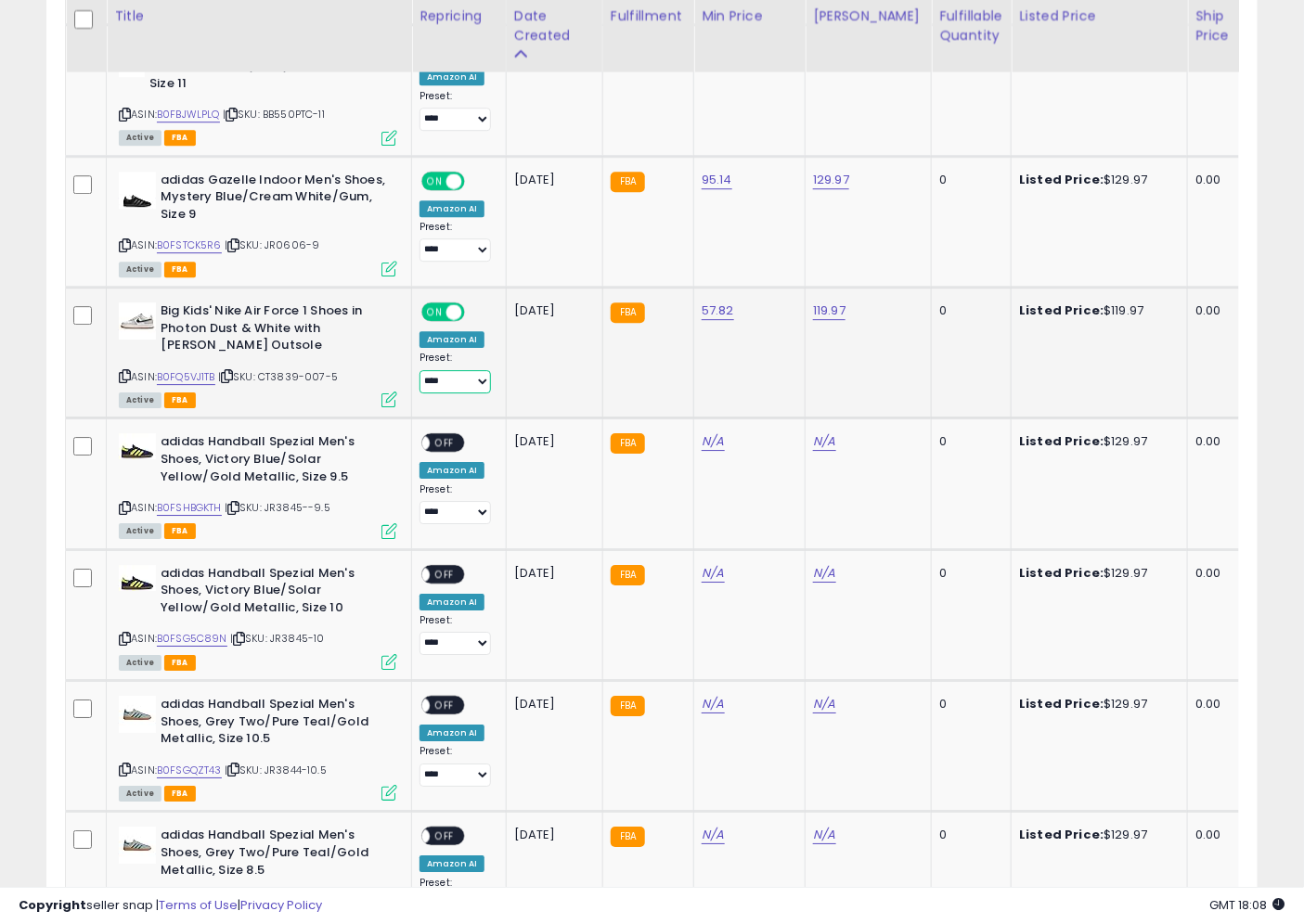
click at [469, 374] on select "**********" at bounding box center [455, 382] width 72 height 24
select select "**********"
click at [419, 370] on select "**********" at bounding box center [455, 382] width 72 height 24
click at [468, 384] on select "**********" at bounding box center [455, 382] width 72 height 24
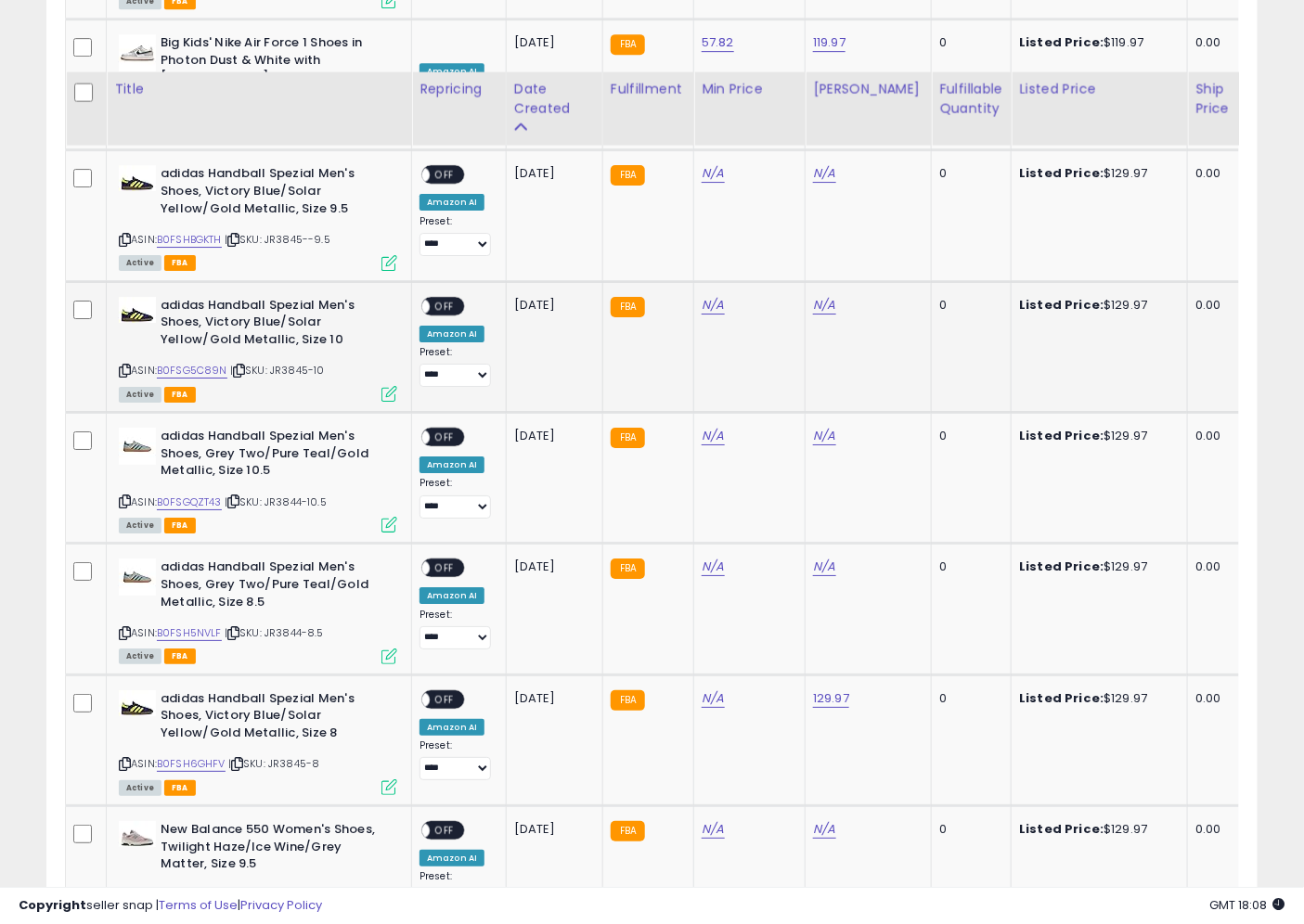
scroll to position [2063, 0]
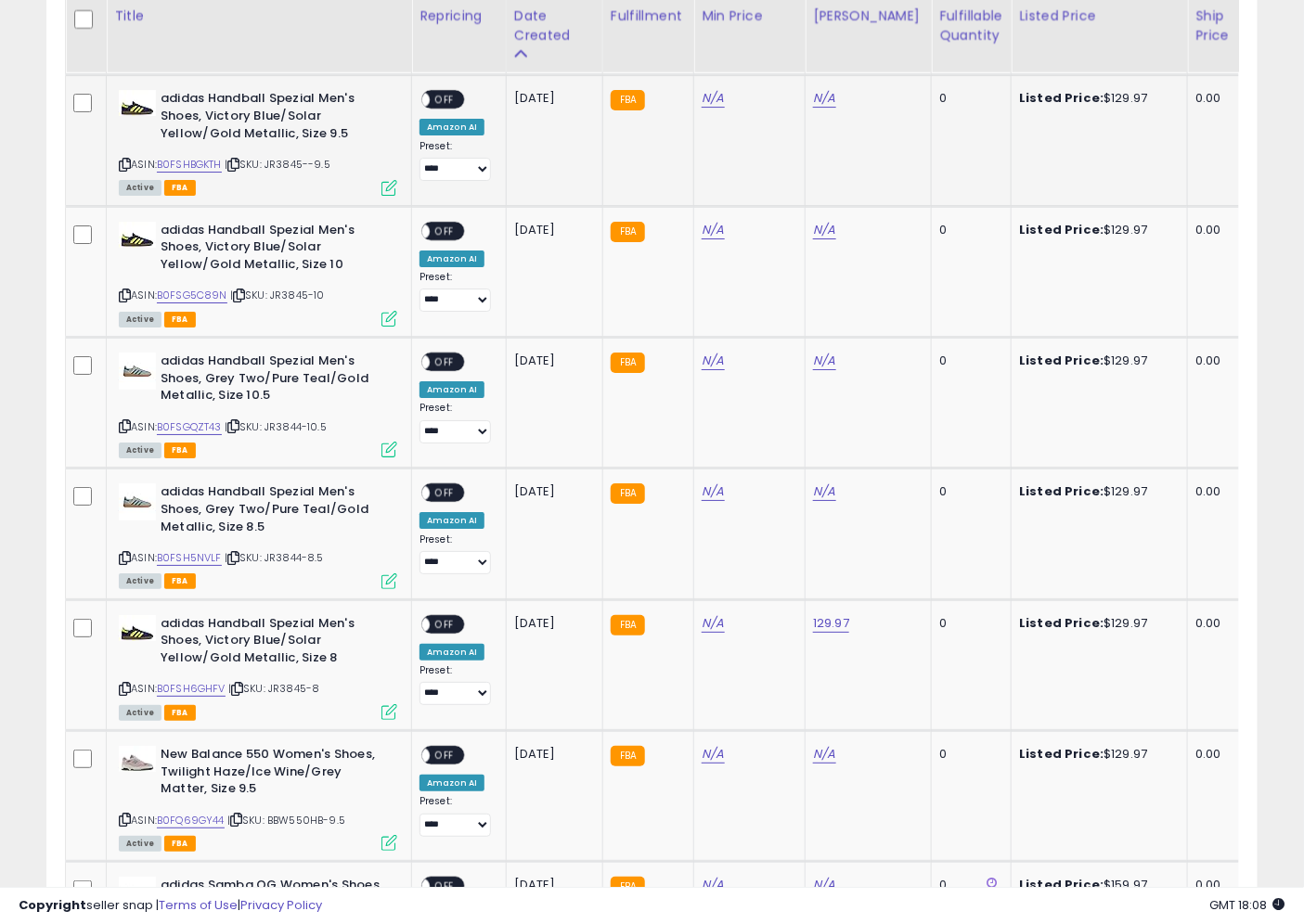
click at [1110, 90] on div "Listed Price: $129.97" at bounding box center [1095, 97] width 155 height 17
click at [824, 91] on link "N/A" at bounding box center [824, 98] width 23 height 19
type input "******"
click button "submit" at bounding box center [874, 46] width 31 height 28
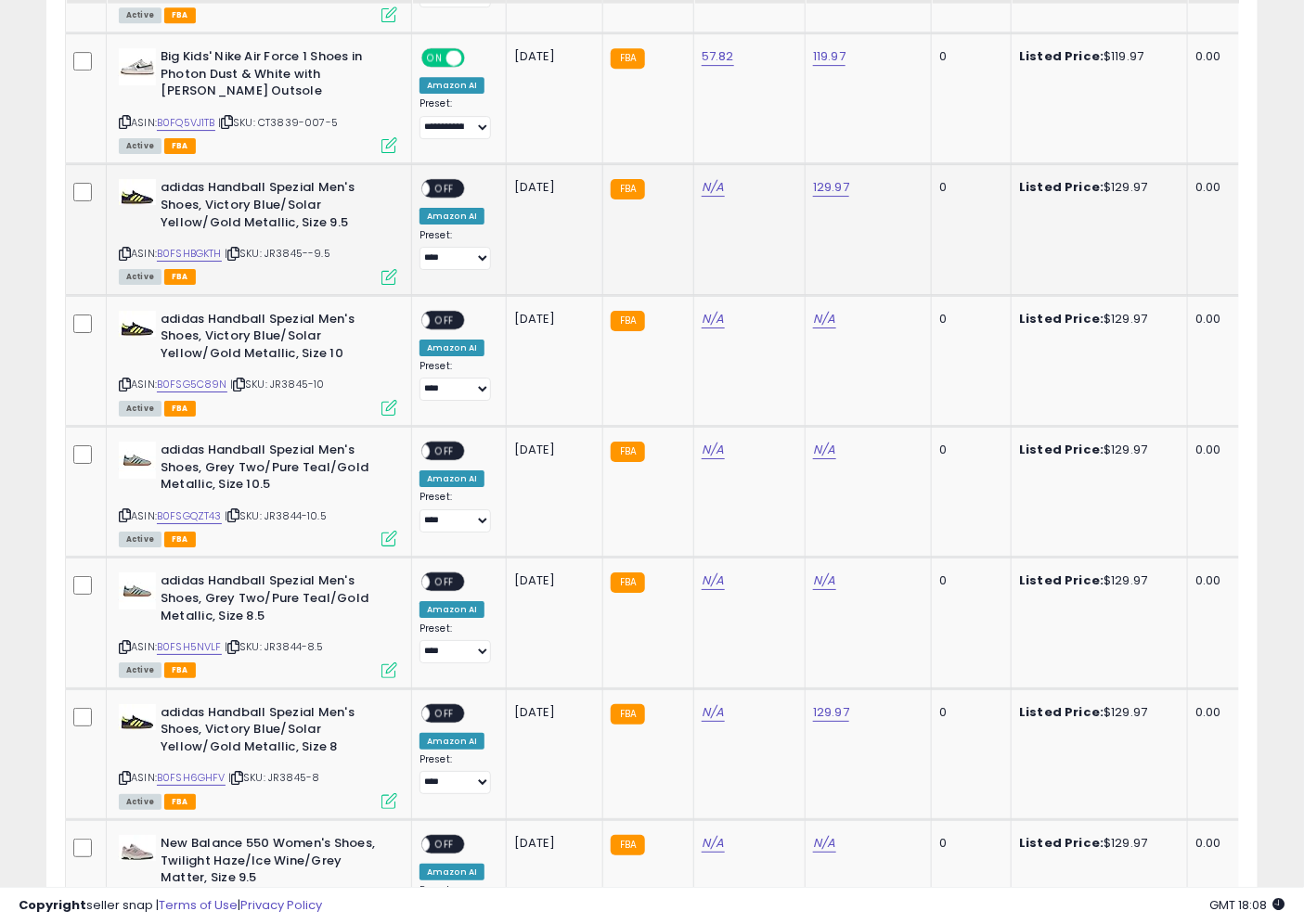
scroll to position [1889, 0]
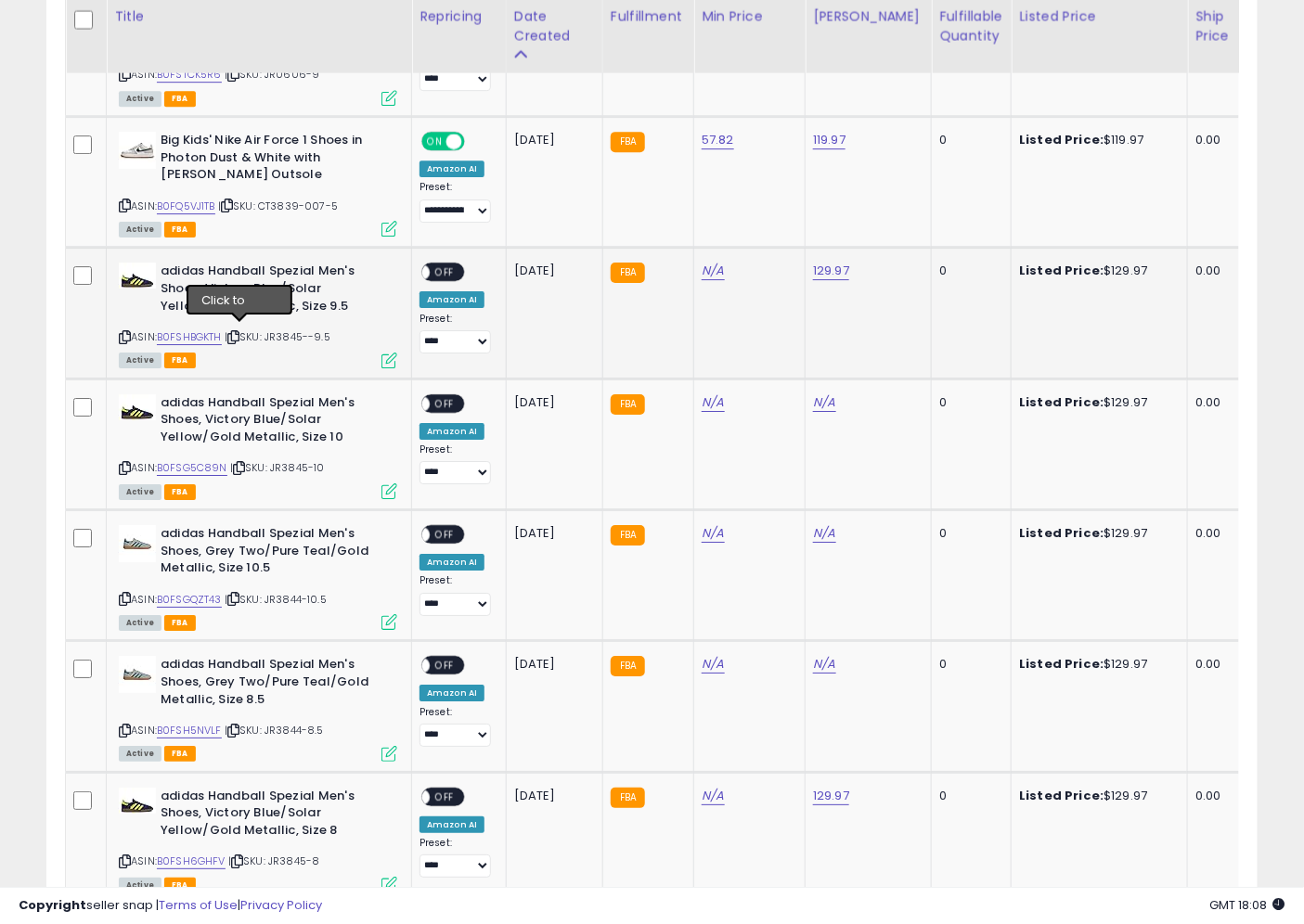
click at [236, 333] on icon at bounding box center [233, 338] width 12 height 10
click at [718, 262] on link "N/A" at bounding box center [713, 271] width 23 height 19
type input "******"
click button "submit" at bounding box center [763, 218] width 31 height 28
click at [293, 317] on div "ASIN: B0FSHBGKTH | SKU: JR3845--9.5 Active FBA" at bounding box center [258, 314] width 279 height 103
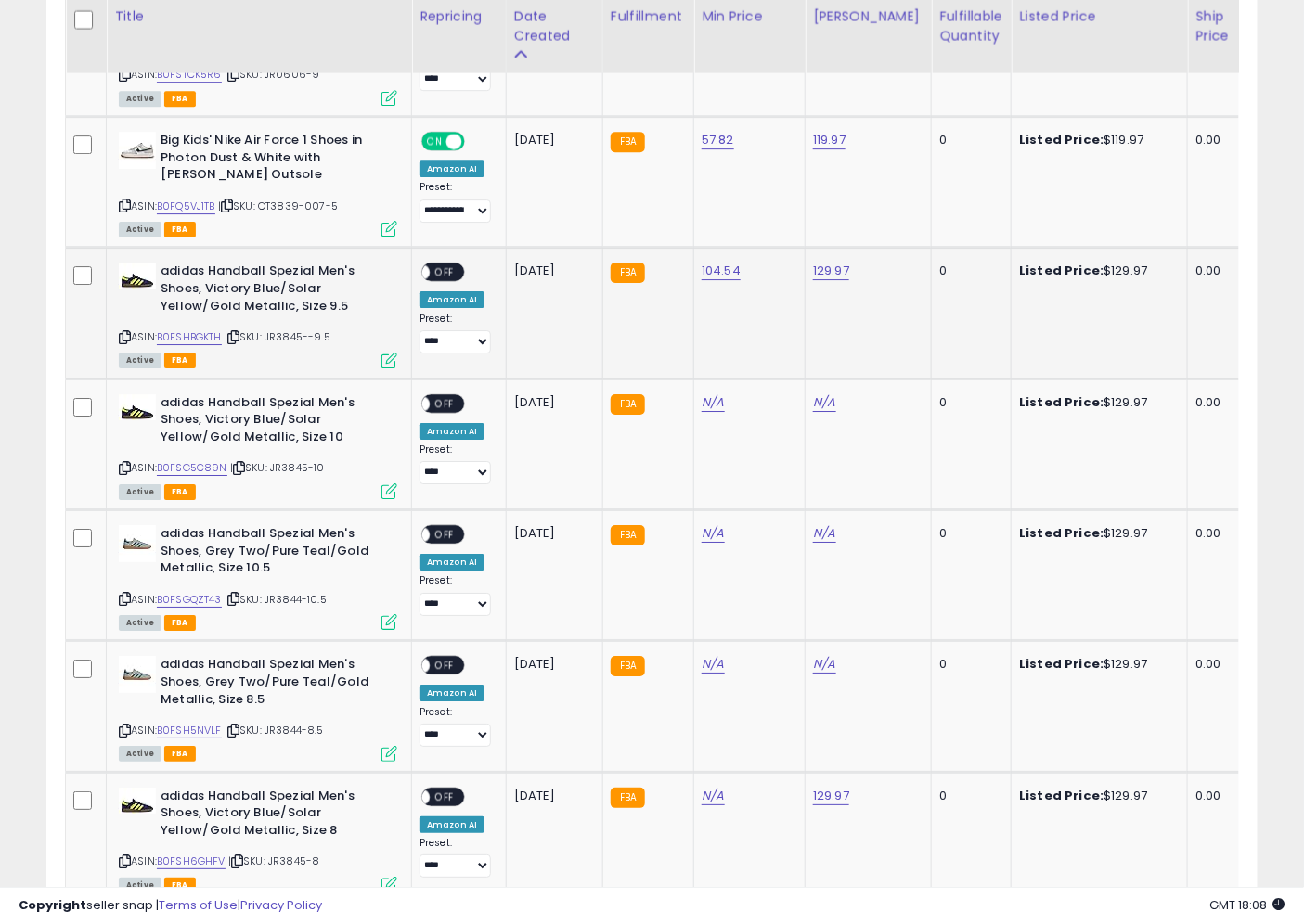
click at [294, 330] on span "| SKU: JR3845--9.5" at bounding box center [278, 337] width 106 height 15
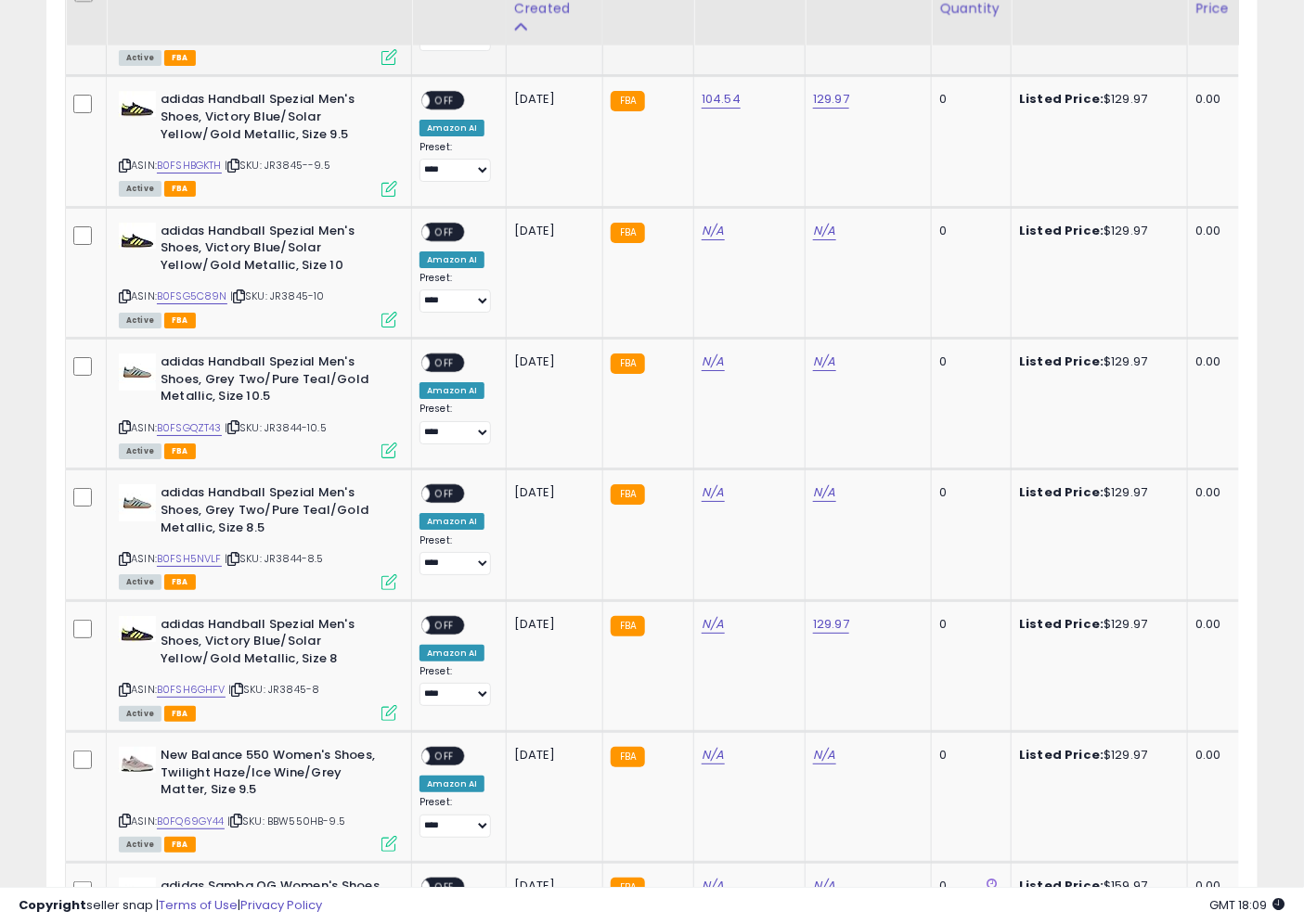
scroll to position [2063, 0]
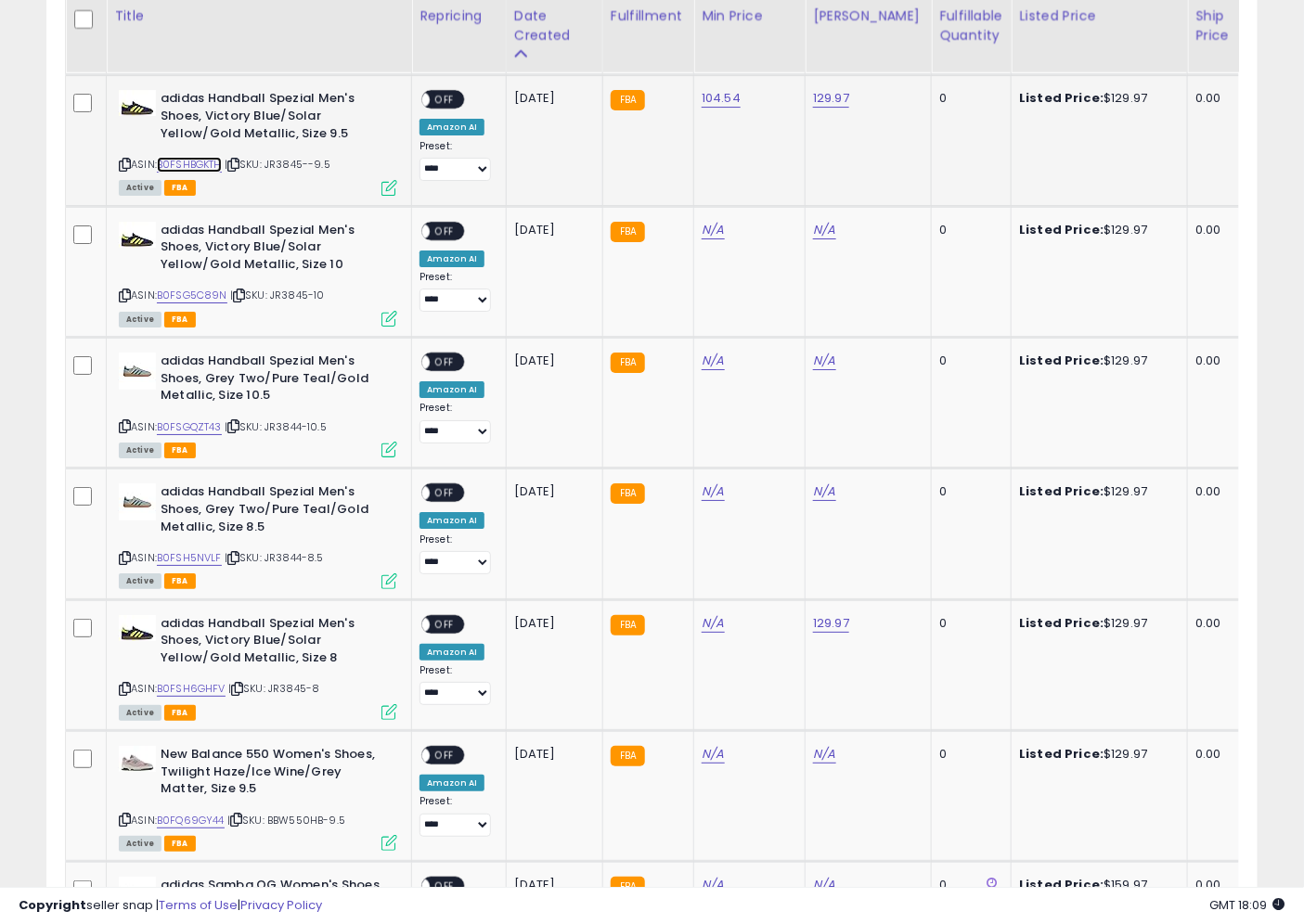
click at [209, 161] on link "B0FSHBGKTH" at bounding box center [189, 164] width 65 height 16
click at [442, 92] on span "OFF" at bounding box center [445, 99] width 30 height 16
click at [1099, 230] on div "Listed Price: $129.97" at bounding box center [1095, 229] width 155 height 17
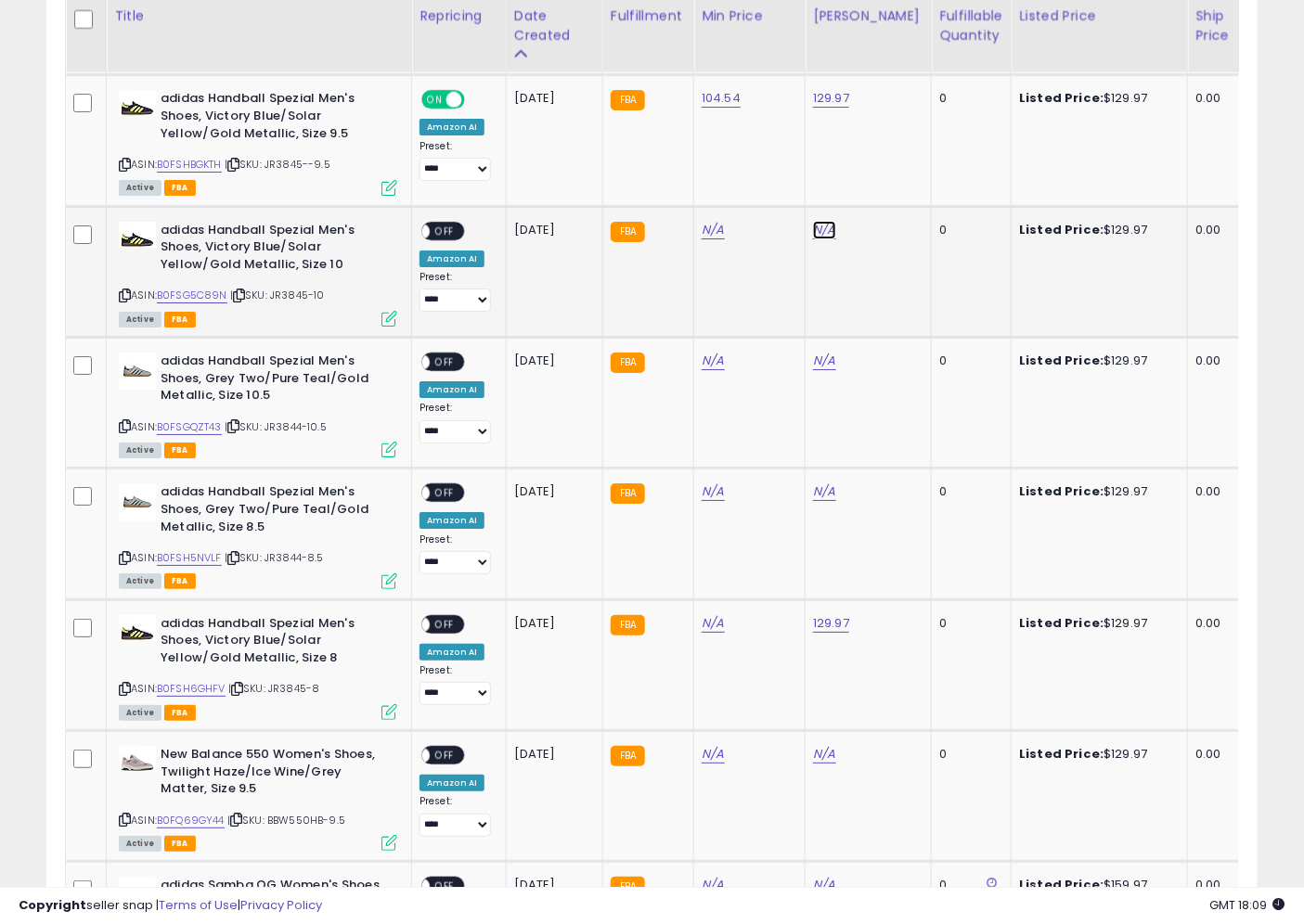
click at [819, 224] on link "N/A" at bounding box center [824, 229] width 23 height 19
type input "******"
click at [890, 178] on button "submit" at bounding box center [874, 177] width 31 height 28
click at [713, 134] on td "104.54" at bounding box center [749, 140] width 111 height 131
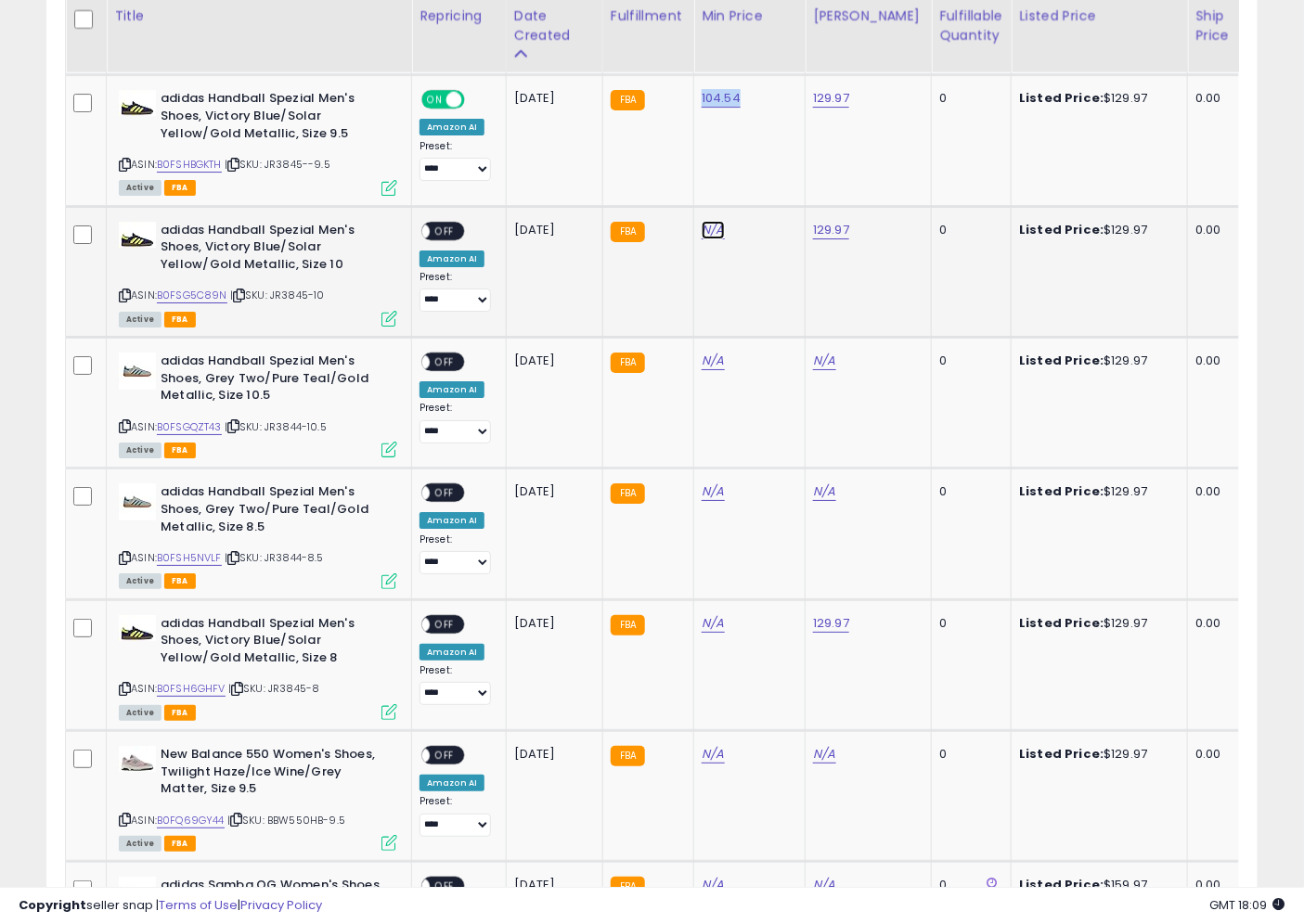
click at [702, 220] on link "N/A" at bounding box center [713, 229] width 23 height 19
type input "******"
click at [812, 170] on div at bounding box center [781, 179] width 70 height 32
click at [769, 176] on icon "submit" at bounding box center [763, 176] width 11 height 11
click at [239, 290] on icon at bounding box center [239, 295] width 12 height 10
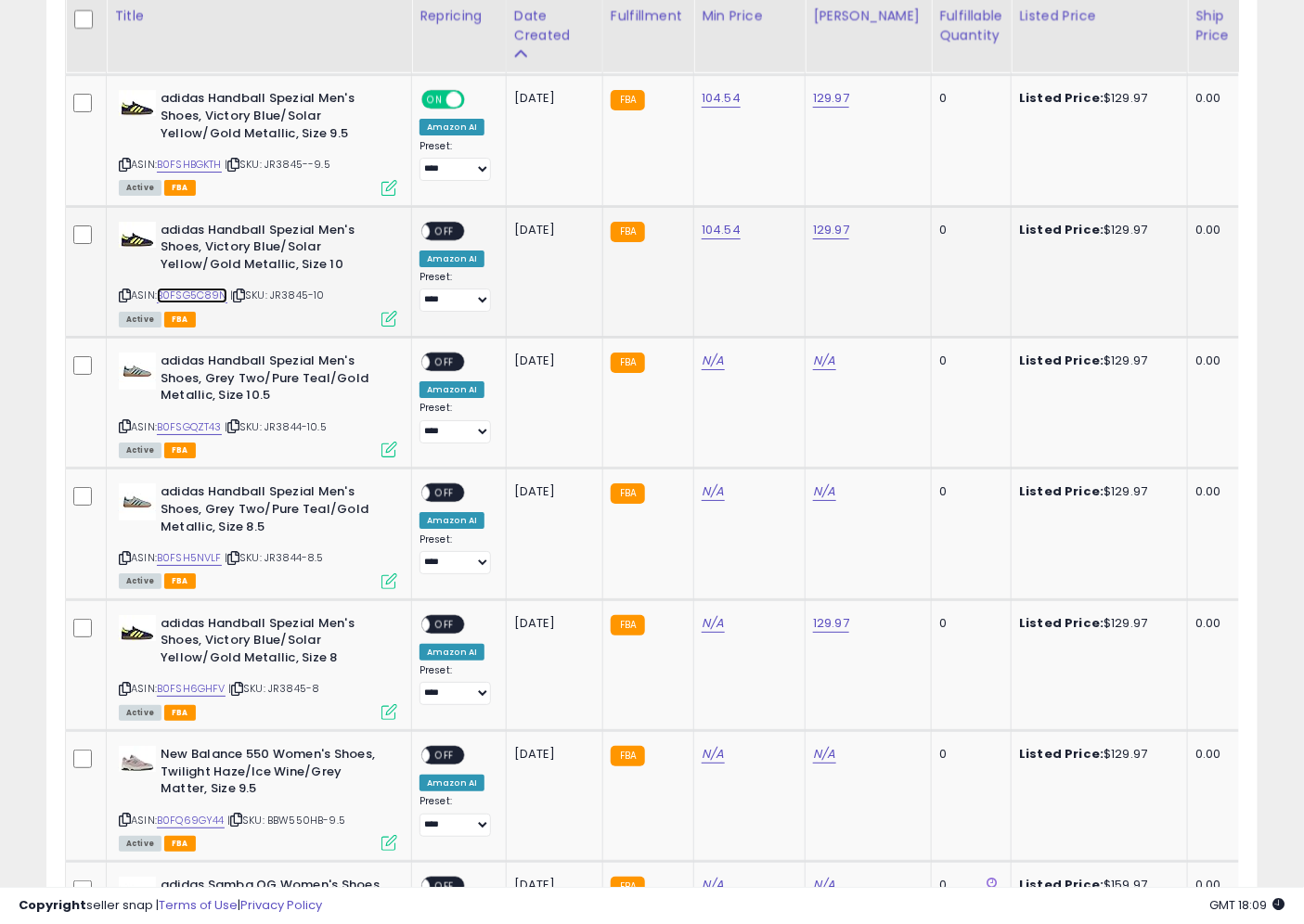
click at [204, 287] on link "B0FSG5C89N" at bounding box center [192, 295] width 71 height 16
click at [440, 234] on div "ON OFF" at bounding box center [443, 230] width 43 height 20
click at [452, 232] on span "OFF" at bounding box center [445, 230] width 30 height 16
click at [243, 684] on icon at bounding box center [237, 689] width 12 height 10
click at [724, 263] on td "104.54" at bounding box center [749, 271] width 111 height 131
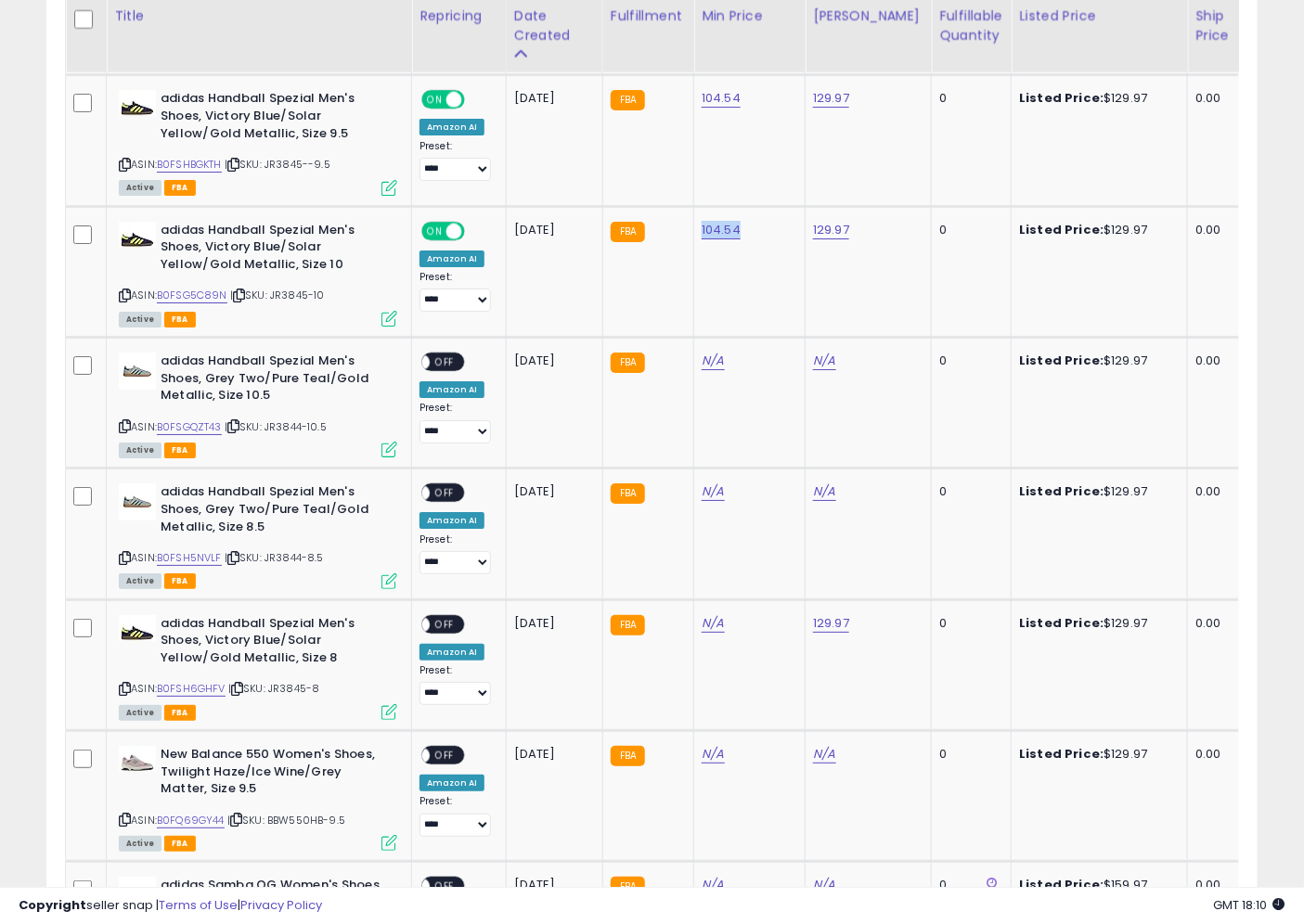
click at [724, 263] on td "104.54" at bounding box center [749, 271] width 111 height 131
click at [709, 614] on link "N/A" at bounding box center [713, 623] width 23 height 19
type input "******"
click at [769, 564] on icon "submit" at bounding box center [763, 567] width 11 height 11
click at [199, 682] on link "B0FSH6GHFV" at bounding box center [191, 689] width 69 height 16
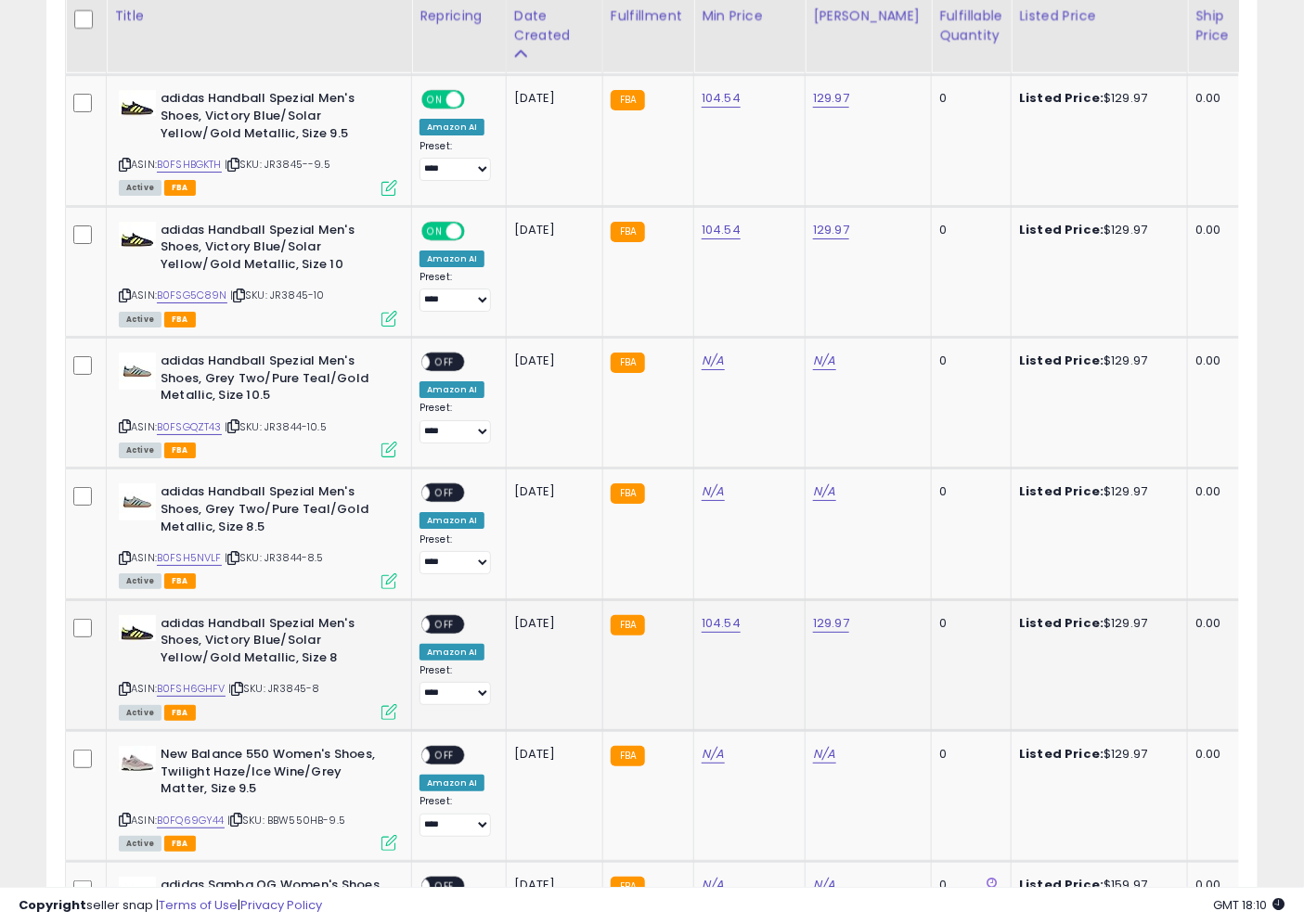
click at [448, 616] on span "OFF" at bounding box center [445, 624] width 30 height 16
click at [239, 421] on icon at bounding box center [233, 426] width 12 height 10
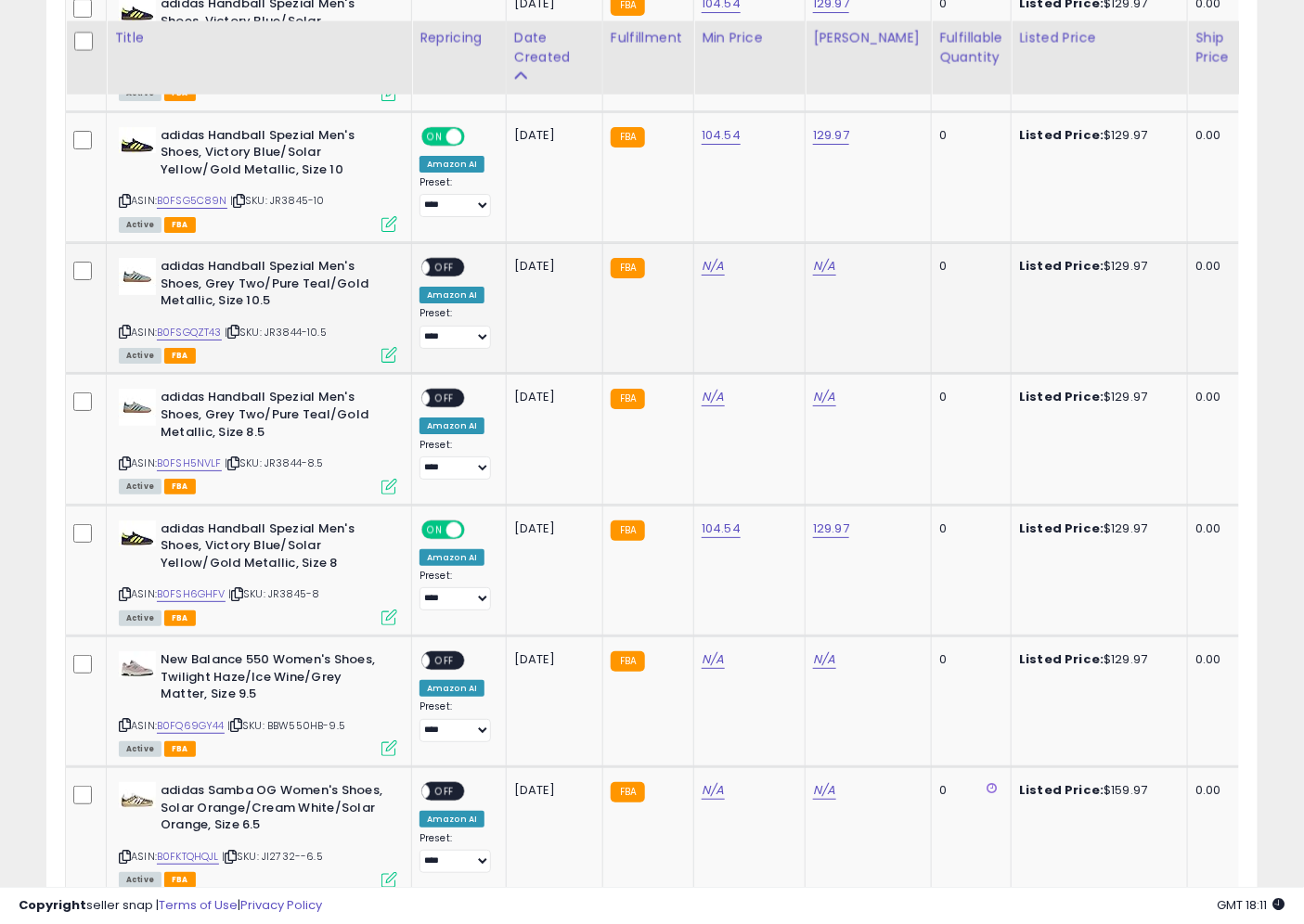
scroll to position [2234, 0]
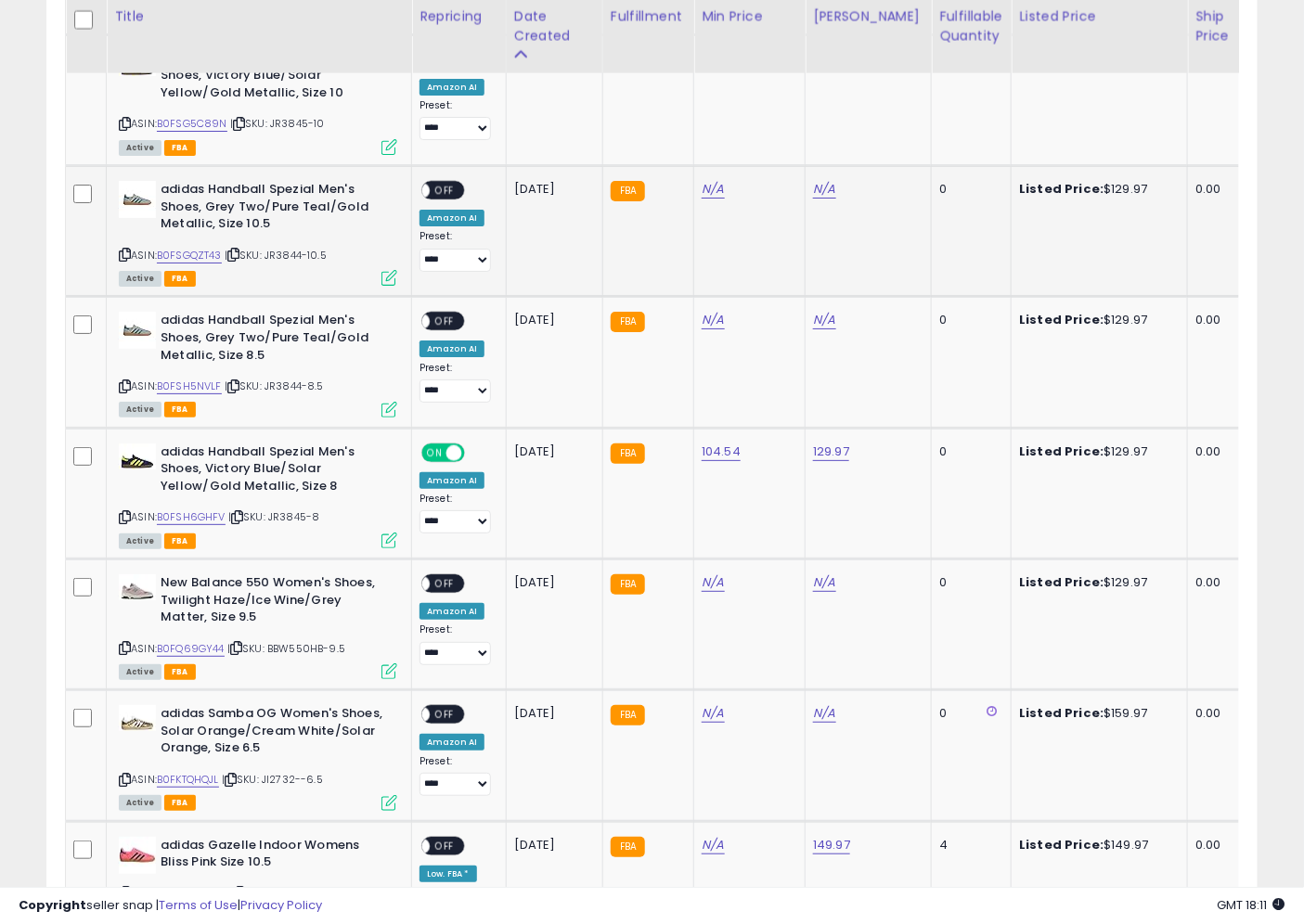
click at [1114, 183] on div "Listed Price: $129.97" at bounding box center [1095, 189] width 155 height 17
click at [827, 180] on link "N/A" at bounding box center [824, 189] width 23 height 19
type input "******"
click button "submit" at bounding box center [874, 136] width 31 height 28
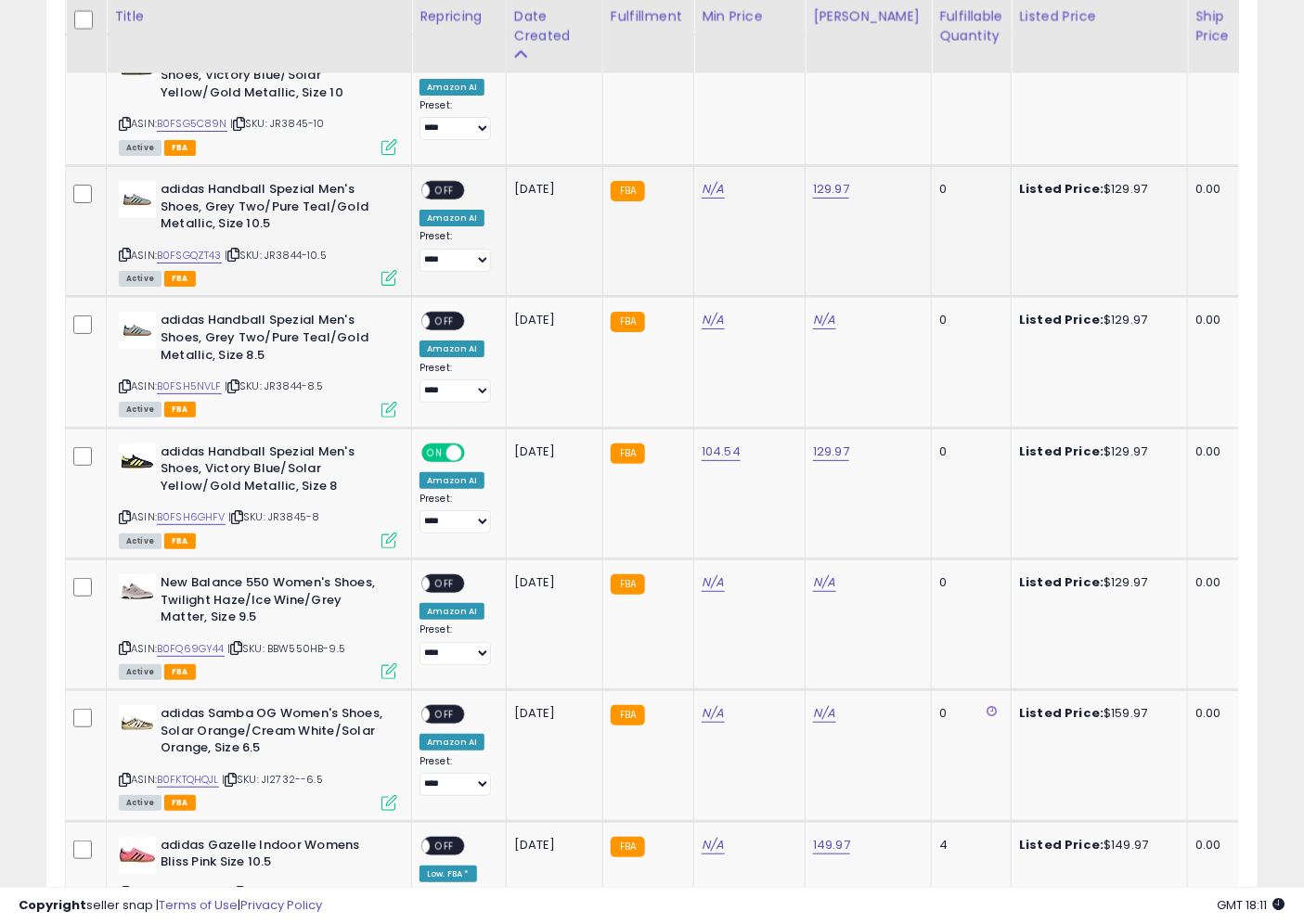
click at [239, 250] on icon at bounding box center [233, 255] width 12 height 10
click at [729, 181] on div "N/A" at bounding box center [746, 189] width 90 height 17
click at [712, 183] on link "N/A" at bounding box center [713, 189] width 23 height 19
type input "******"
click button "submit" at bounding box center [763, 136] width 31 height 28
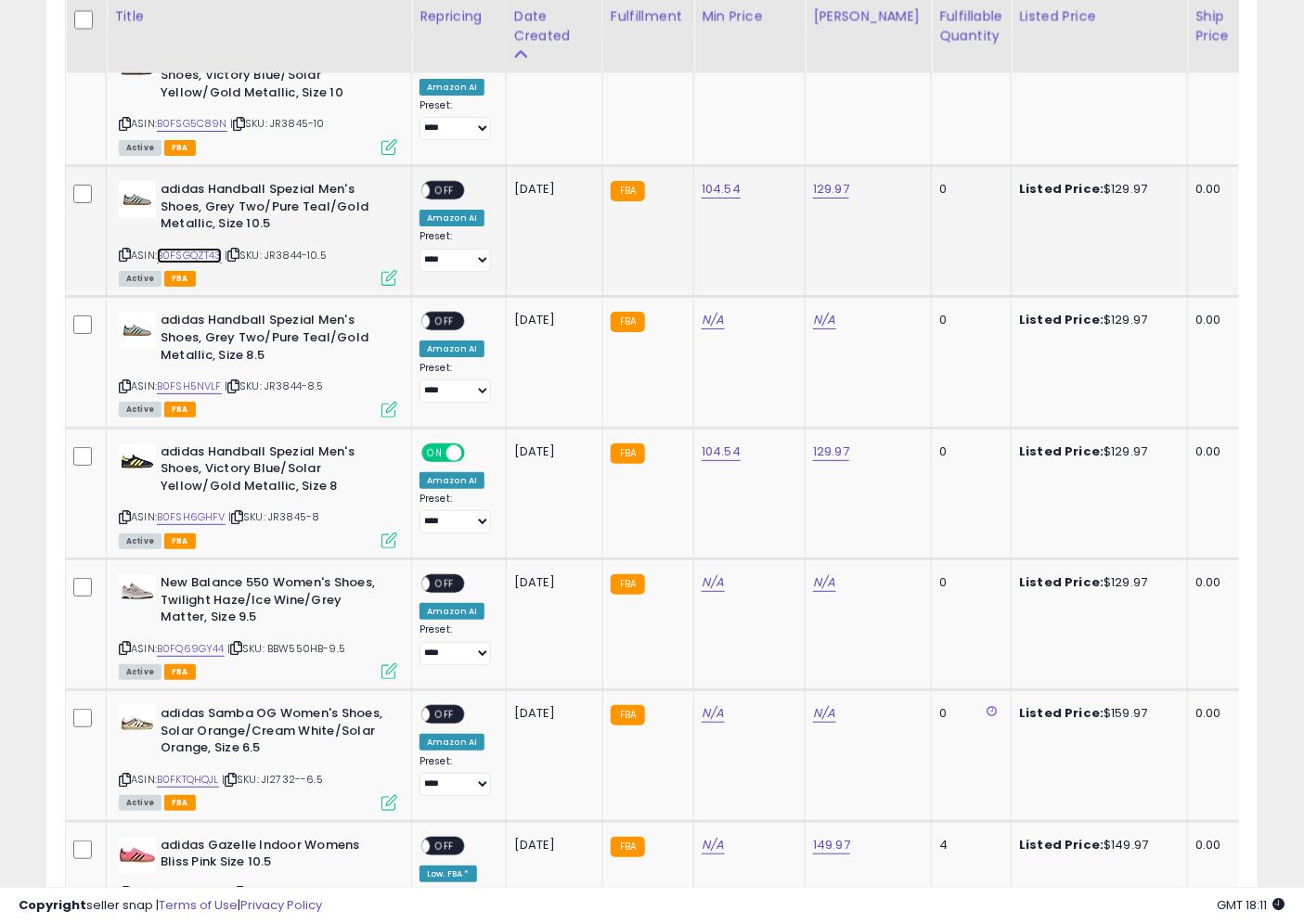
click at [208, 248] on link "B0FSGQZT43" at bounding box center [189, 256] width 65 height 16
click at [437, 183] on span "OFF" at bounding box center [445, 191] width 30 height 16
click at [200, 248] on link "B0FSGQZT43" at bounding box center [189, 256] width 65 height 16
click at [1118, 313] on div "Listed Price: $129.97" at bounding box center [1095, 320] width 155 height 17
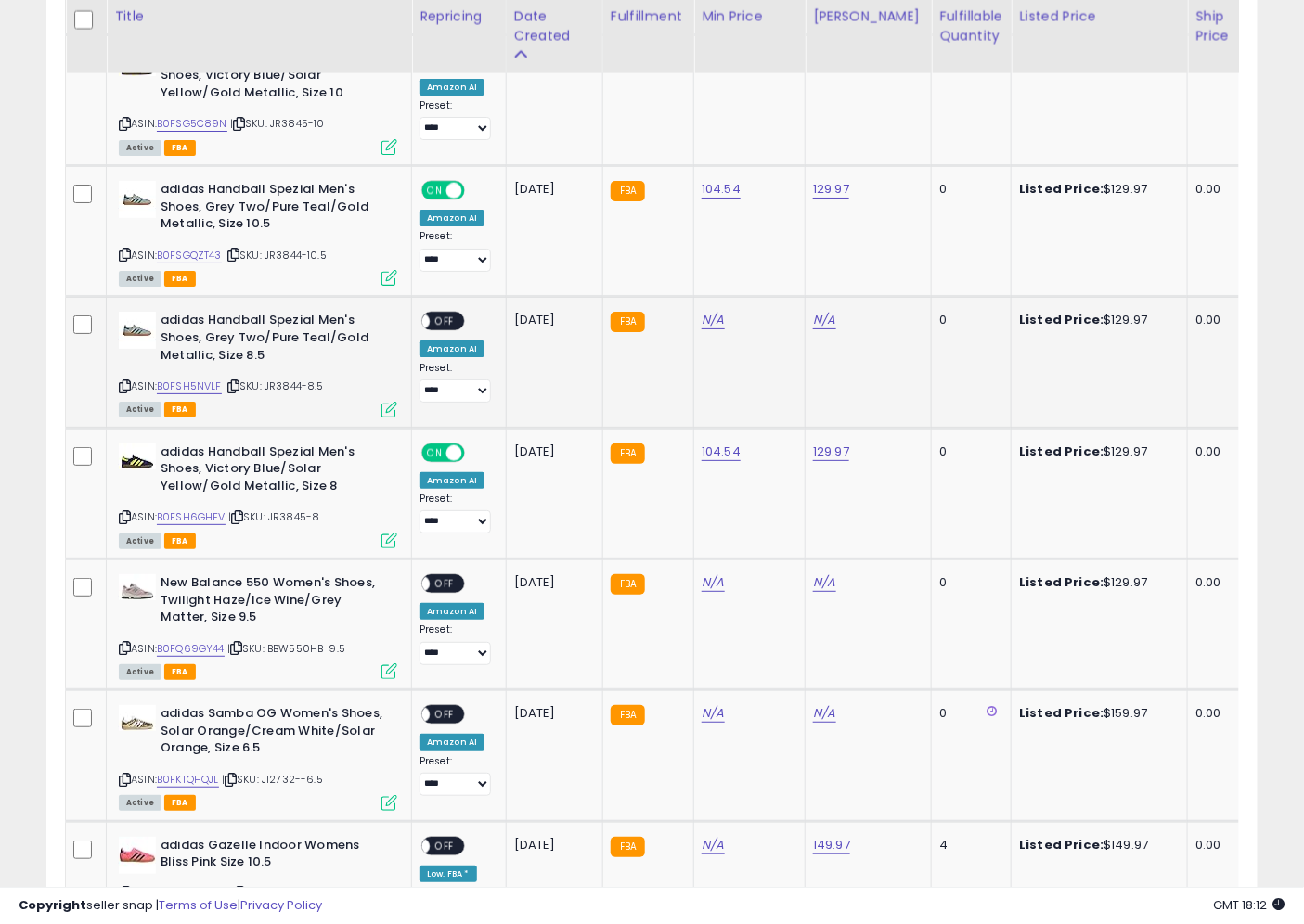
click at [837, 312] on div "N/A" at bounding box center [865, 320] width 104 height 17
click at [832, 311] on link "N/A" at bounding box center [824, 320] width 23 height 19
click at [829, 313] on link "N/A" at bounding box center [824, 320] width 23 height 19
click at [811, 322] on td "N/A" at bounding box center [869, 362] width 126 height 131
click at [819, 317] on link "N/A" at bounding box center [824, 320] width 23 height 19
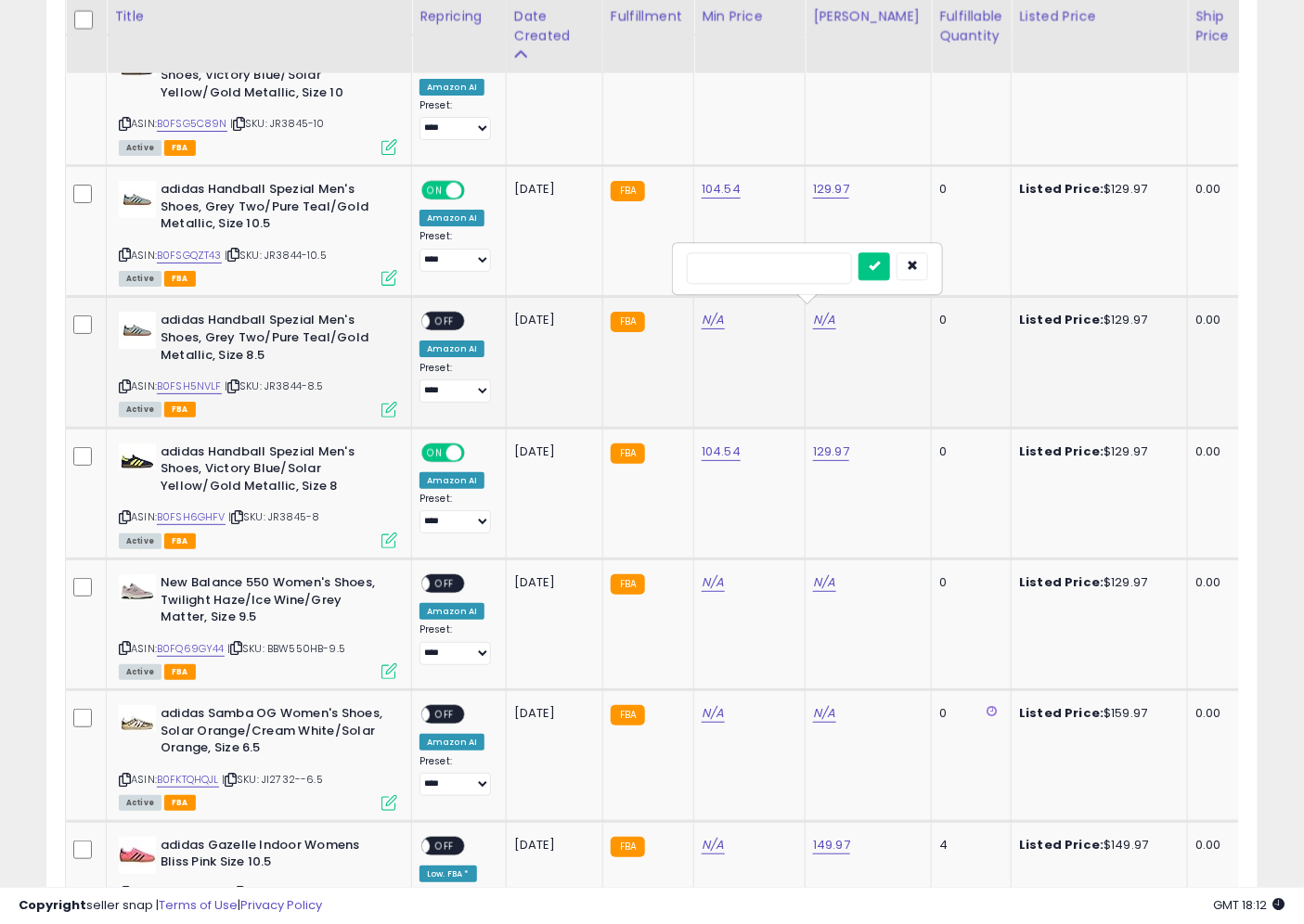
type input "******"
click button "submit" at bounding box center [874, 267] width 31 height 28
click at [716, 232] on td "104.54" at bounding box center [749, 231] width 111 height 131
click at [713, 314] on link "N/A" at bounding box center [713, 320] width 23 height 19
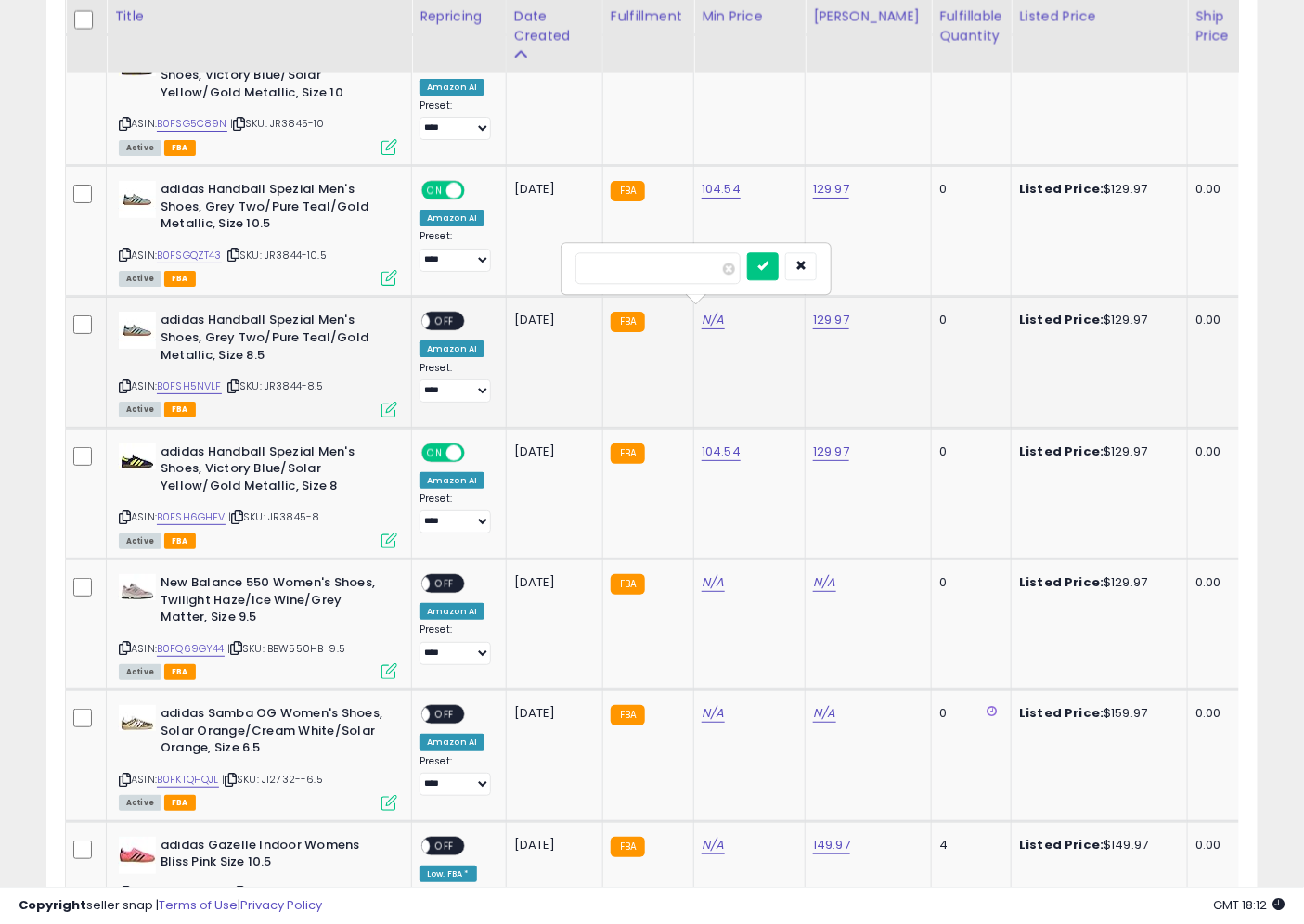
type input "******"
click button "submit" at bounding box center [763, 267] width 31 height 28
click at [207, 379] on link "B0FSH5NVLF" at bounding box center [189, 387] width 65 height 16
click at [441, 312] on div "ON OFF" at bounding box center [443, 322] width 43 height 20
click at [440, 316] on span "OFF" at bounding box center [445, 322] width 30 height 16
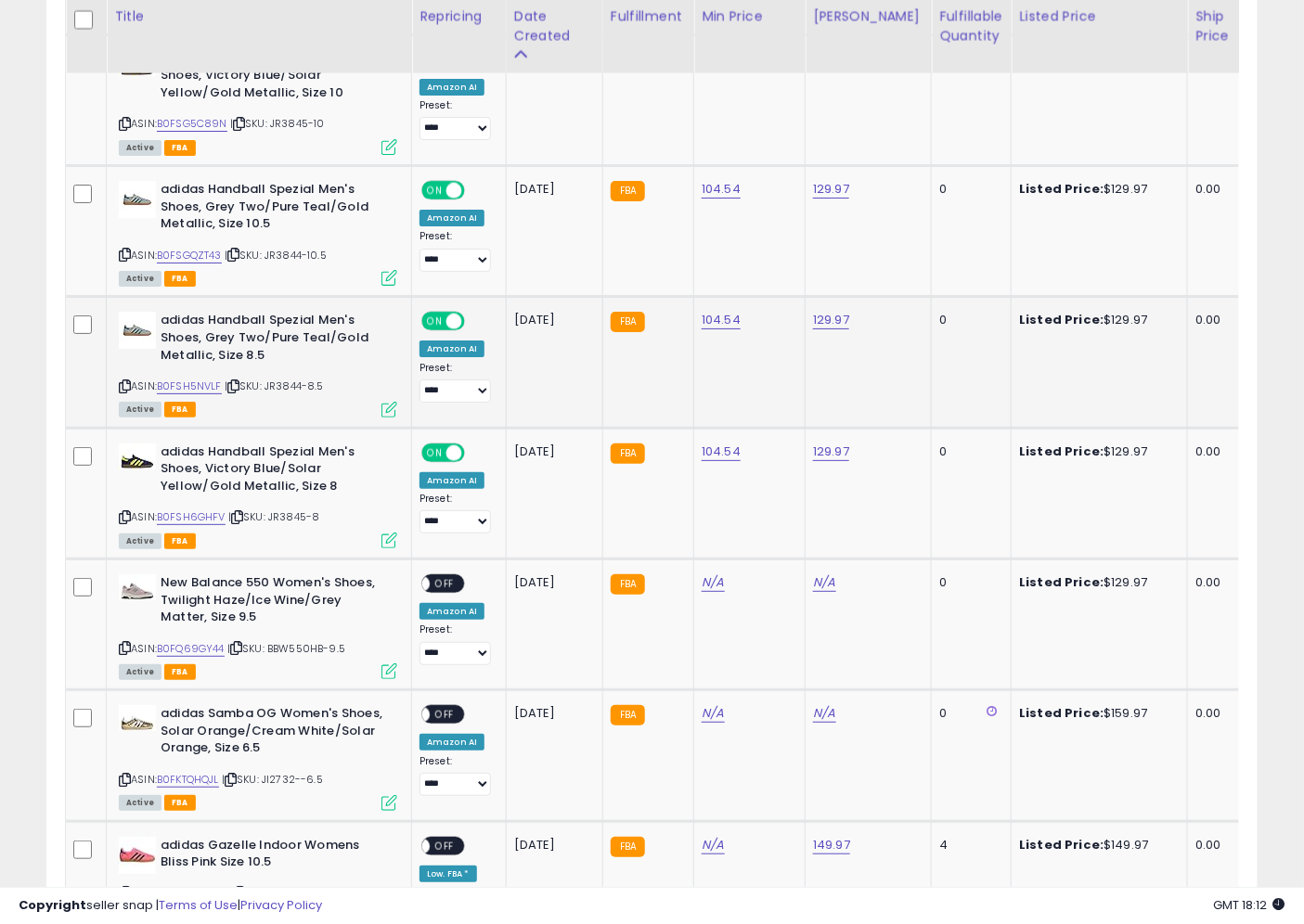
click at [238, 382] on icon at bounding box center [233, 387] width 12 height 10
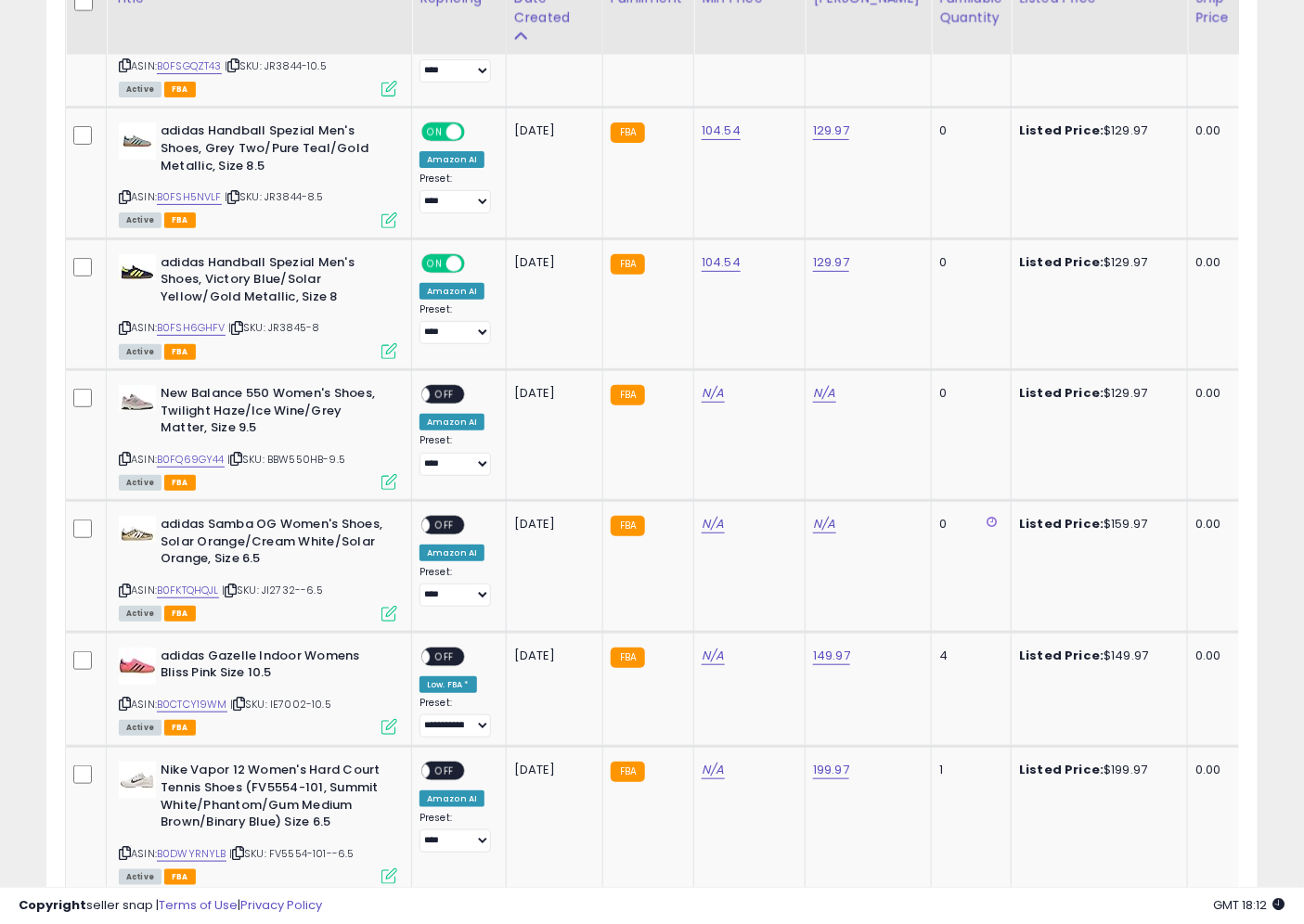
scroll to position [2577, 0]
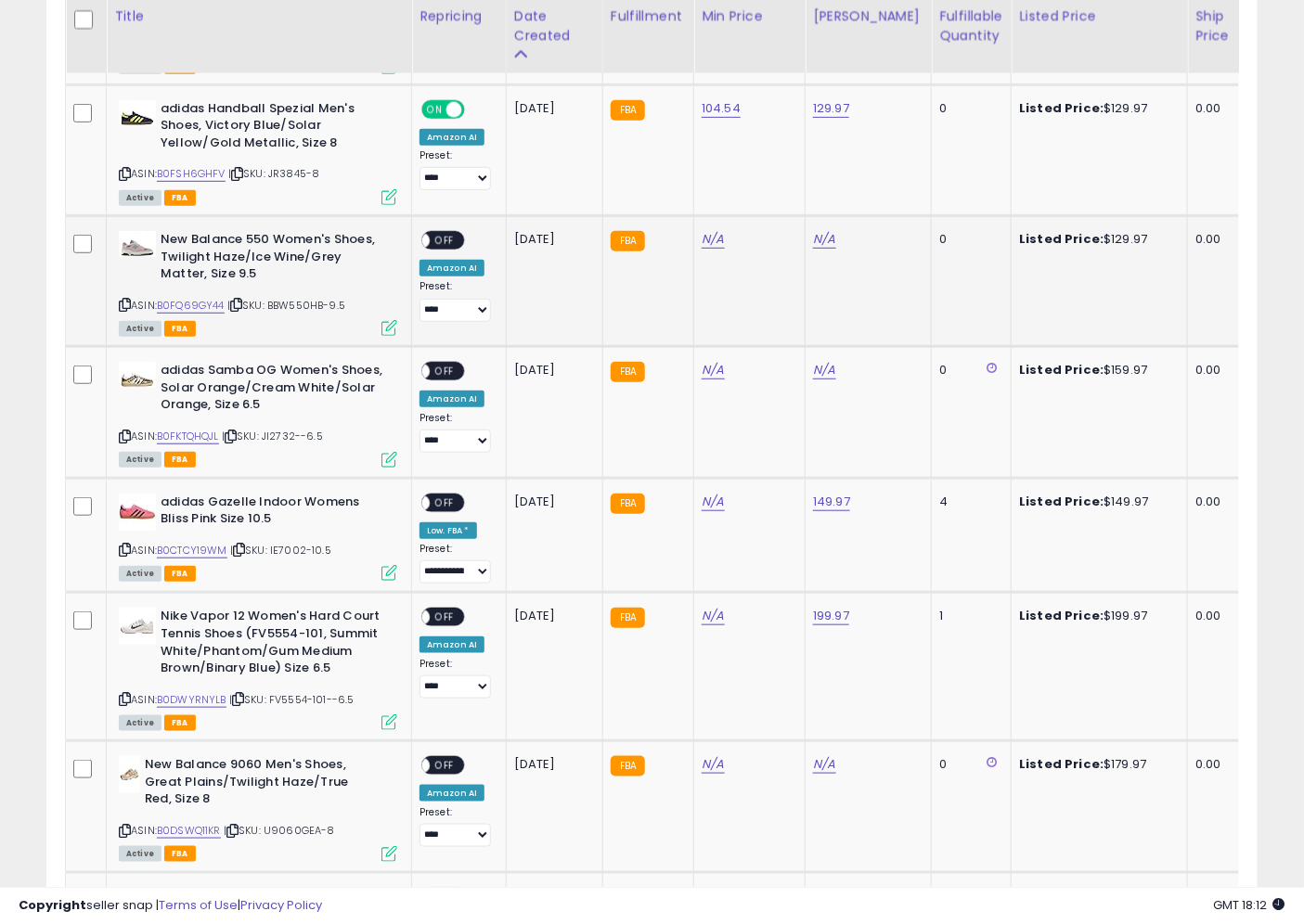
click at [1100, 244] on td "Listed Price: $129.97" at bounding box center [1099, 281] width 176 height 131
click at [828, 235] on link "N/A" at bounding box center [824, 239] width 23 height 19
type input "******"
click button "submit" at bounding box center [874, 184] width 31 height 28
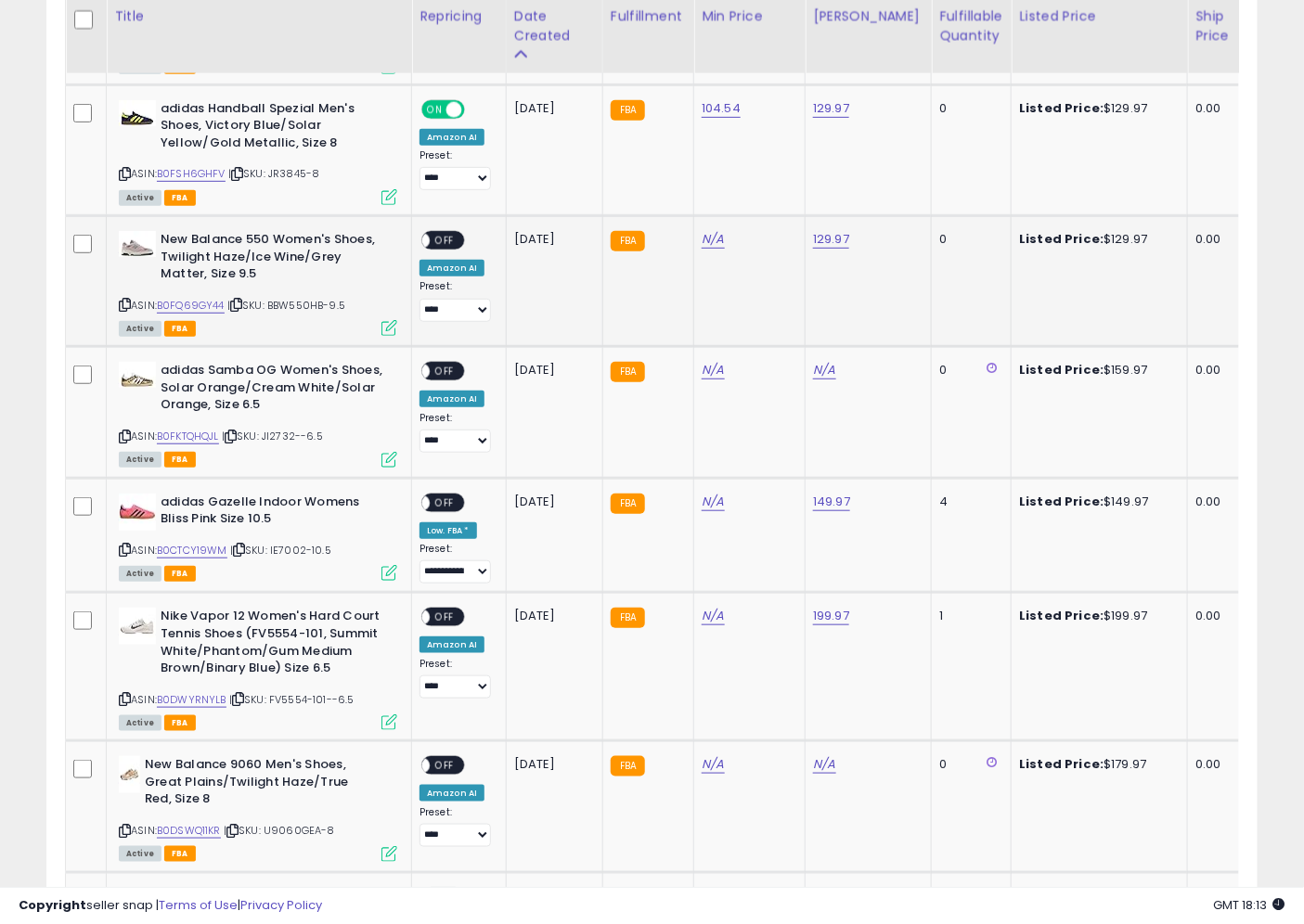
click at [238, 300] on icon at bounding box center [236, 305] width 12 height 10
click at [714, 230] on link "N/A" at bounding box center [713, 239] width 23 height 19
type input "*****"
click button "submit" at bounding box center [763, 184] width 31 height 28
click at [201, 298] on link "B0FQ69GY44" at bounding box center [190, 306] width 68 height 16
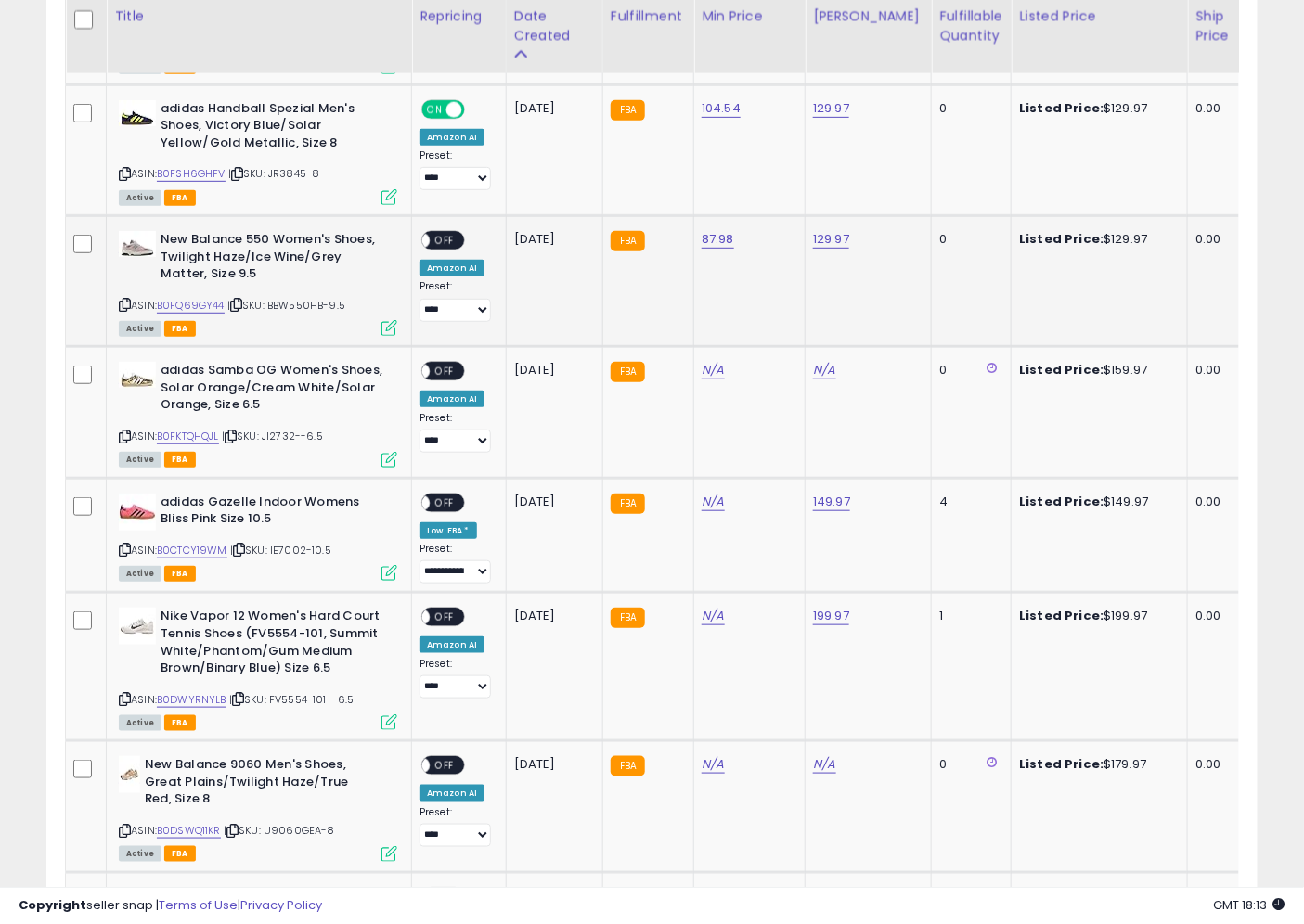
click at [443, 233] on span "OFF" at bounding box center [445, 241] width 30 height 16
click at [1112, 364] on div "Listed Price: $159.97" at bounding box center [1095, 370] width 155 height 17
click at [1111, 363] on div "Listed Price: $159.97" at bounding box center [1095, 370] width 155 height 17
click at [832, 354] on td "N/A" at bounding box center [869, 412] width 126 height 131
click at [819, 364] on link "N/A" at bounding box center [824, 370] width 23 height 19
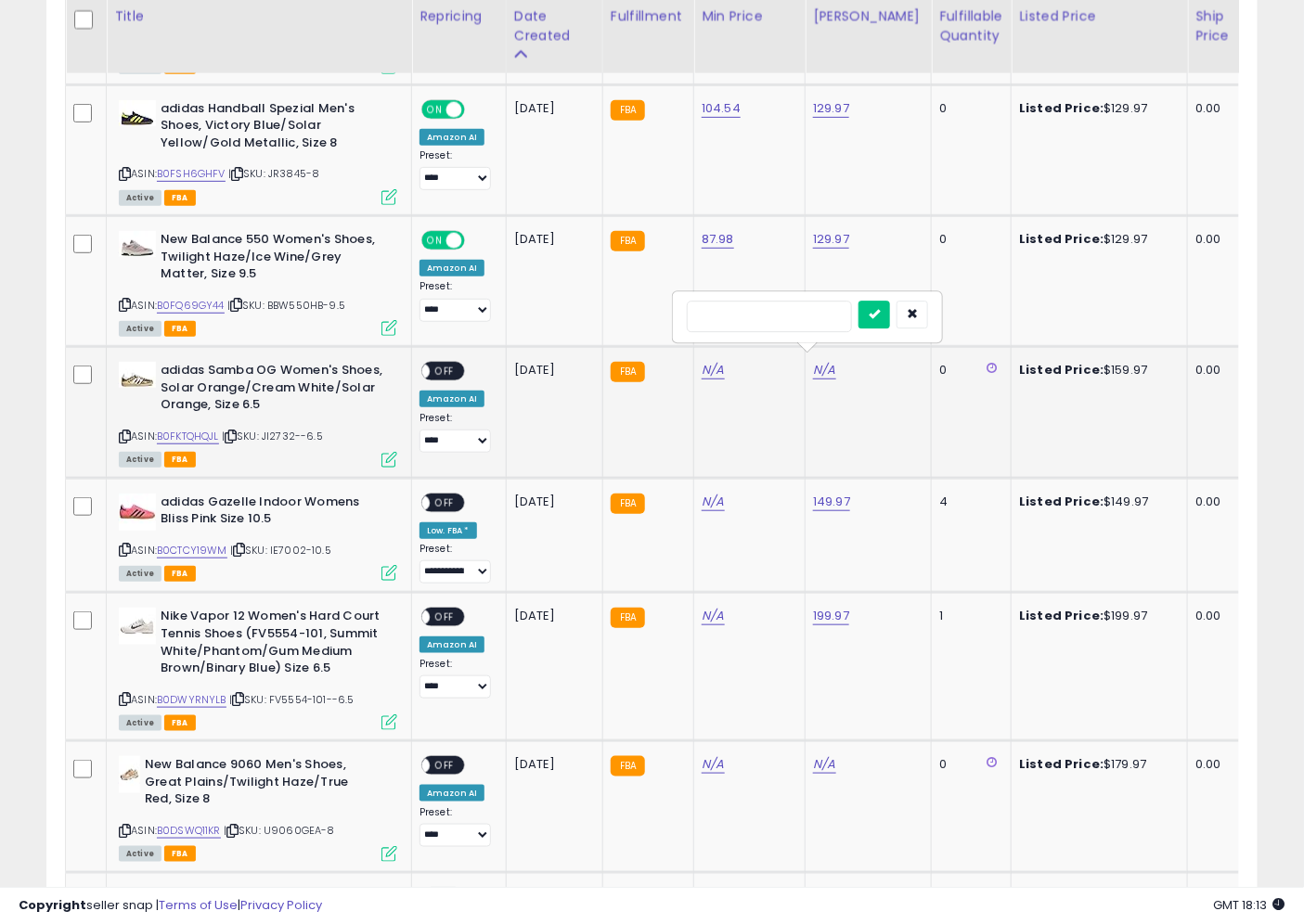
type input "******"
click button "submit" at bounding box center [874, 315] width 31 height 28
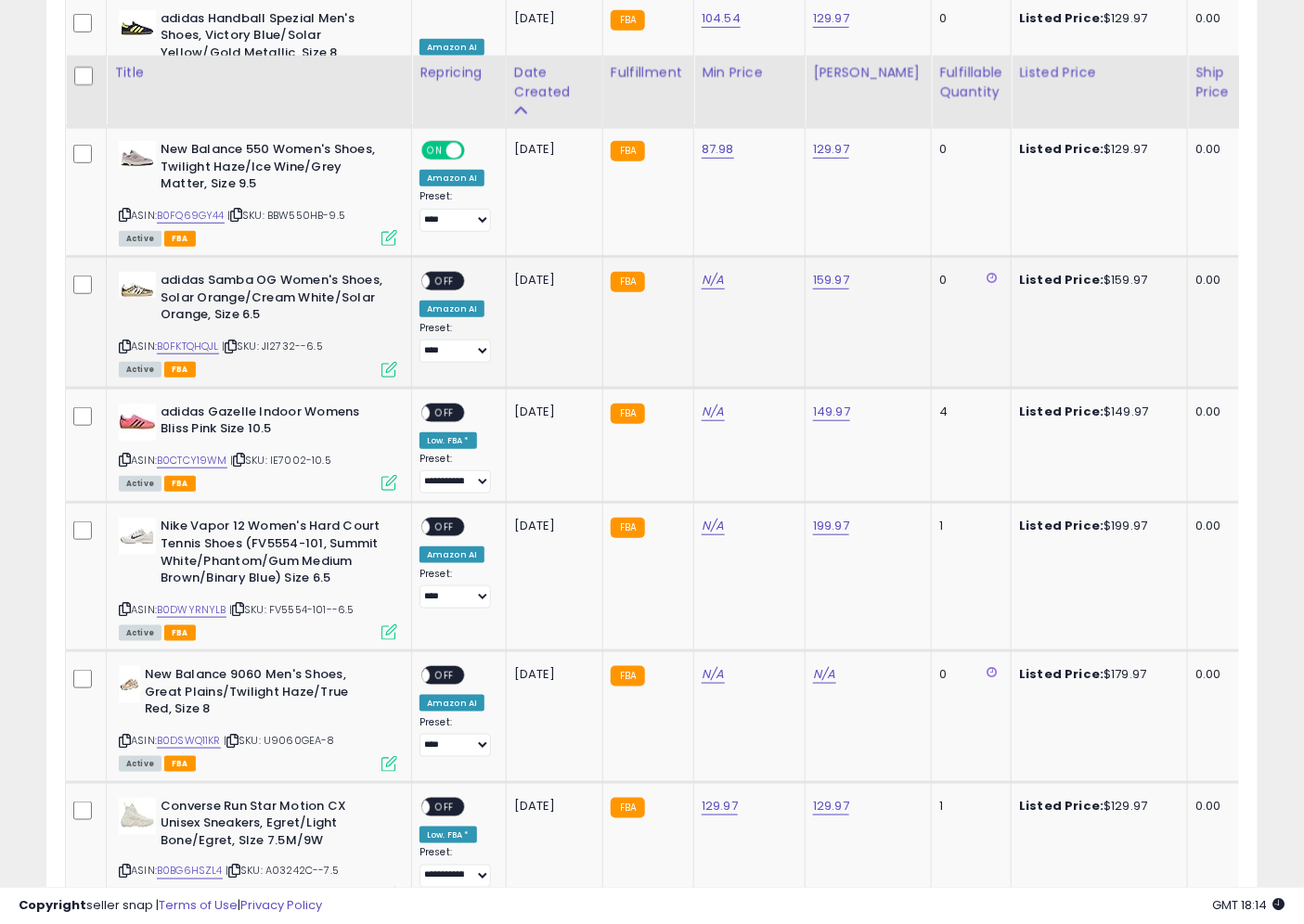
scroll to position [2749, 0]
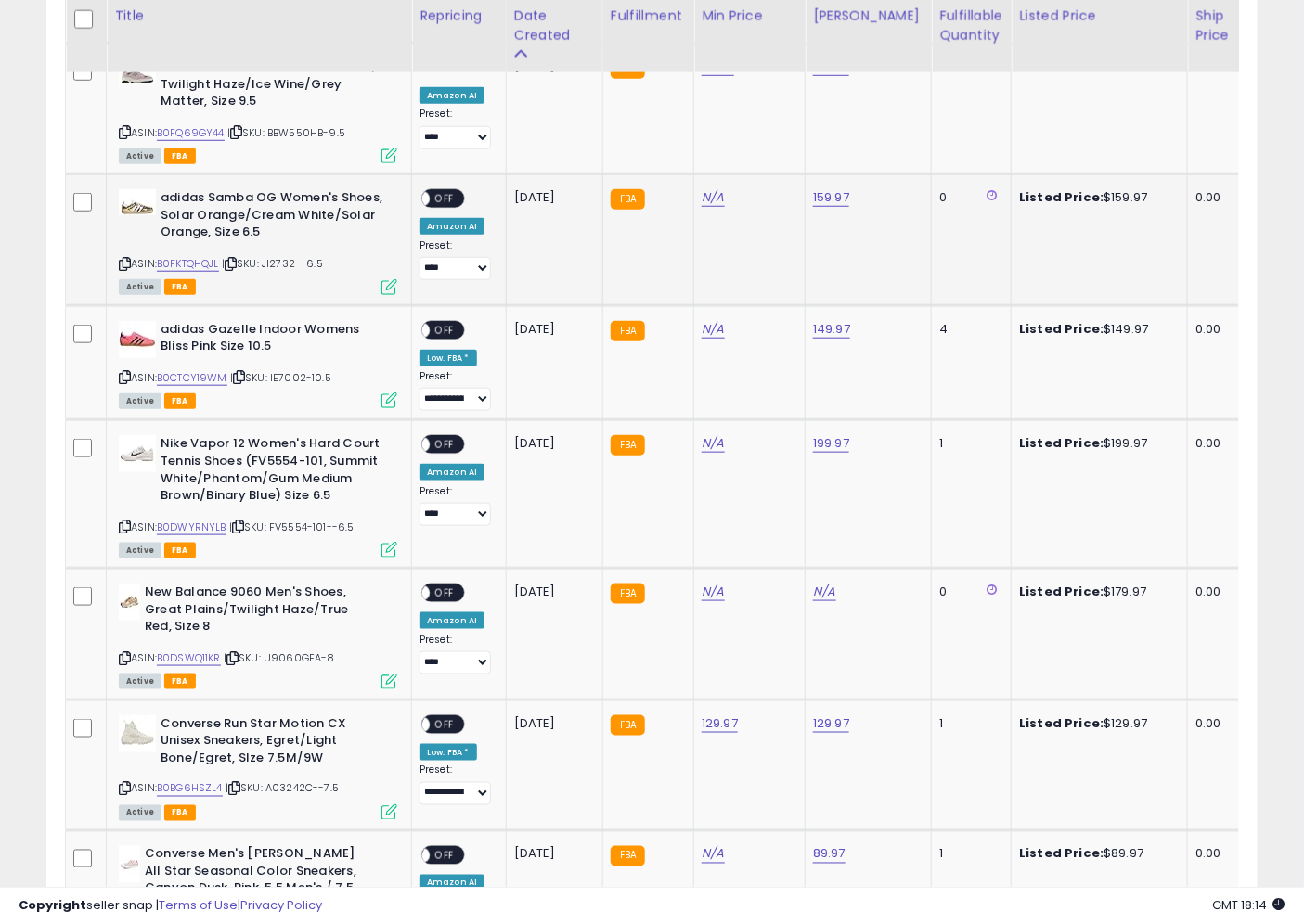
click at [236, 259] on icon at bounding box center [230, 264] width 12 height 10
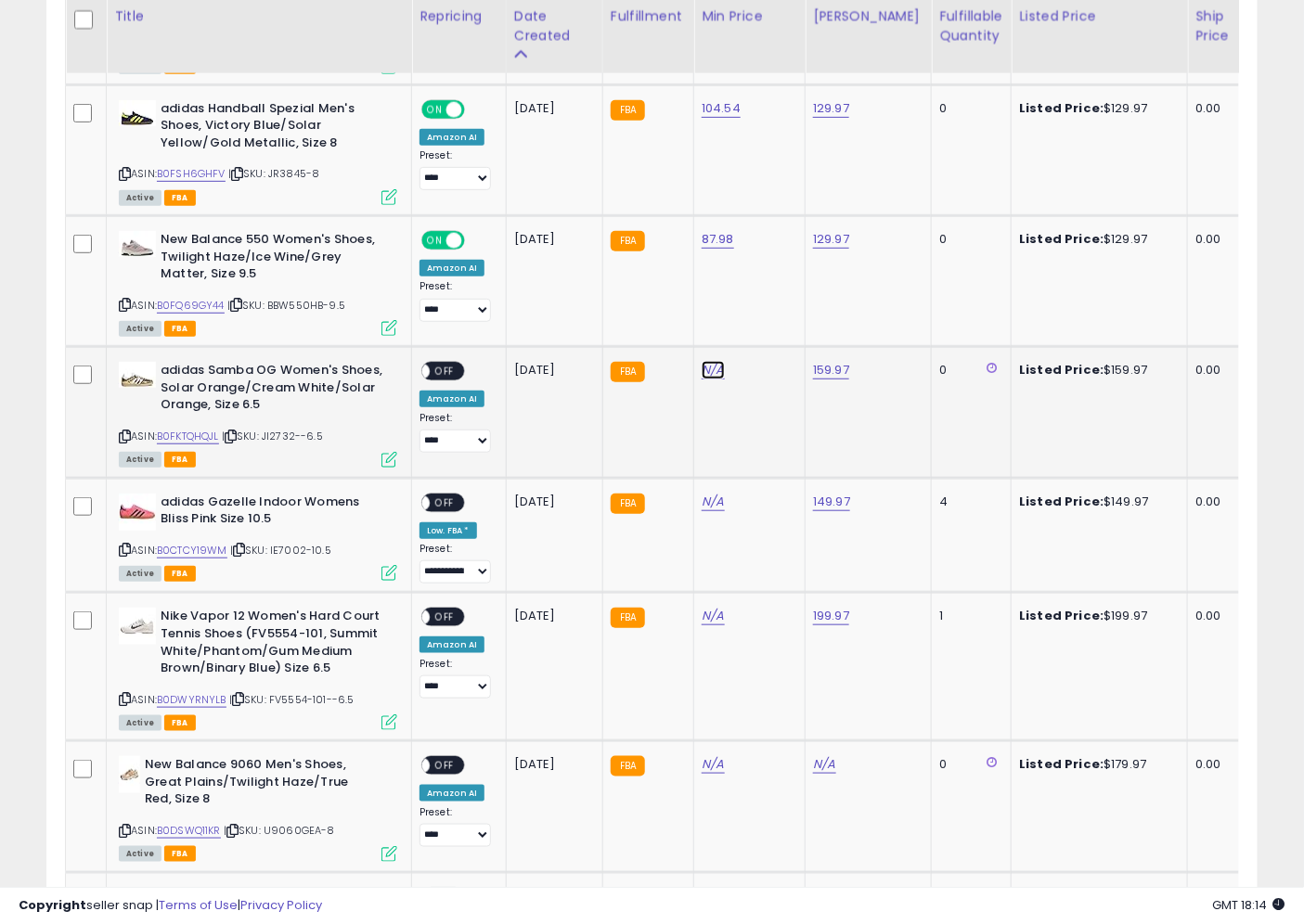
click at [714, 363] on link "N/A" at bounding box center [713, 370] width 23 height 19
type input "******"
click button "submit" at bounding box center [763, 315] width 31 height 28
click at [232, 432] on icon at bounding box center [230, 437] width 12 height 10
click at [236, 432] on icon at bounding box center [230, 437] width 12 height 10
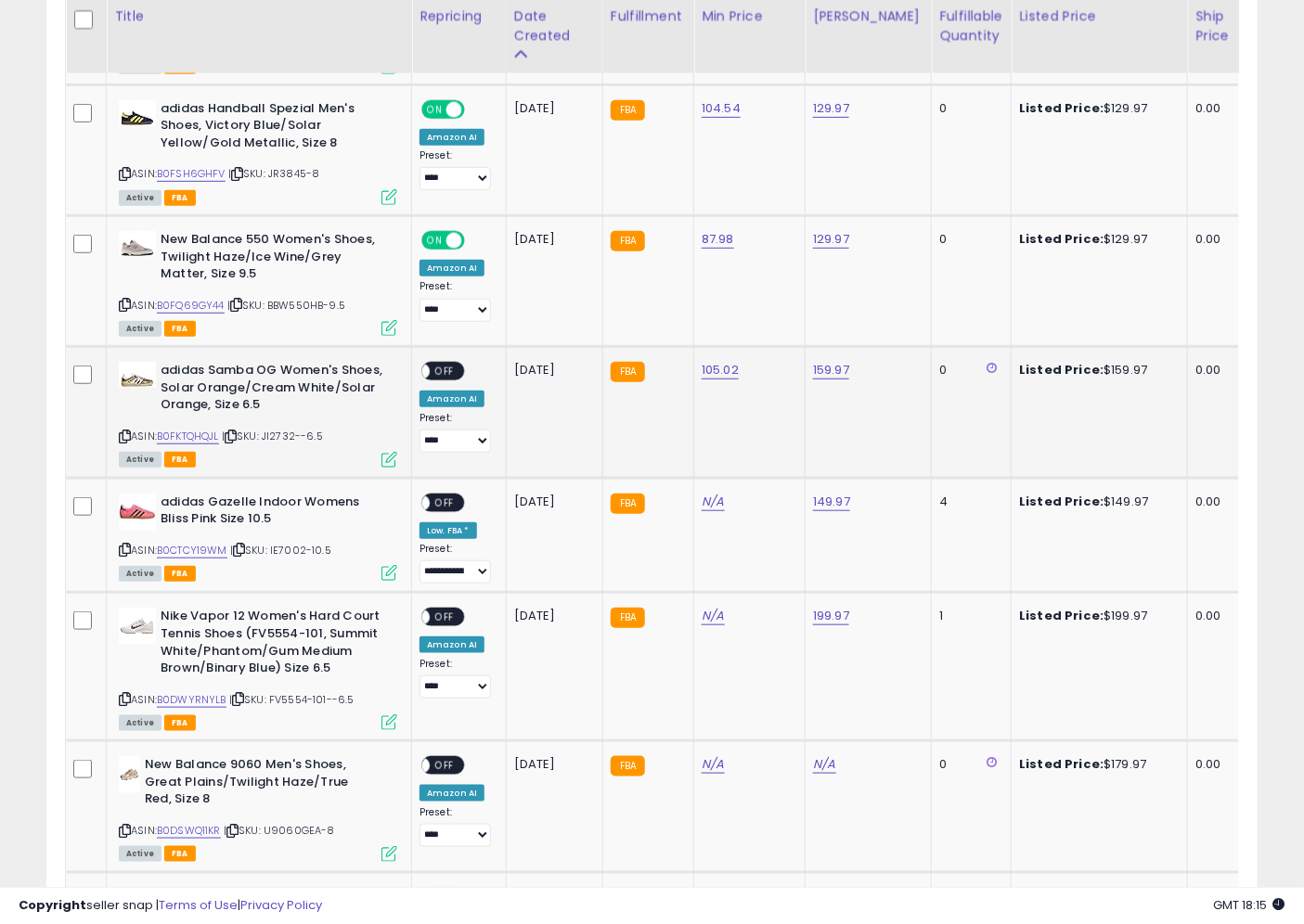
click at [236, 432] on icon at bounding box center [230, 437] width 12 height 10
click at [203, 429] on link "B0FKTQHQJL" at bounding box center [187, 437] width 62 height 16
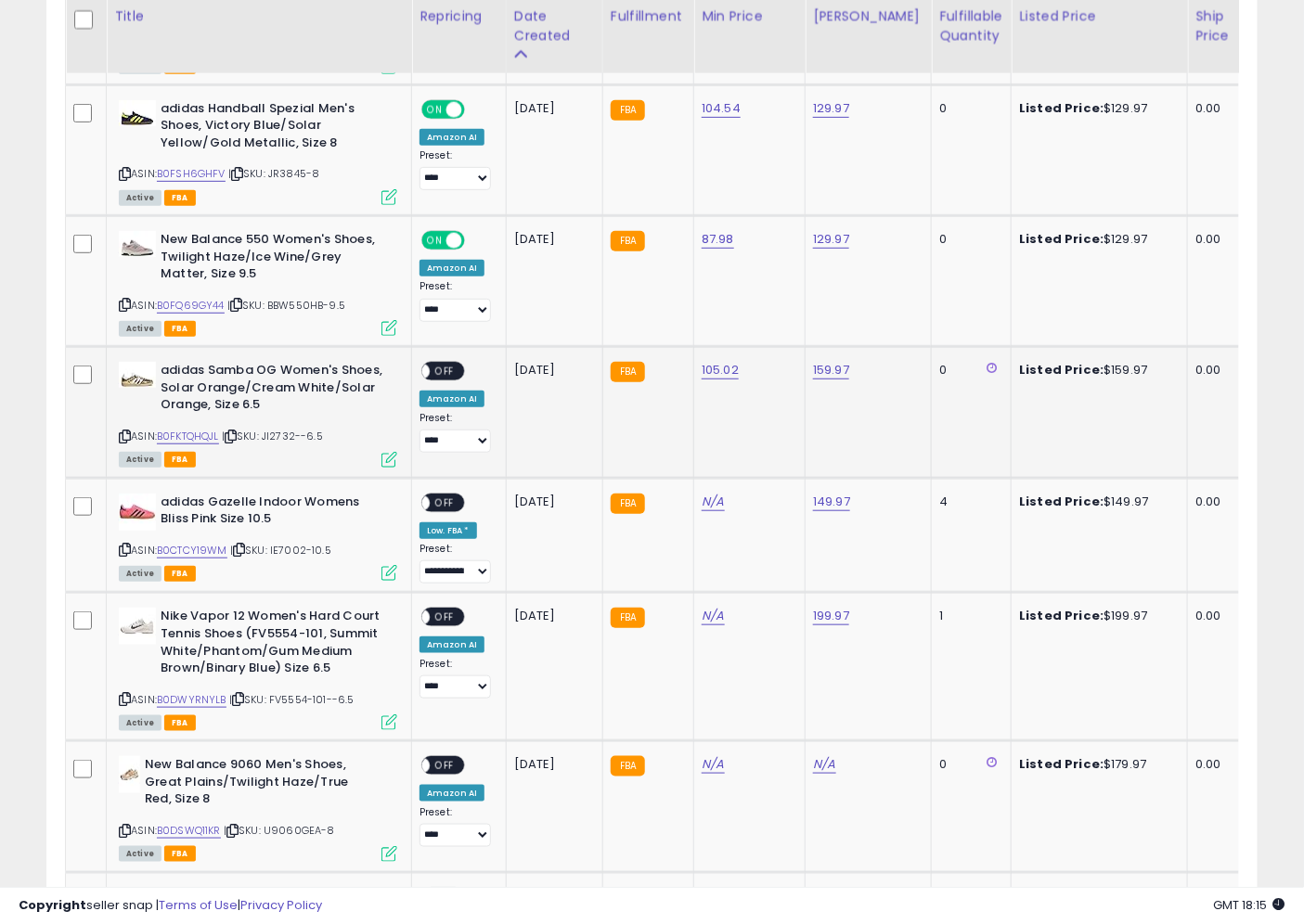
click at [448, 364] on span "OFF" at bounding box center [445, 372] width 30 height 16
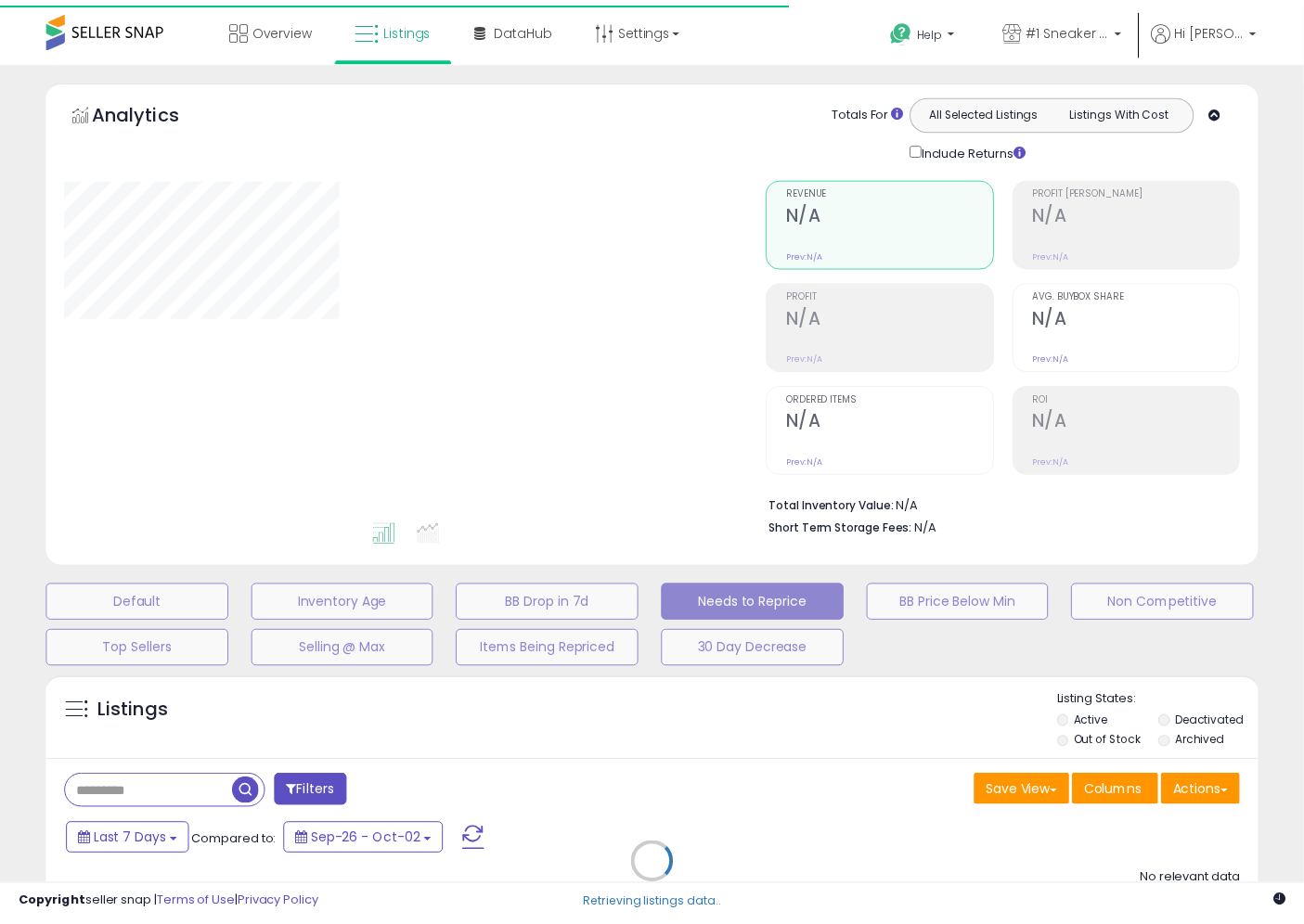
scroll to position [229, 0]
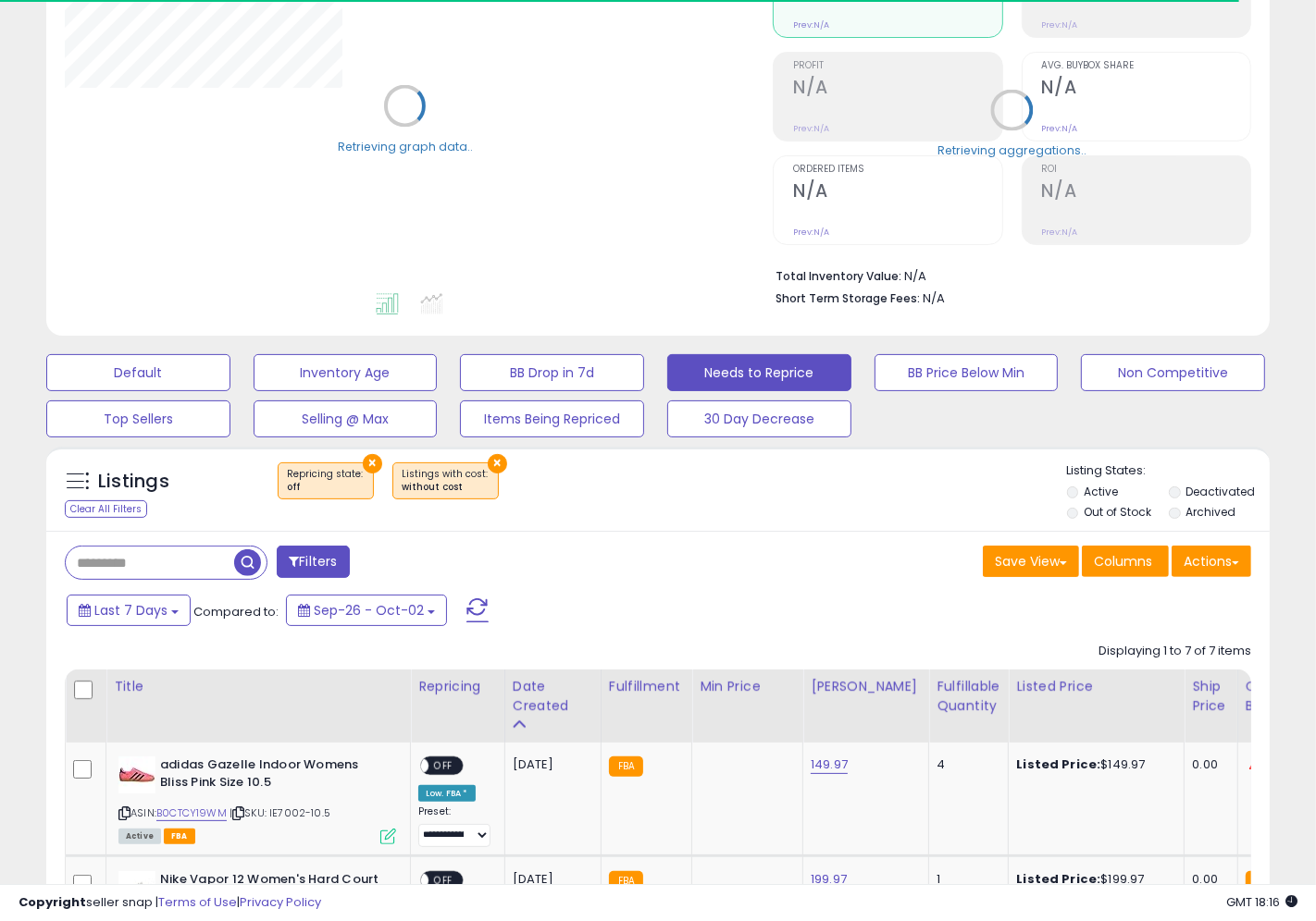
select select "**"
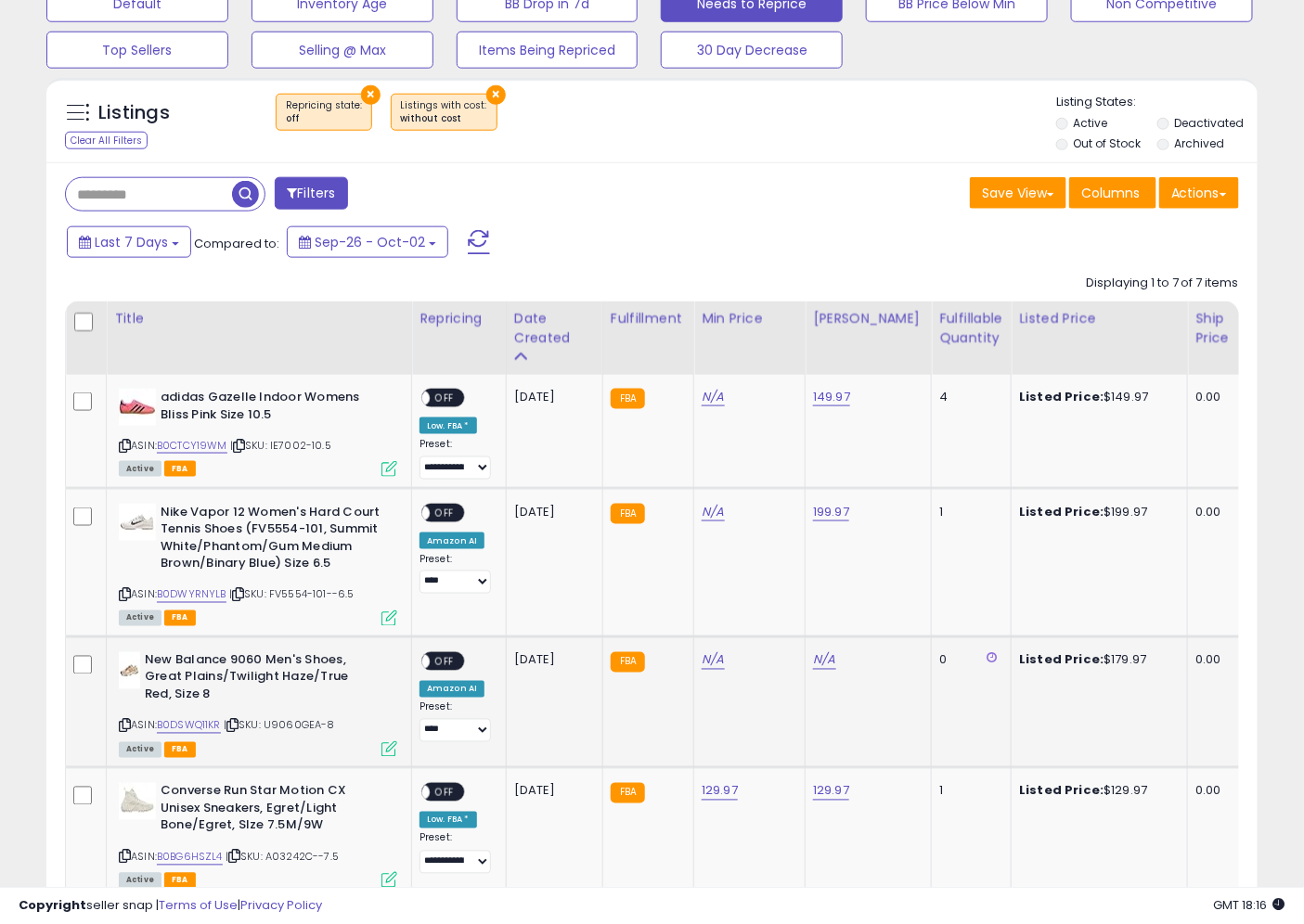
scroll to position [437, 0]
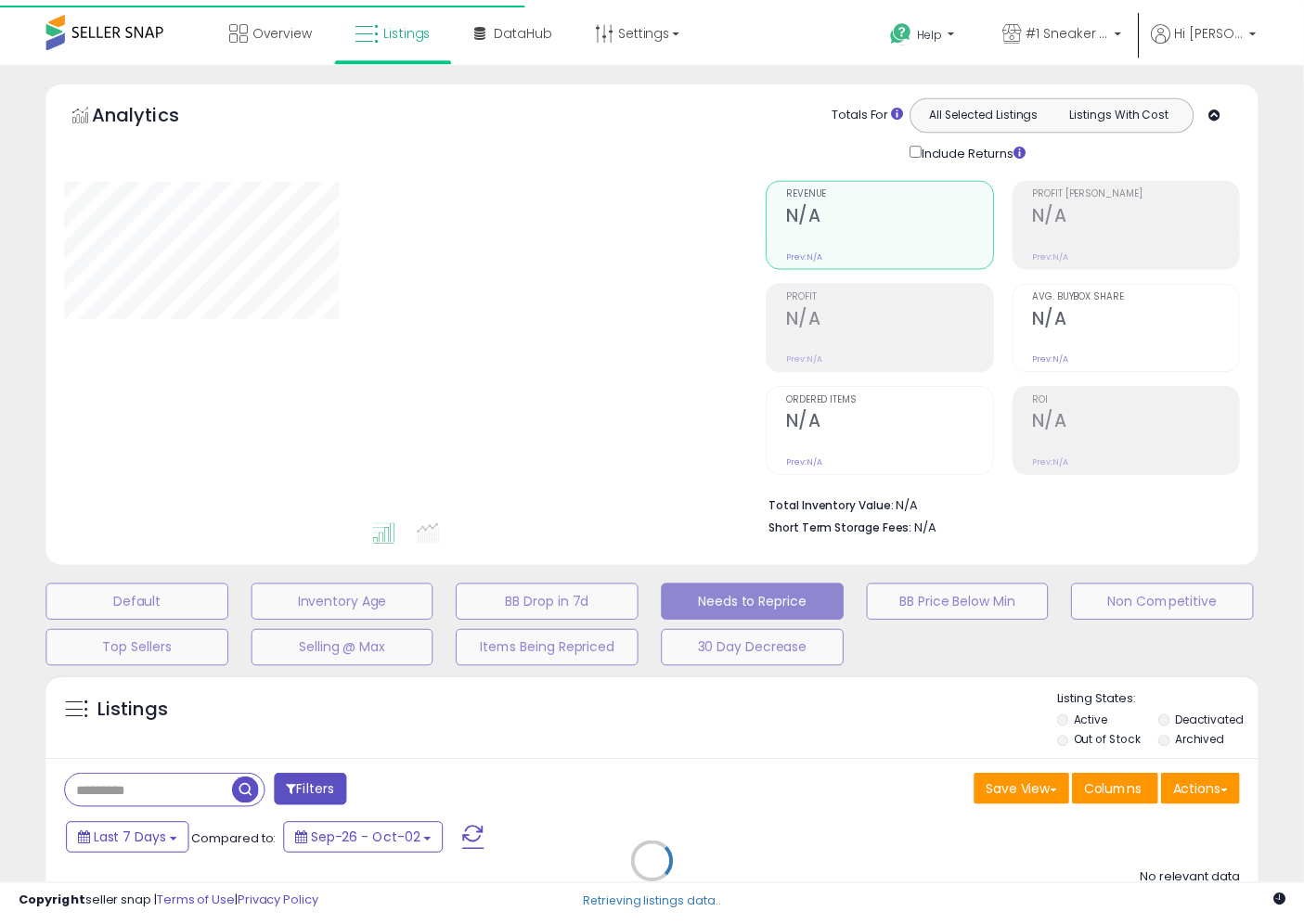
scroll to position [229, 0]
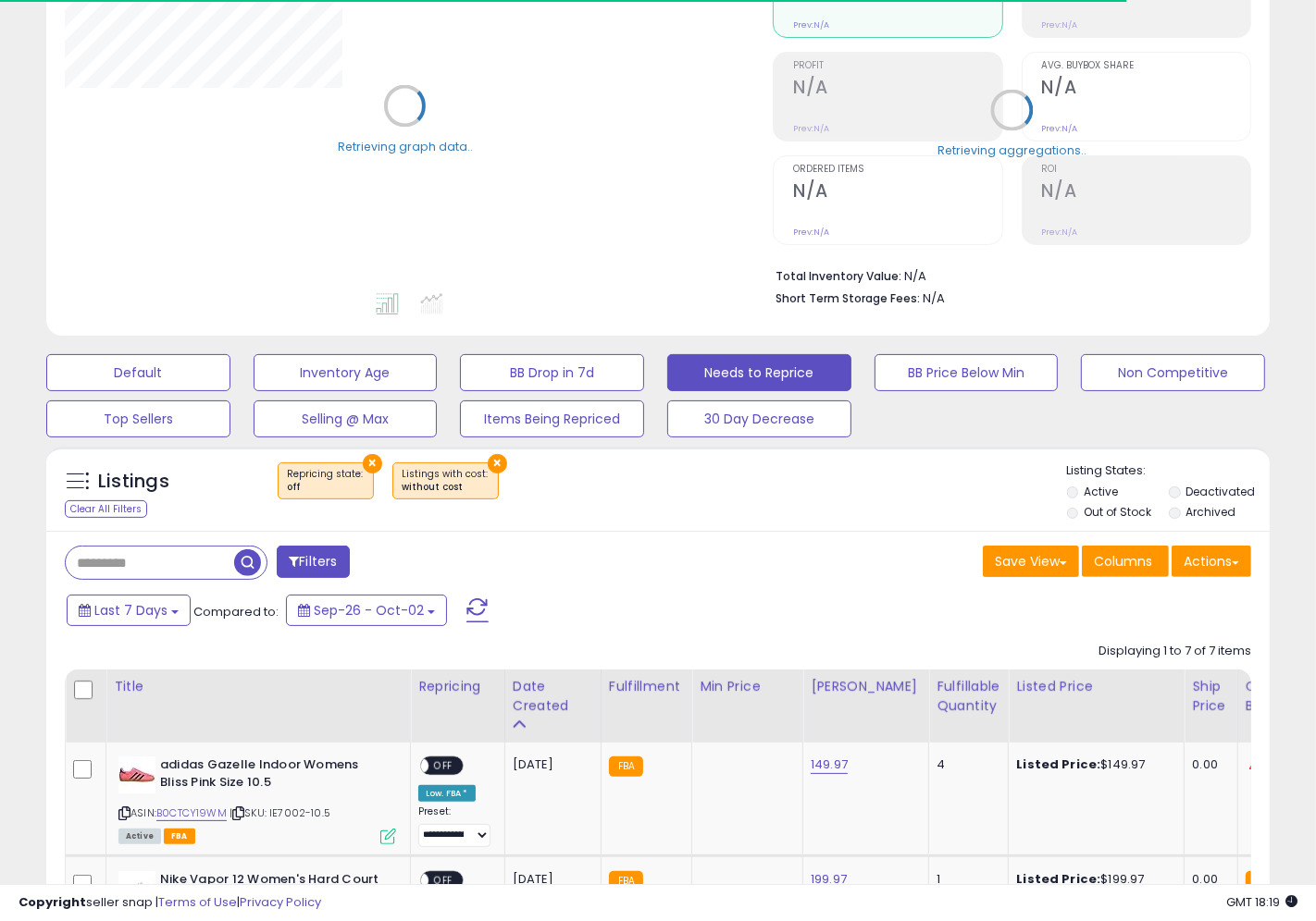
select select "**"
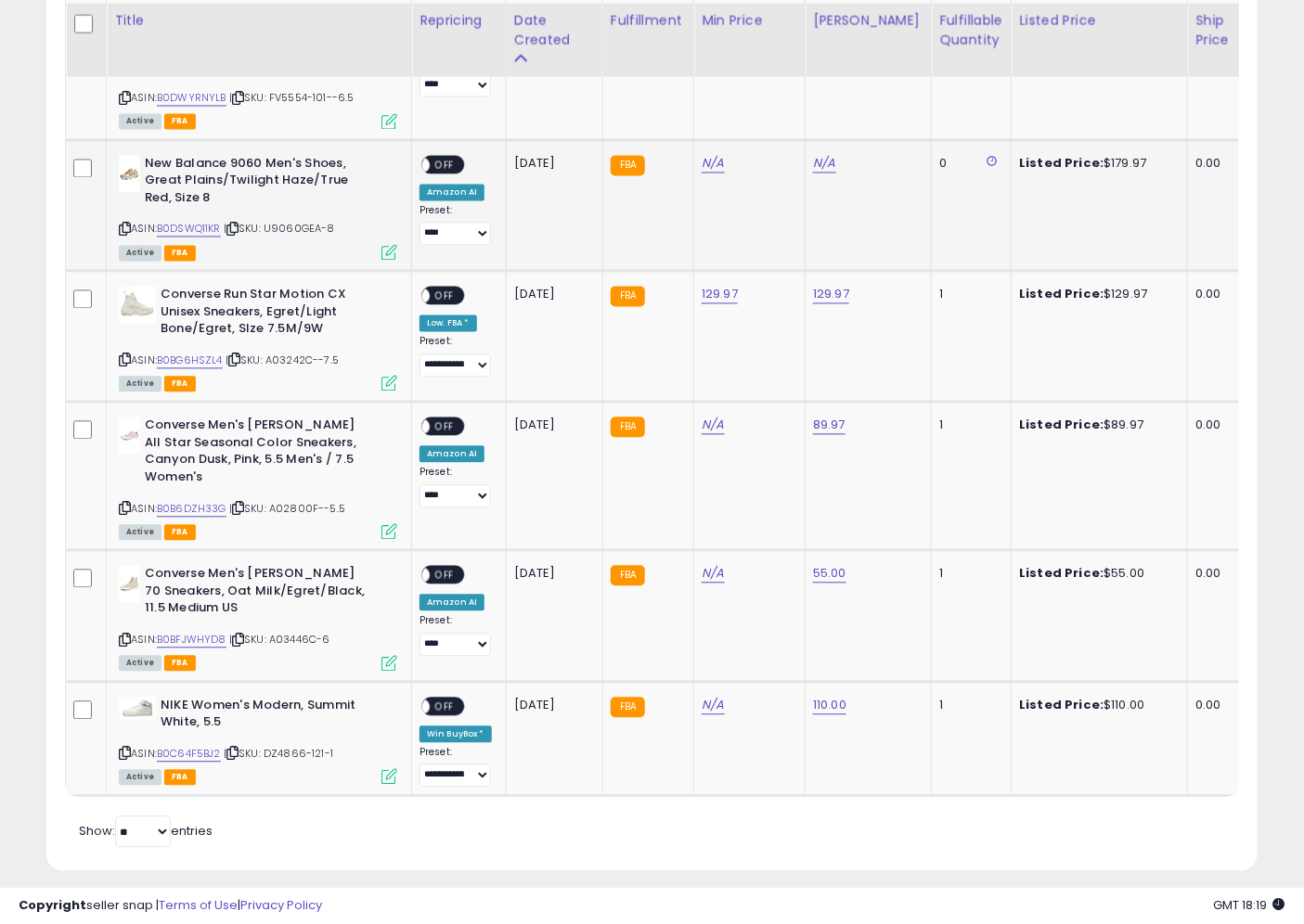
scroll to position [1125, 0]
